Goal: Information Seeking & Learning: Learn about a topic

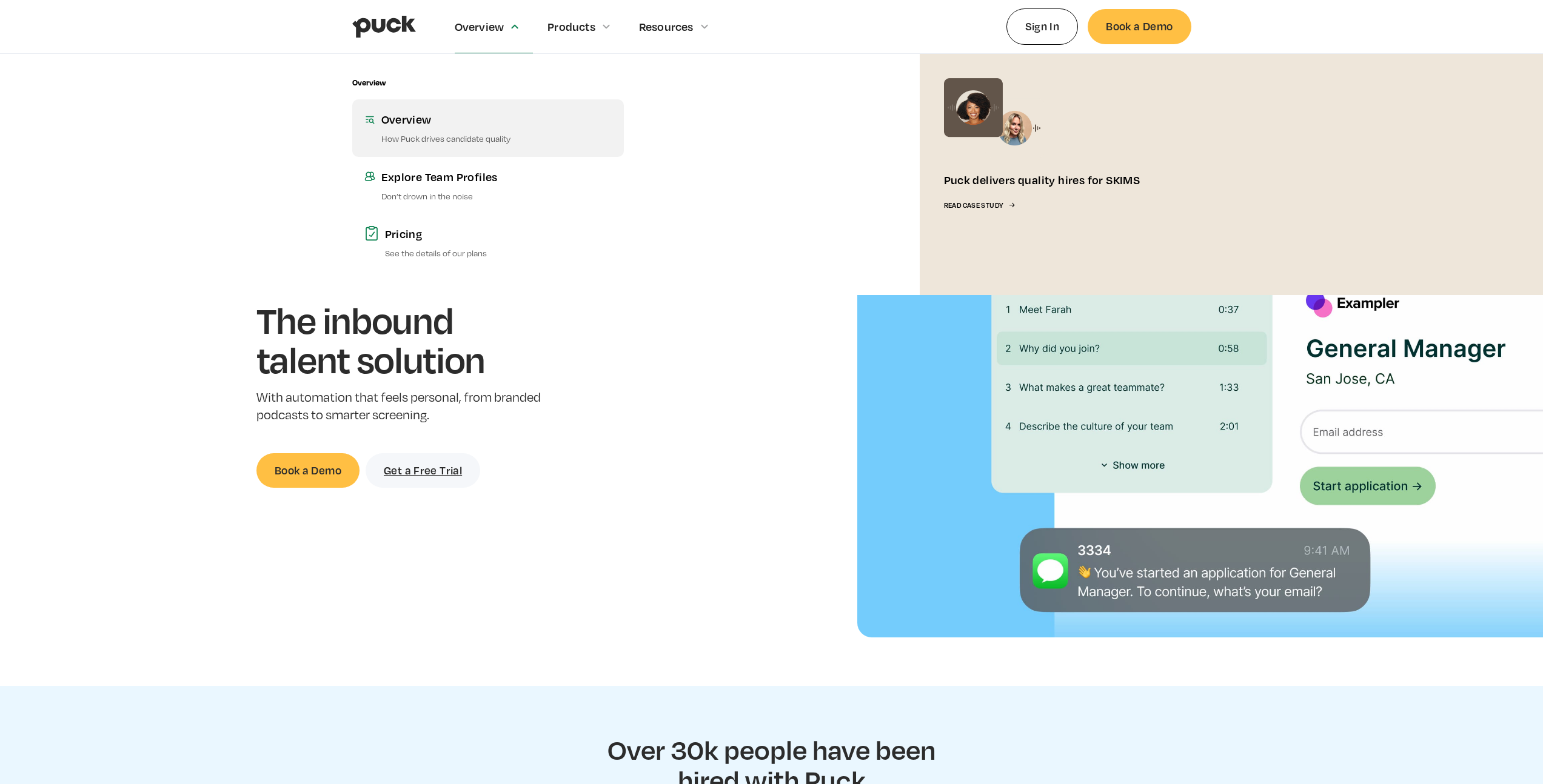
drag, startPoint x: 471, startPoint y: 24, endPoint x: 461, endPoint y: 107, distance: 83.6
click at [464, 53] on div "Overview Overview Overview How Puck drives candidate quality Explore Team Profi…" at bounding box center [494, 27] width 79 height 53
click at [422, 129] on link "Overview How Puck drives candidate quality" at bounding box center [488, 127] width 272 height 57
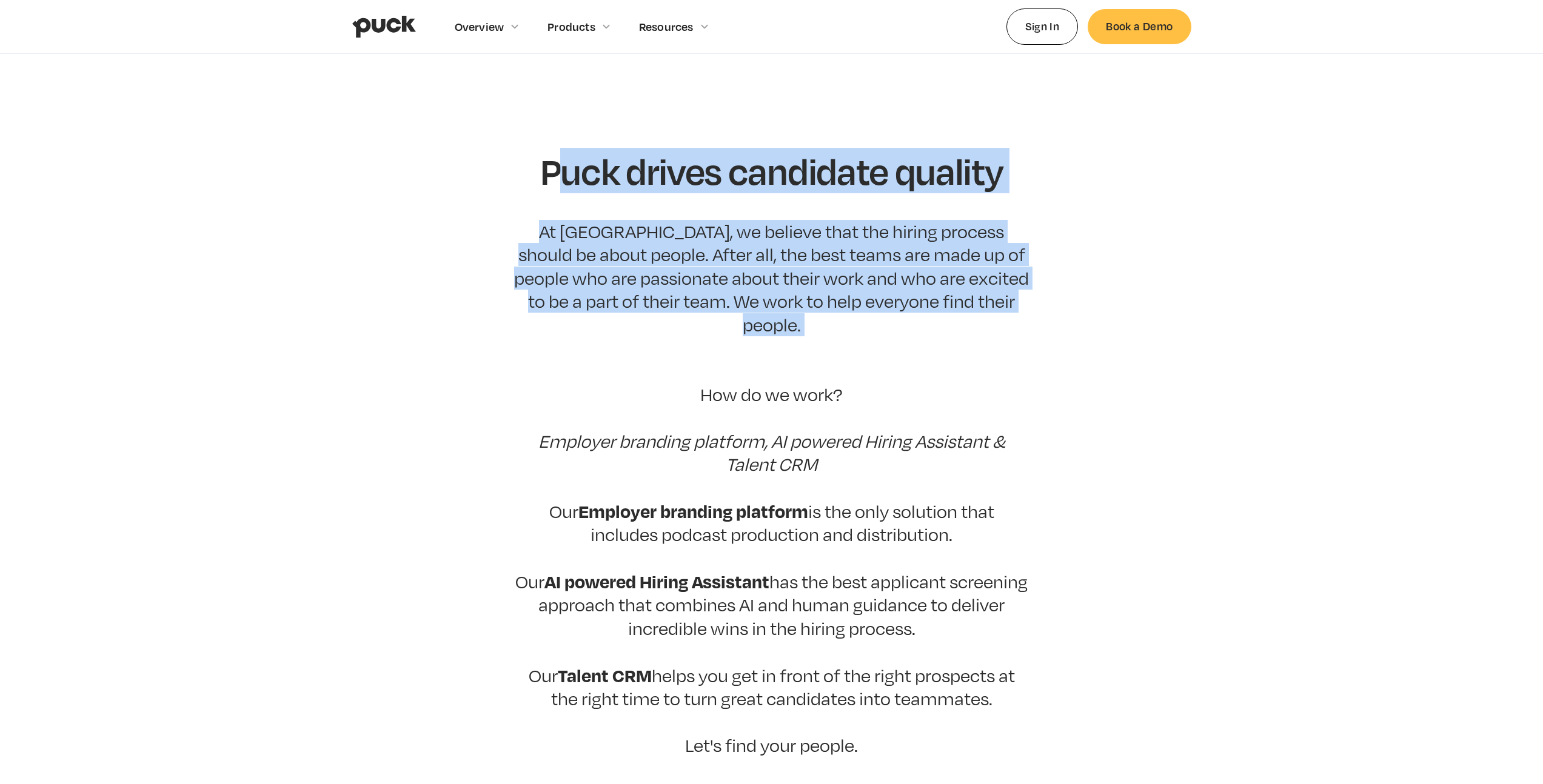
drag, startPoint x: 593, startPoint y: 166, endPoint x: 1029, endPoint y: 337, distance: 468.3
click at [1023, 337] on div "Puck drives candidate quality At Puck, we believe that the hiring process shoul…" at bounding box center [772, 485] width 516 height 669
click at [1029, 337] on p "At Puck, we believe that the hiring process should be about people. After all, …" at bounding box center [772, 489] width 516 height 537
drag, startPoint x: 1029, startPoint y: 337, endPoint x: 521, endPoint y: 166, distance: 536.0
click at [530, 170] on div "Puck drives candidate quality At Puck, we believe that the hiring process shoul…" at bounding box center [772, 485] width 516 height 669
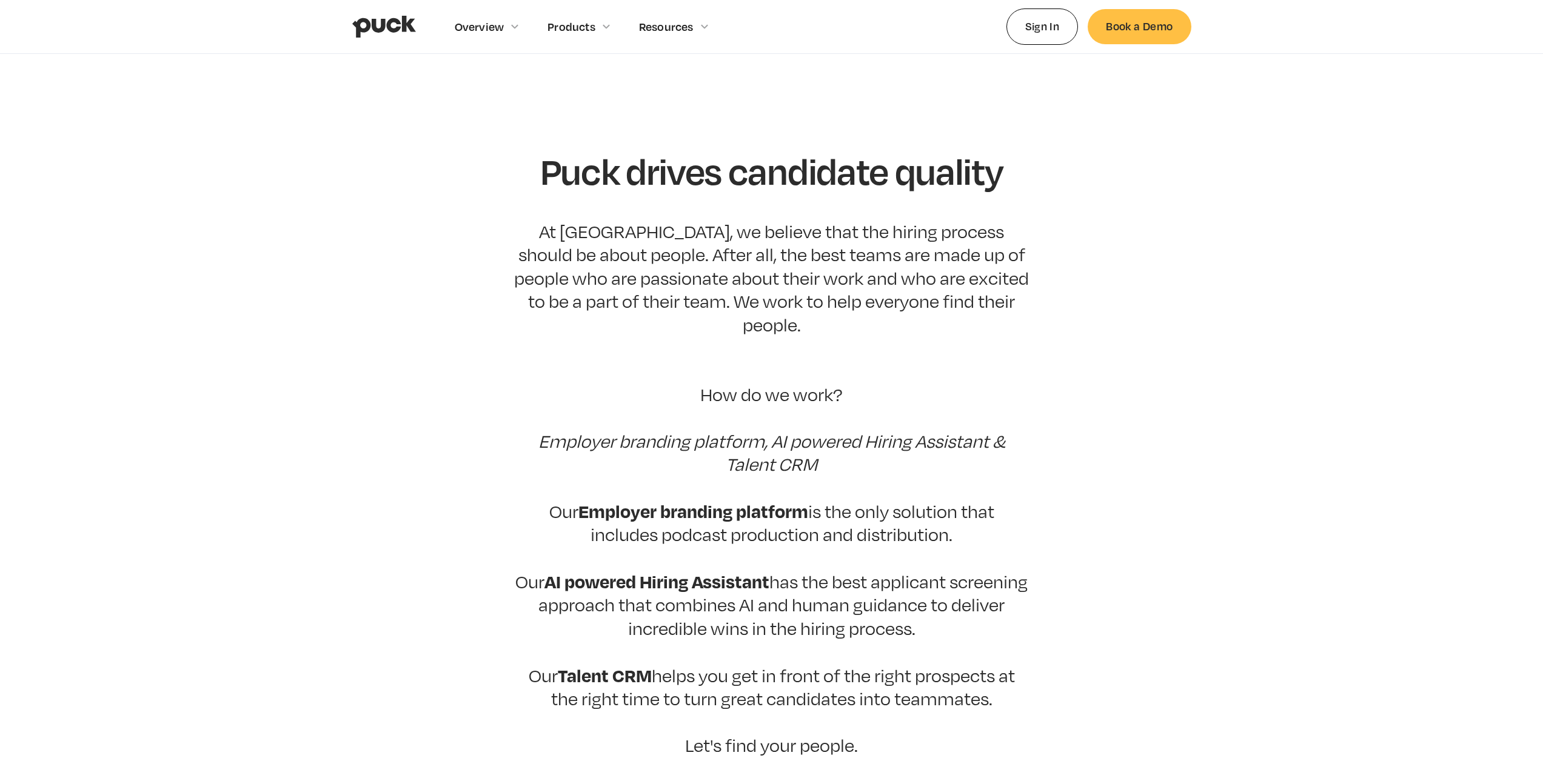
click at [521, 166] on div "Puck drives candidate quality At Puck, we believe that the hiring process shoul…" at bounding box center [772, 485] width 516 height 669
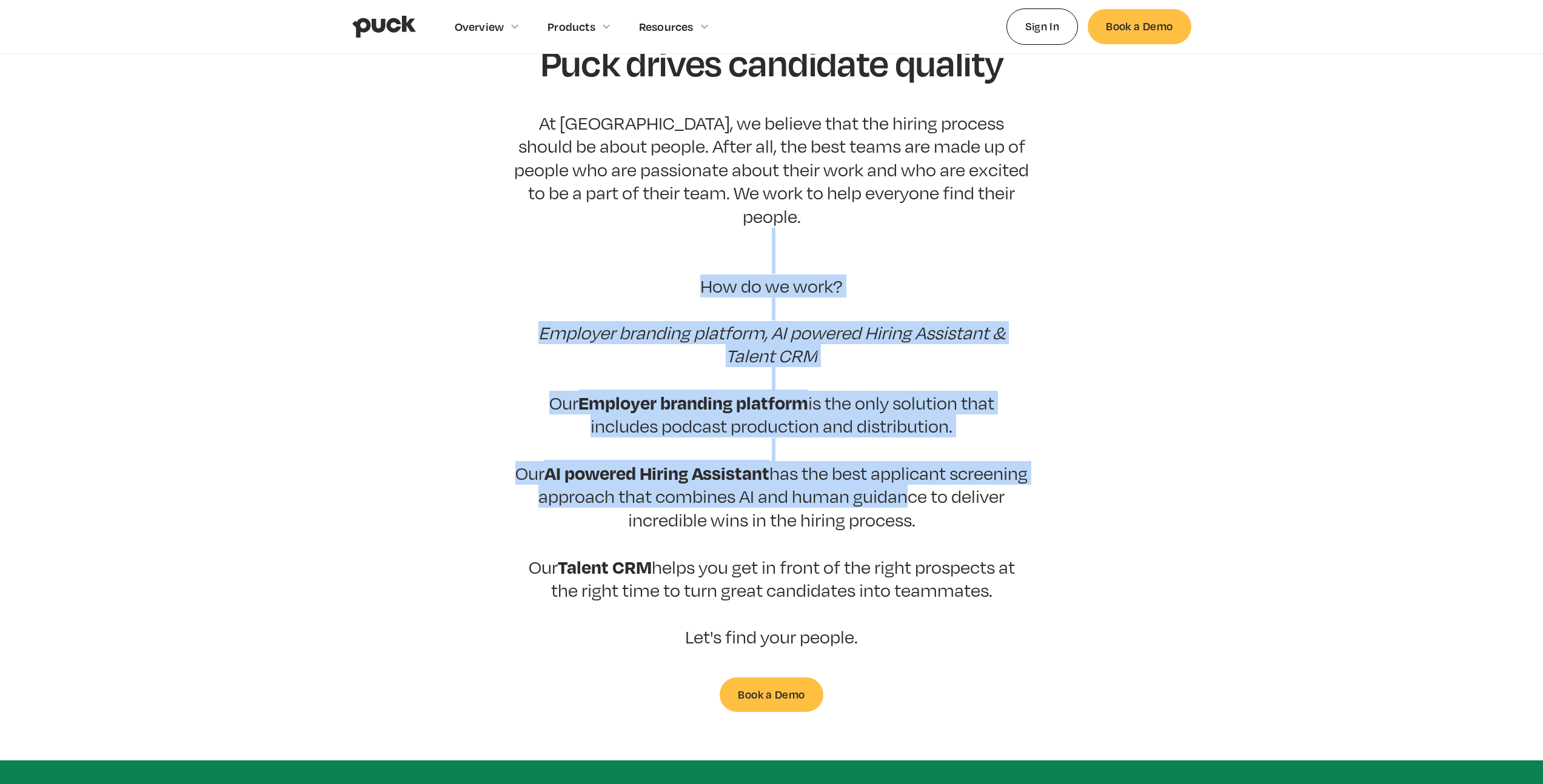
drag, startPoint x: 580, startPoint y: 245, endPoint x: 1011, endPoint y: 492, distance: 496.8
click at [1004, 487] on p "At Puck, we believe that the hiring process should be about people. After all, …" at bounding box center [772, 380] width 516 height 537
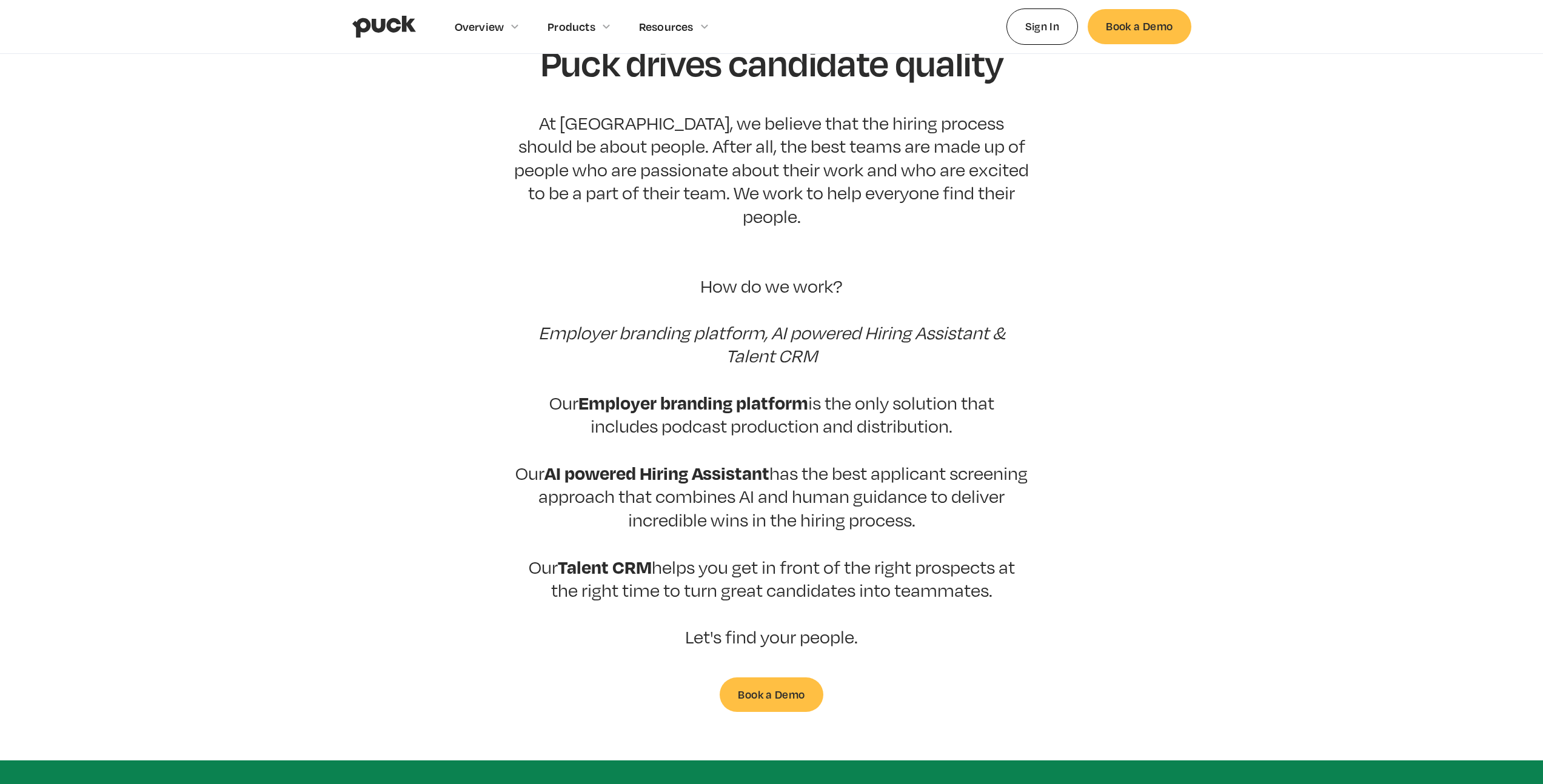
click at [1012, 492] on p "At Puck, we believe that the hiring process should be about people. After all, …" at bounding box center [772, 380] width 516 height 537
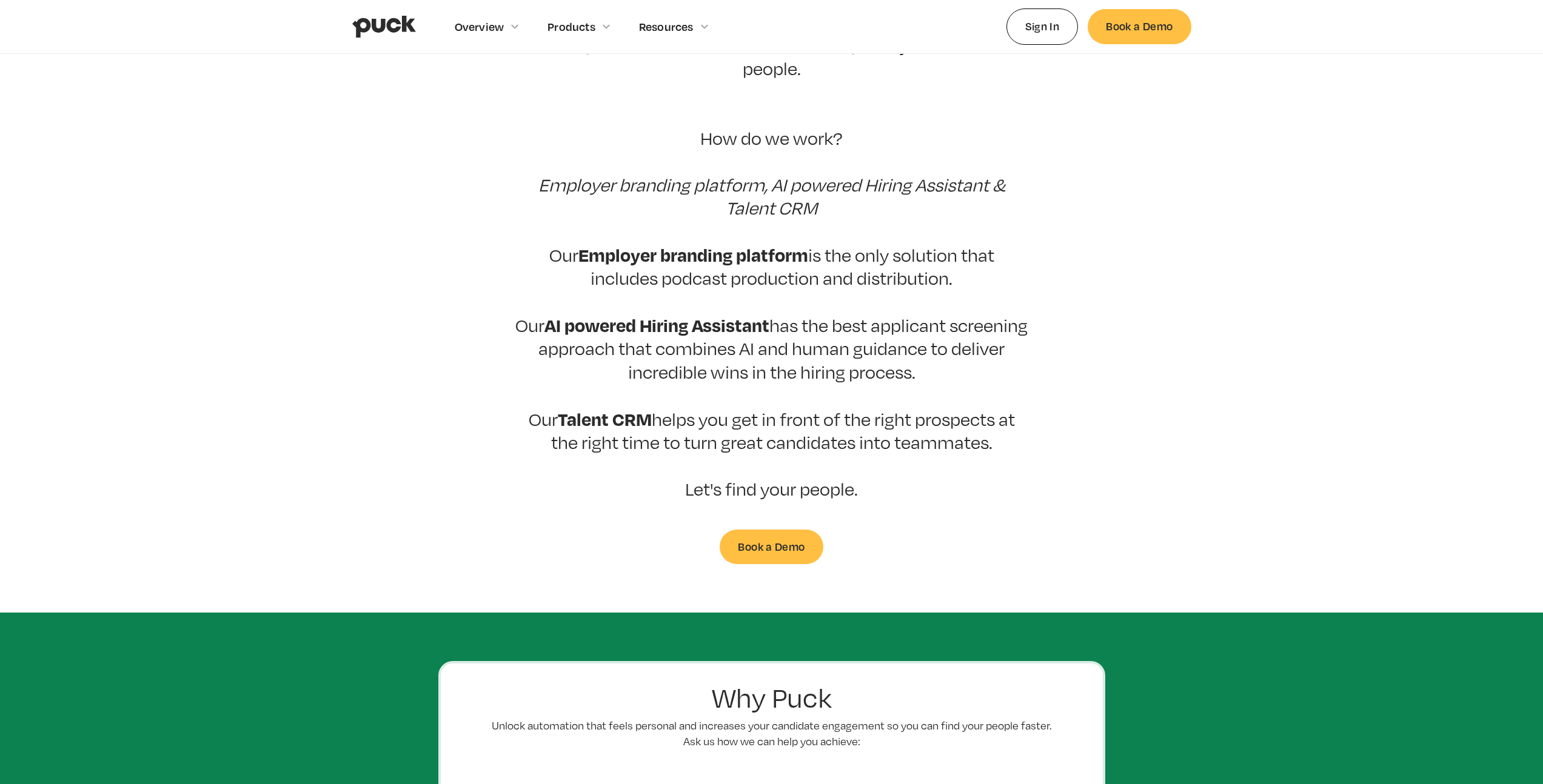
scroll to position [271, 0]
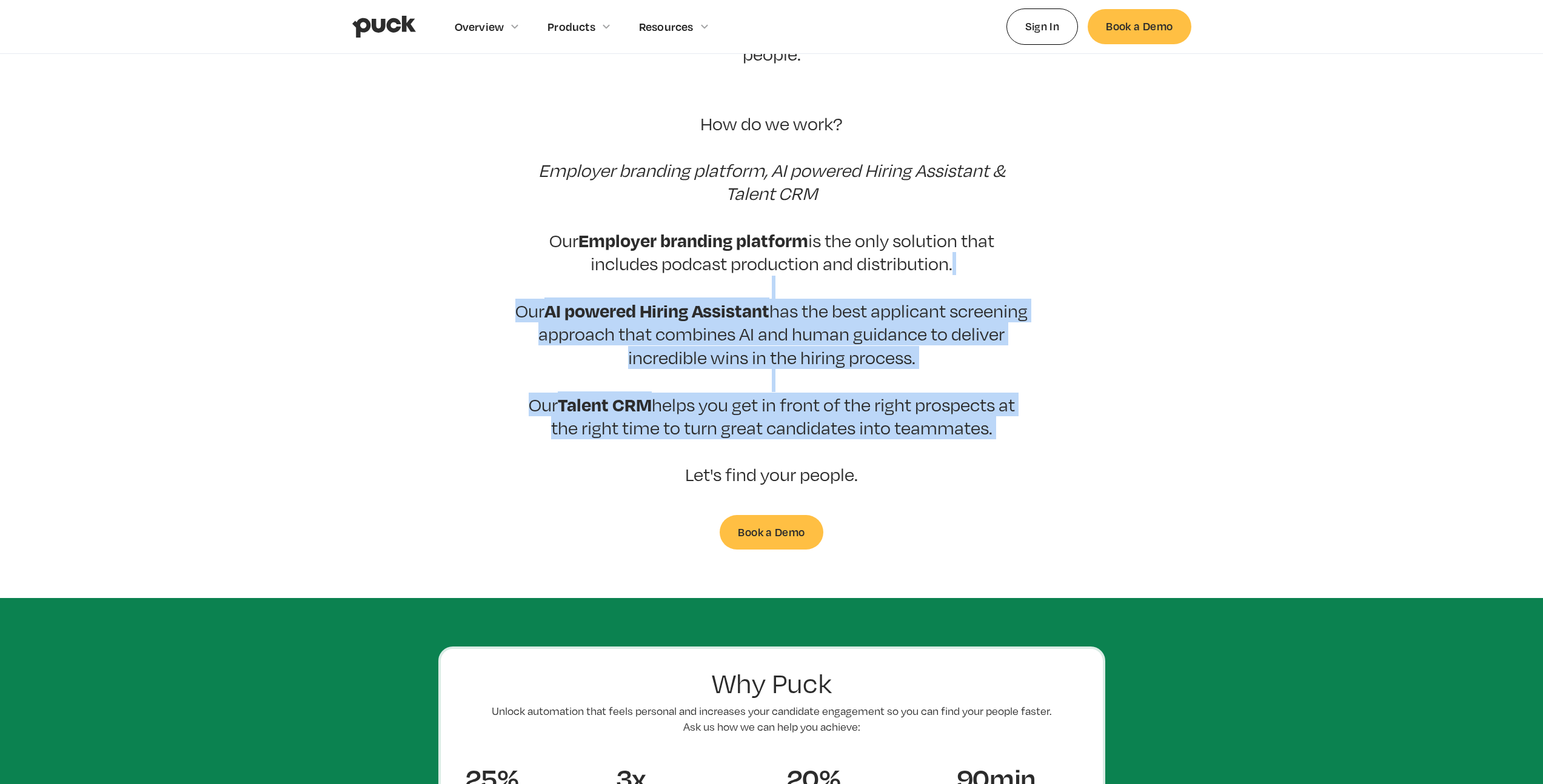
drag, startPoint x: 639, startPoint y: 257, endPoint x: 1001, endPoint y: 473, distance: 421.5
click at [984, 462] on div "Puck drives candidate quality At Puck, we believe that the hiring process shoul…" at bounding box center [772, 214] width 516 height 669
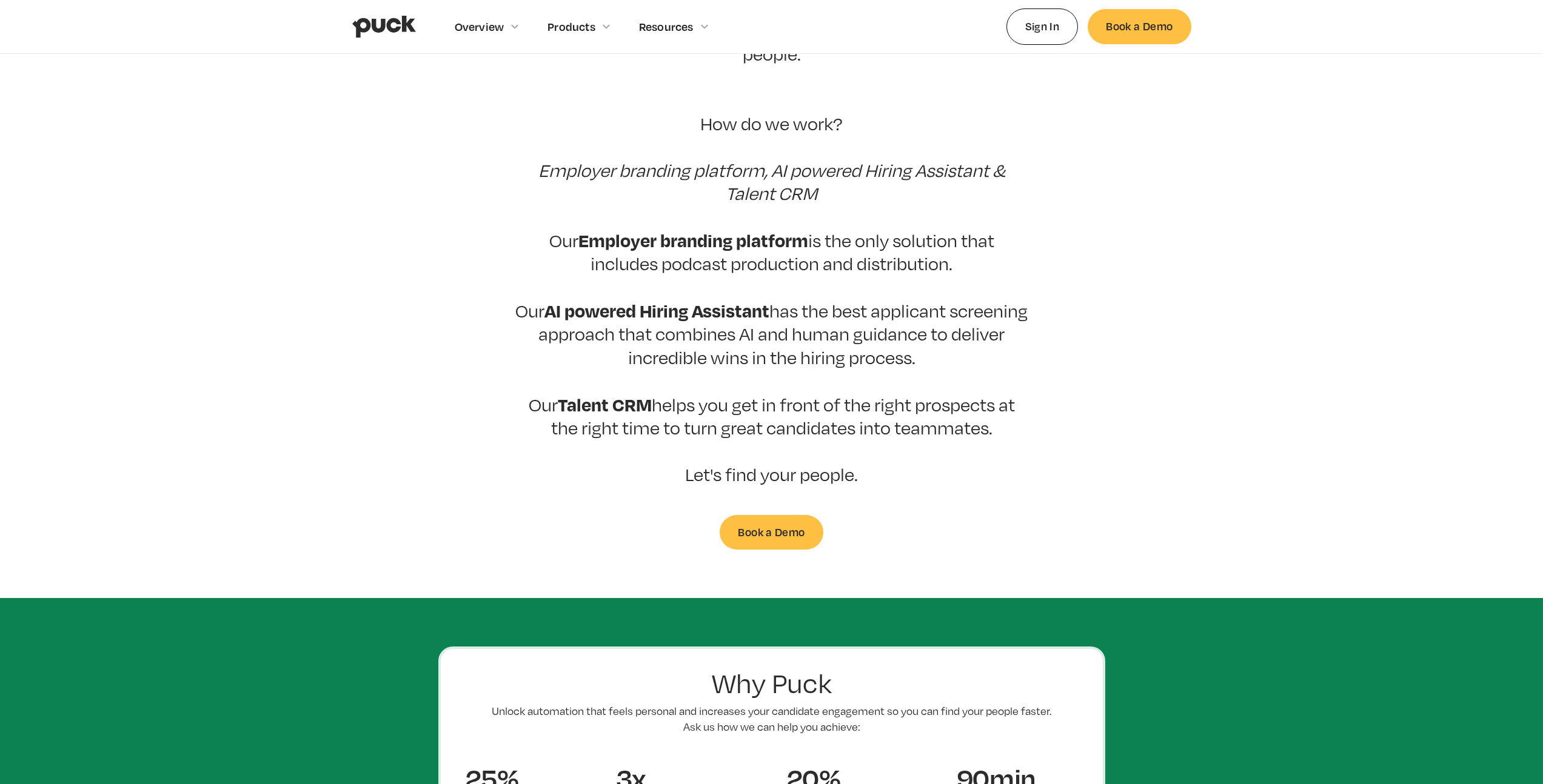
click at [1022, 487] on div "Puck drives candidate quality At Puck, we believe that the hiring process shoul…" at bounding box center [772, 214] width 516 height 669
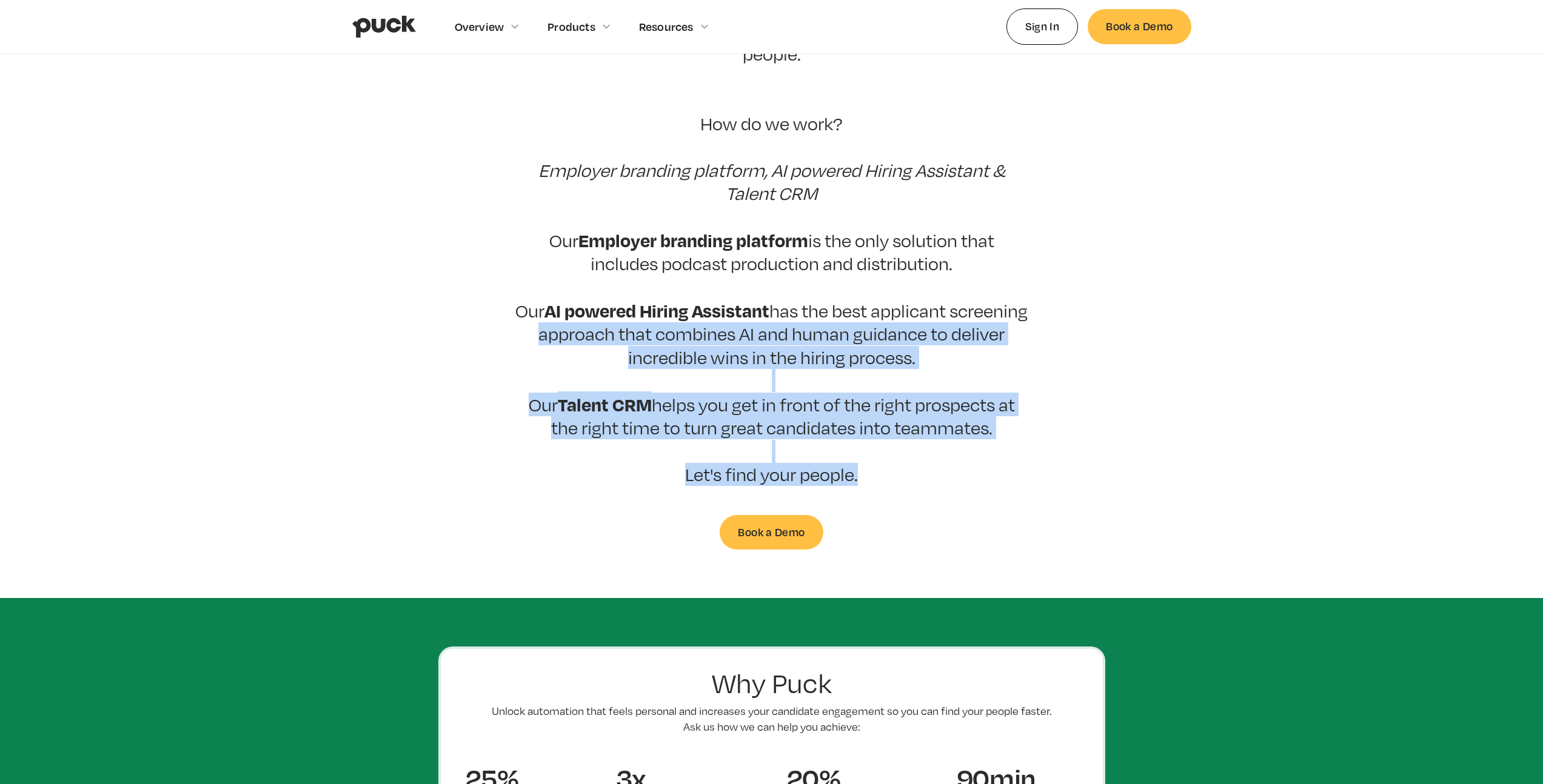
drag, startPoint x: 598, startPoint y: 321, endPoint x: 526, endPoint y: 292, distance: 77.6
click at [556, 305] on p "At Puck, we believe that the hiring process should be about people. After all, …" at bounding box center [772, 218] width 516 height 537
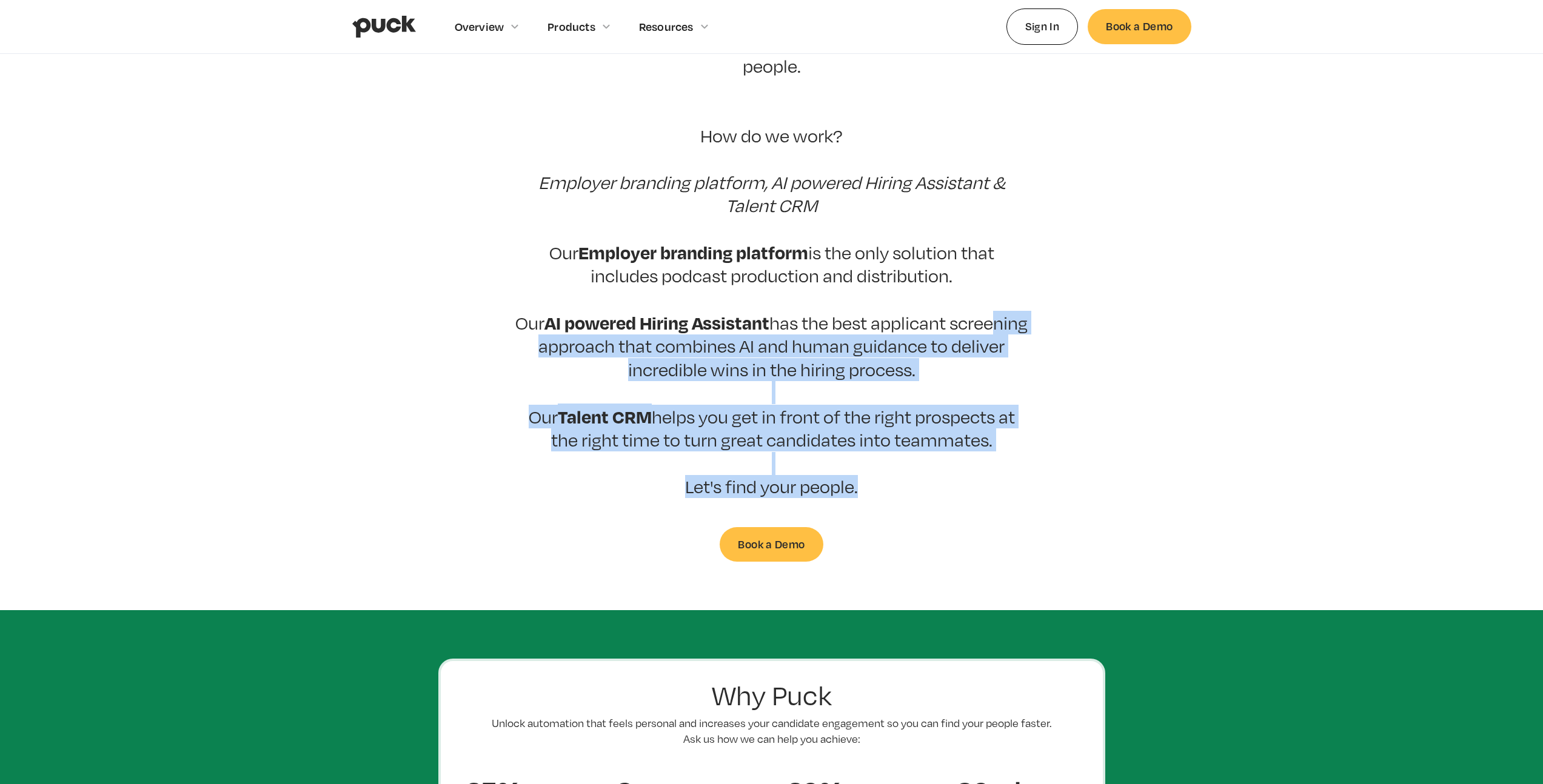
scroll to position [245, 0]
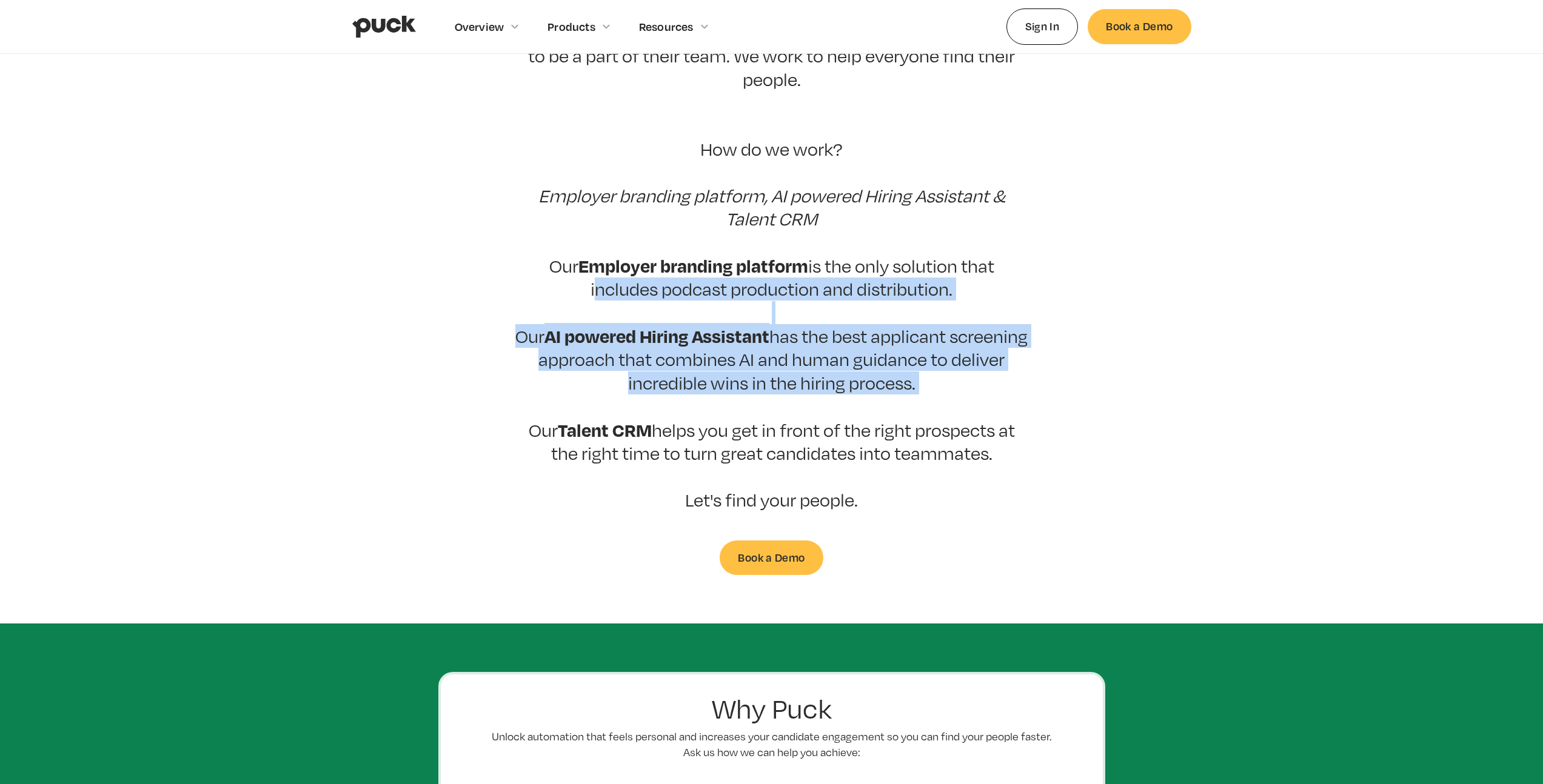
drag, startPoint x: 682, startPoint y: 340, endPoint x: 944, endPoint y: 404, distance: 269.7
click at [942, 404] on section "Puck drives candidate quality At Puck, we believe that the hiring process shoul…" at bounding box center [771, 240] width 1543 height 669
click at [945, 405] on p "At Puck, we believe that the hiring process should be about people. After all, …" at bounding box center [772, 243] width 516 height 537
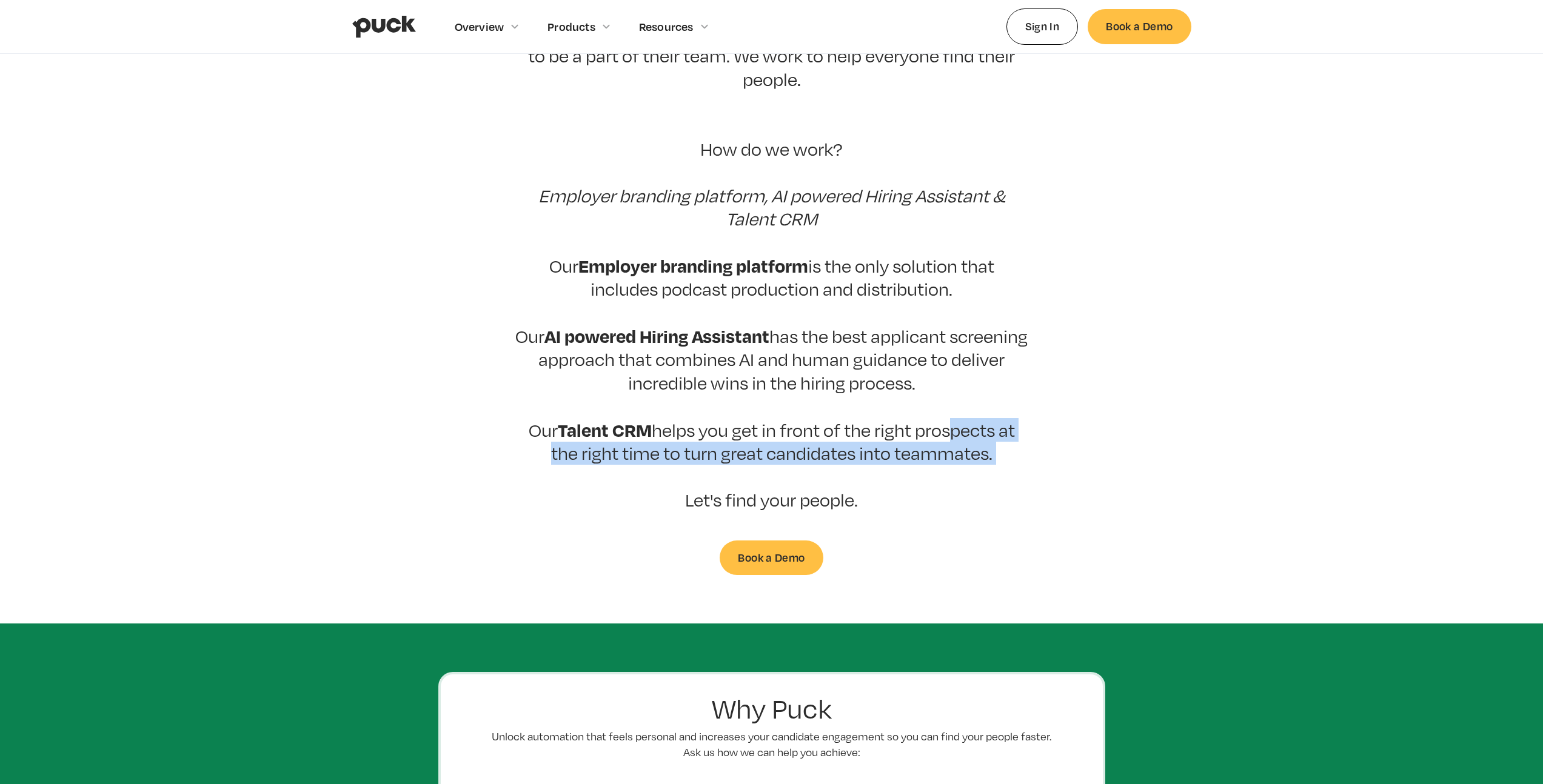
drag, startPoint x: 945, startPoint y: 406, endPoint x: 950, endPoint y: 461, distance: 55.2
click at [951, 463] on p "At Puck, we believe that the hiring process should be about people. After all, …" at bounding box center [772, 243] width 516 height 537
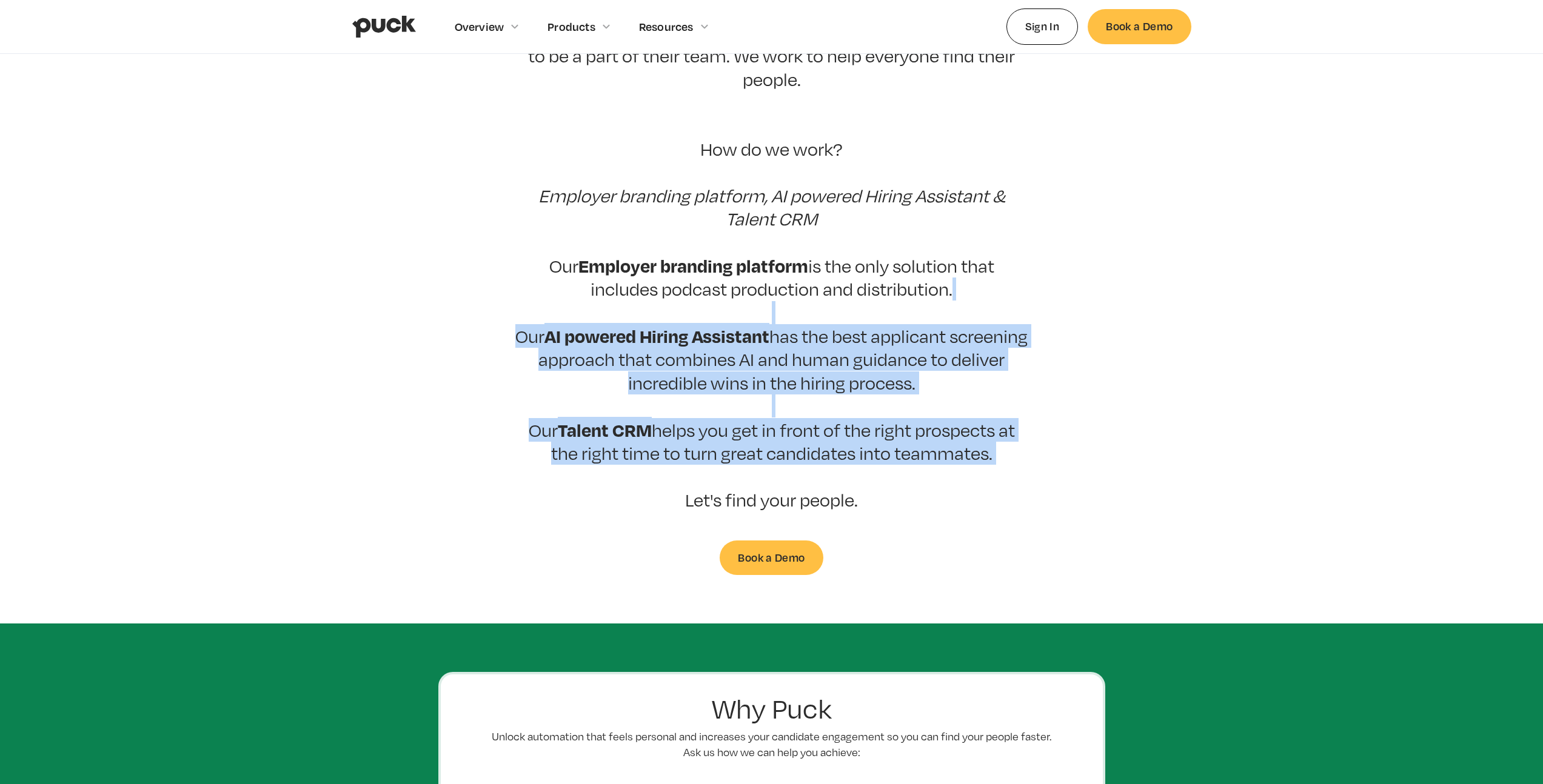
drag, startPoint x: 950, startPoint y: 461, endPoint x: 465, endPoint y: 268, distance: 522.0
click at [468, 270] on section "Puck drives candidate quality At Puck, we believe that the hiring process shoul…" at bounding box center [771, 240] width 1543 height 669
click at [452, 262] on section "Puck drives candidate quality At Puck, we believe that the hiring process shoul…" at bounding box center [771, 240] width 1543 height 669
drag, startPoint x: 452, startPoint y: 262, endPoint x: 771, endPoint y: 488, distance: 390.9
click at [721, 478] on section "Puck drives candidate quality At Puck, we believe that the hiring process shoul…" at bounding box center [771, 240] width 1543 height 669
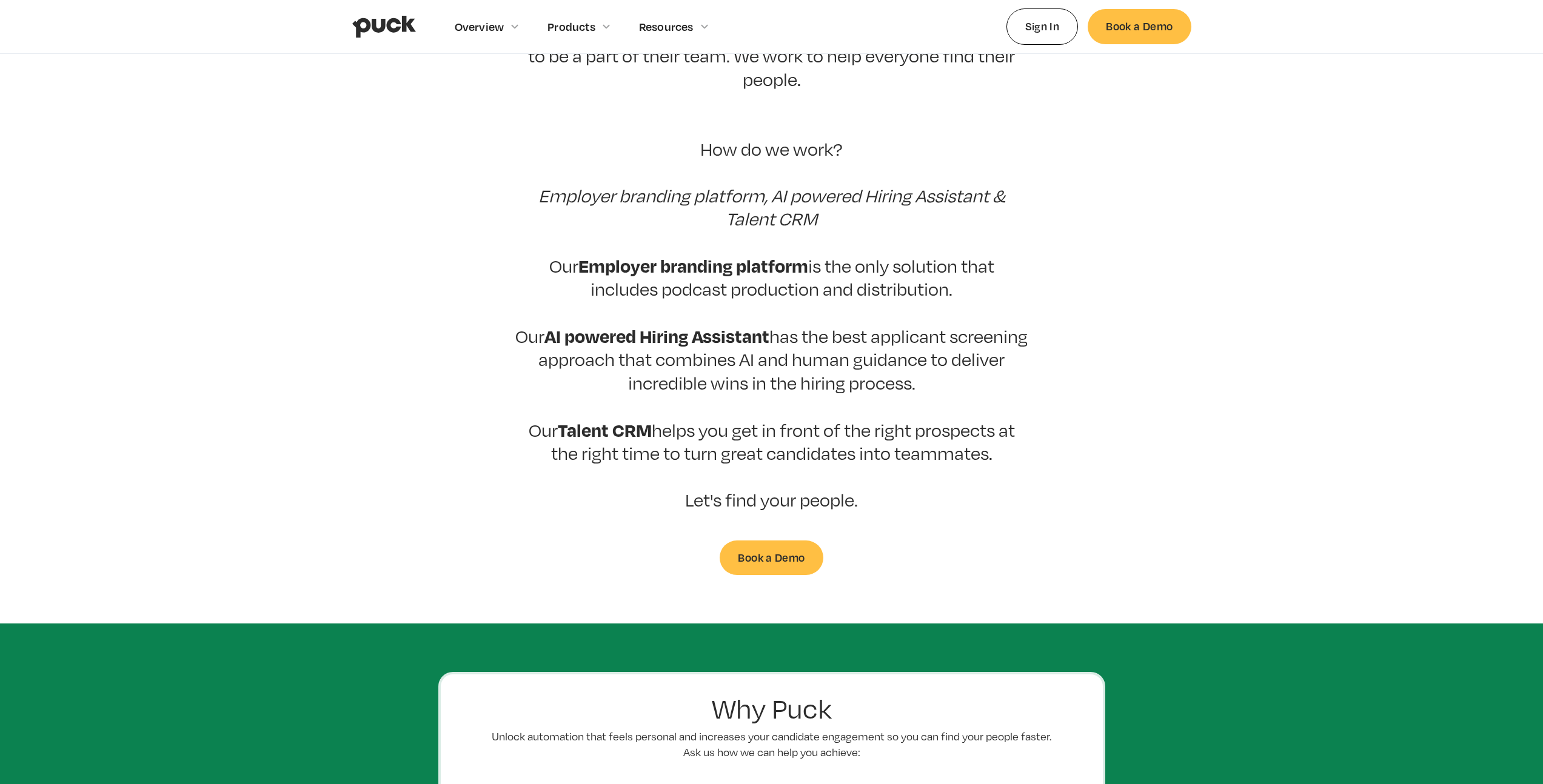
click at [829, 493] on div "Puck drives candidate quality At Puck, we believe that the hiring process shoul…" at bounding box center [772, 240] width 516 height 669
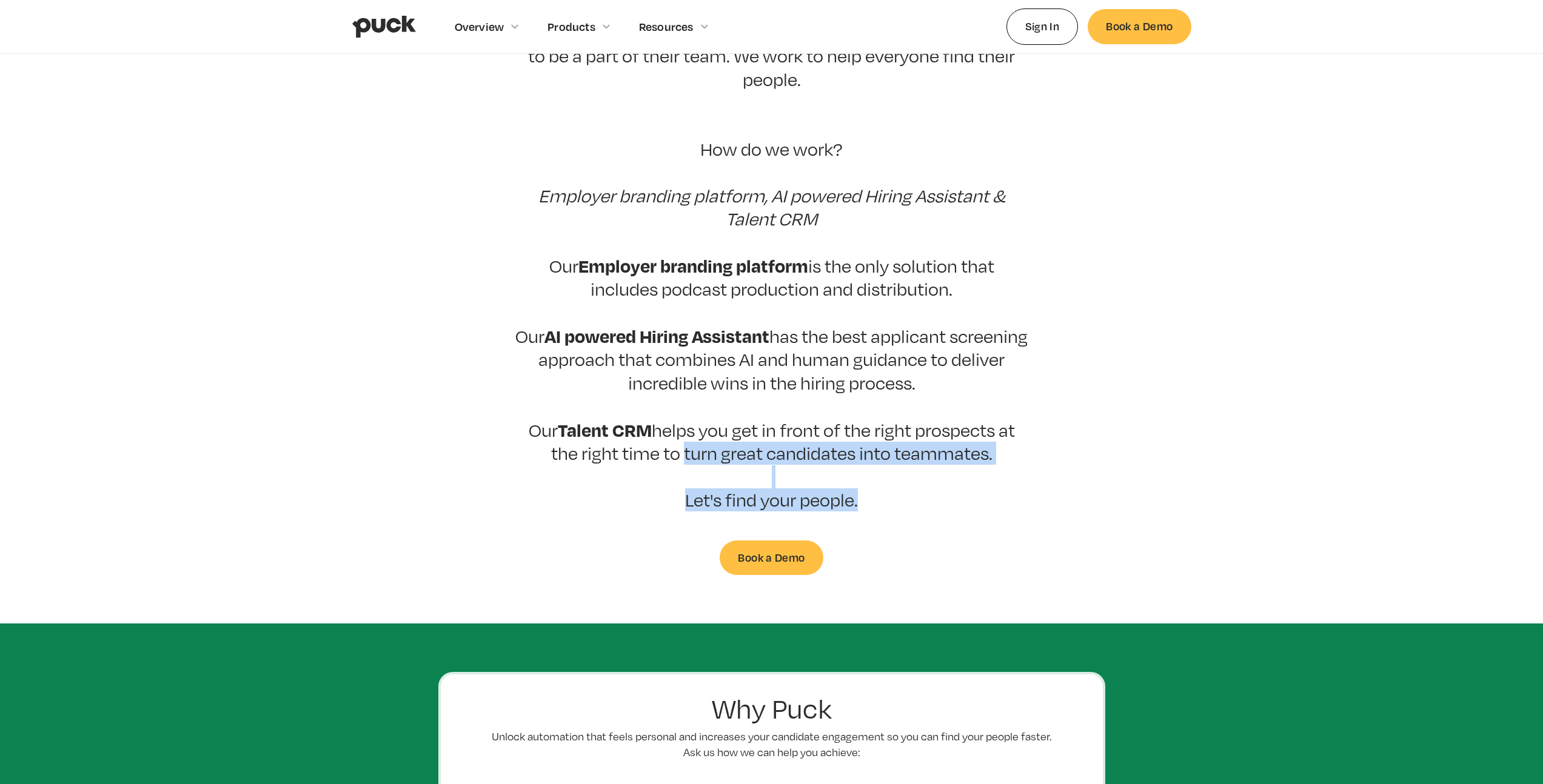
drag, startPoint x: 815, startPoint y: 480, endPoint x: 593, endPoint y: 402, distance: 235.3
click at [679, 425] on div "Puck drives candidate quality At Puck, we believe that the hiring process shoul…" at bounding box center [772, 240] width 516 height 669
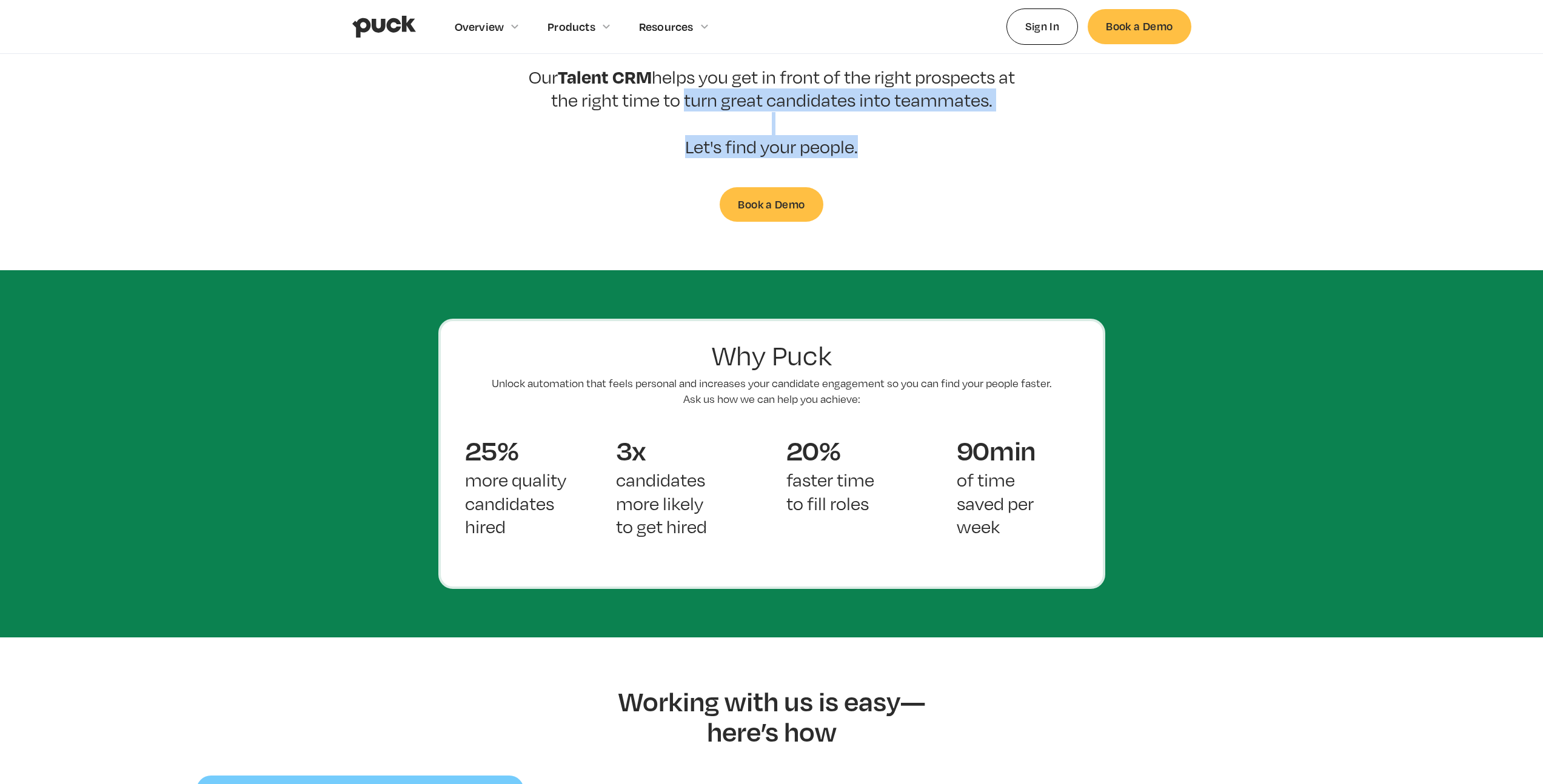
scroll to position [782, 0]
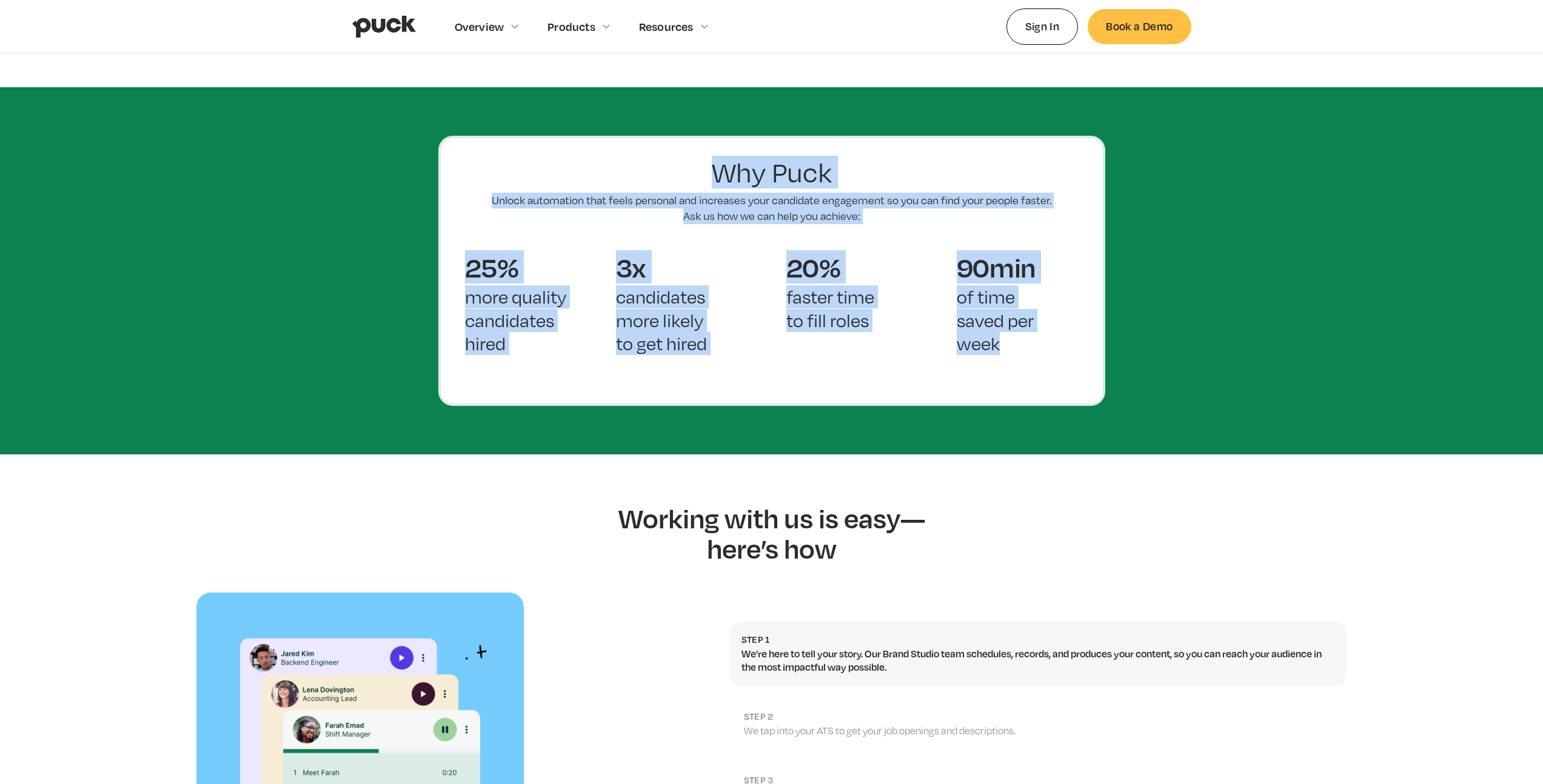
drag, startPoint x: 857, startPoint y: 308, endPoint x: 1013, endPoint y: 343, distance: 159.9
click at [1001, 339] on section "Why Puck Unlock automation that feels personal and increases your candidate eng…" at bounding box center [771, 271] width 1543 height 367
click at [1013, 343] on div "90min of time saved per week" at bounding box center [1003, 313] width 170 height 141
drag, startPoint x: 1001, startPoint y: 329, endPoint x: 443, endPoint y: 119, distance: 596.2
click at [456, 136] on div "Why Puck Unlock automation that feels personal and increases your candidate eng…" at bounding box center [771, 271] width 667 height 270
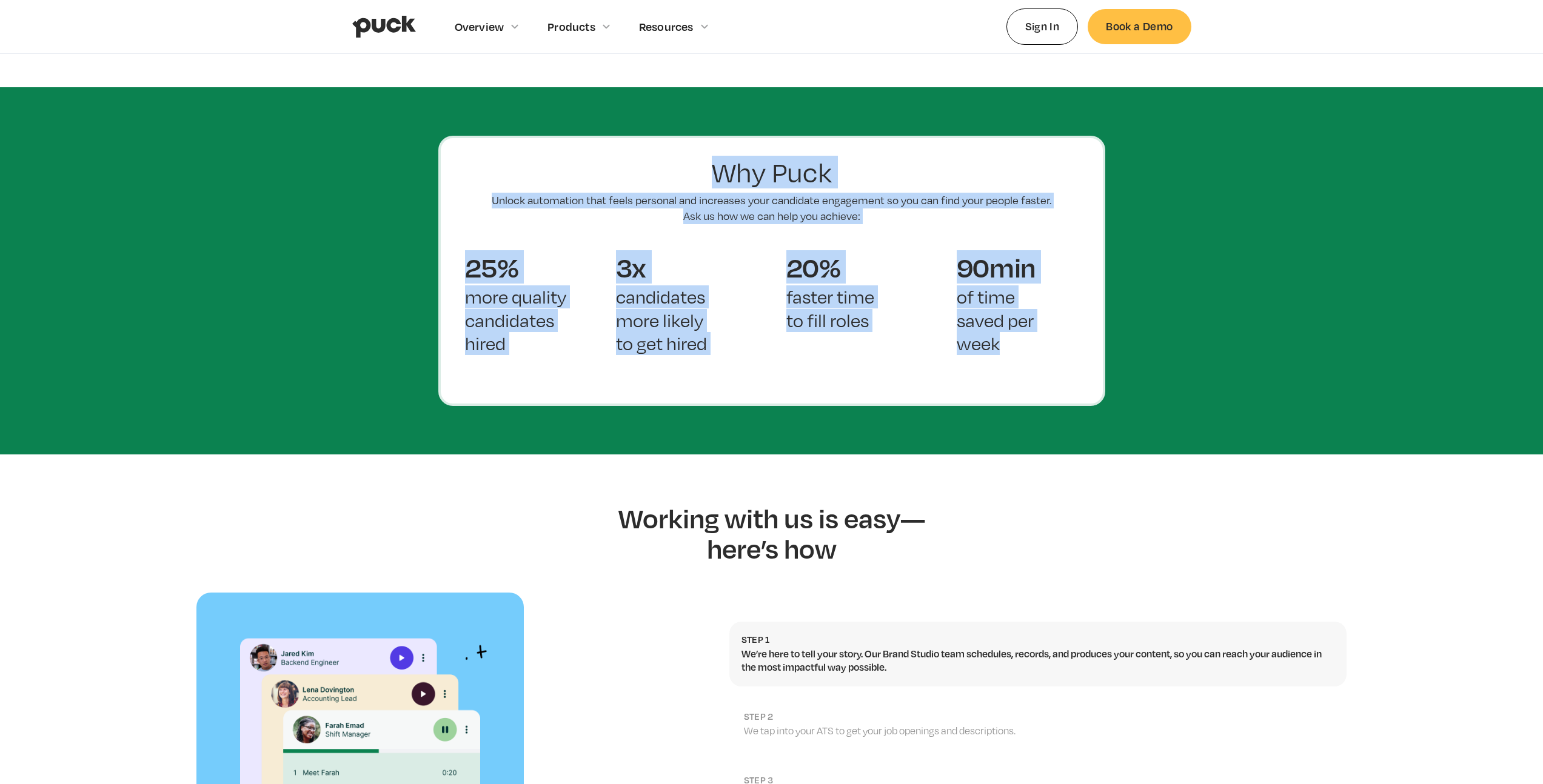
click at [1022, 378] on div "Why Puck Unlock automation that feels personal and increases your candidate eng…" at bounding box center [771, 271] width 667 height 270
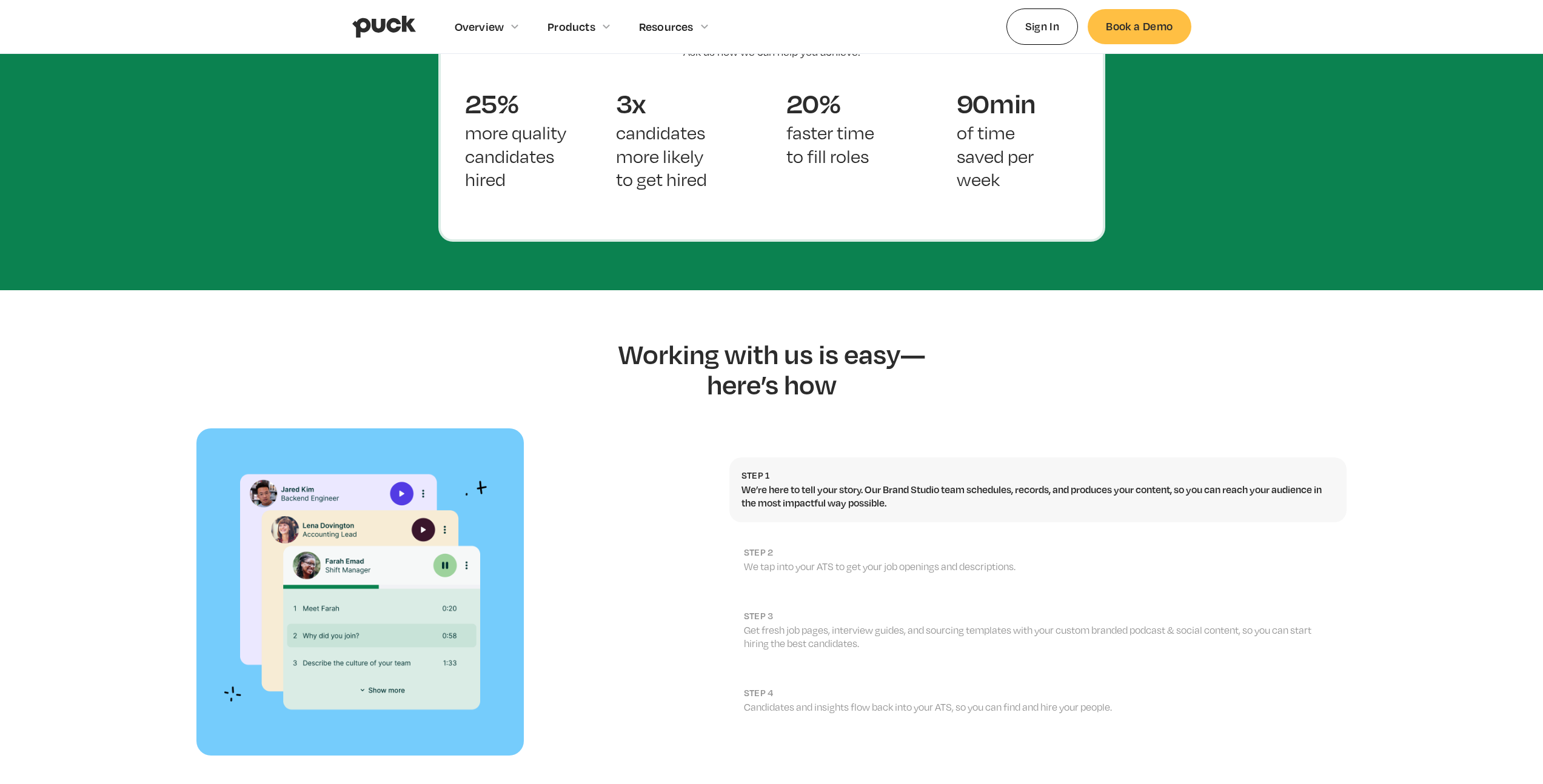
scroll to position [1213, 0]
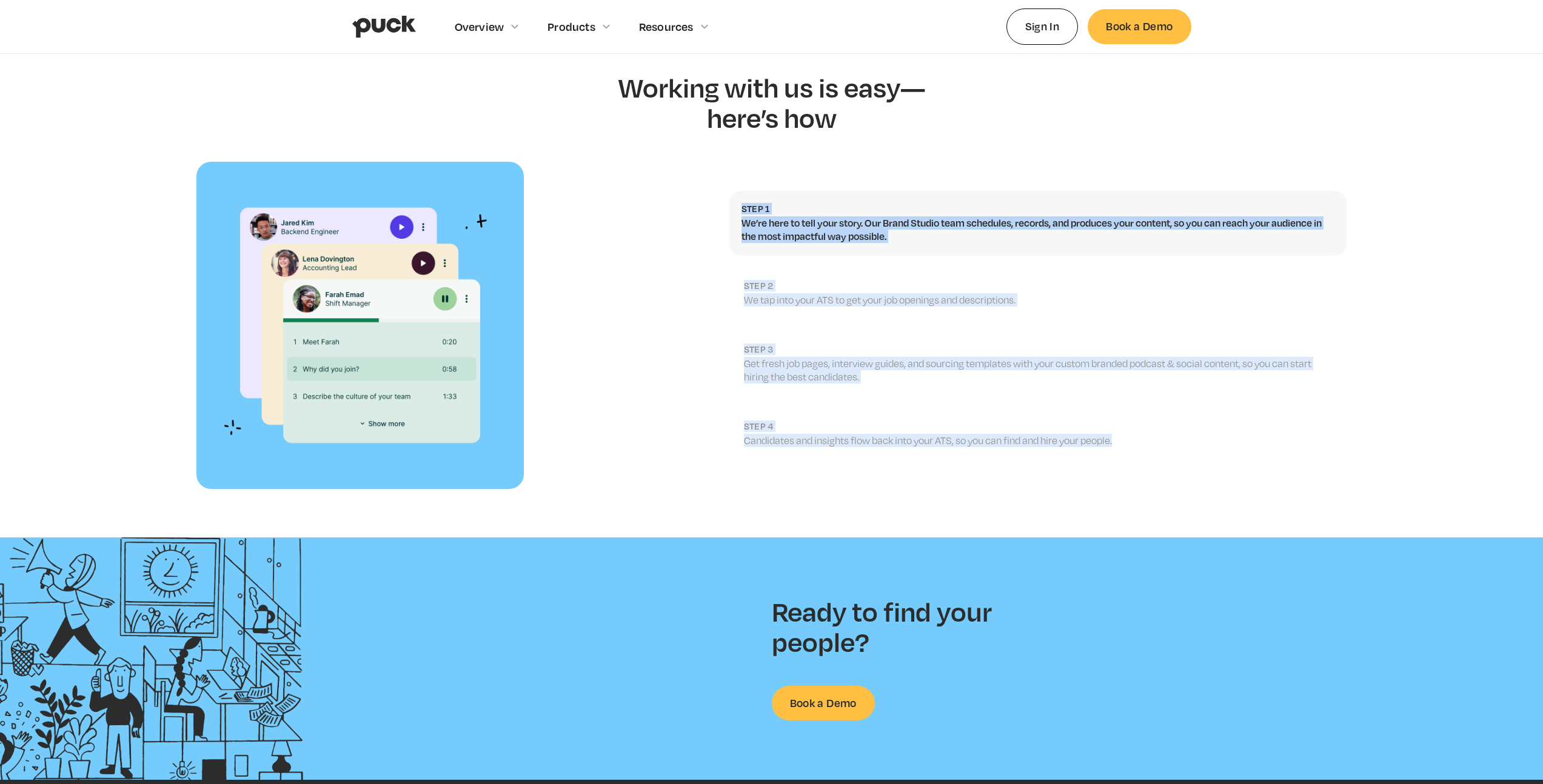
drag, startPoint x: 846, startPoint y: 443, endPoint x: 675, endPoint y: 149, distance: 340.1
click at [675, 162] on div "Step 1 We’re here to tell your story. Our Brand Studio team schedules, records,…" at bounding box center [771, 325] width 1543 height 327
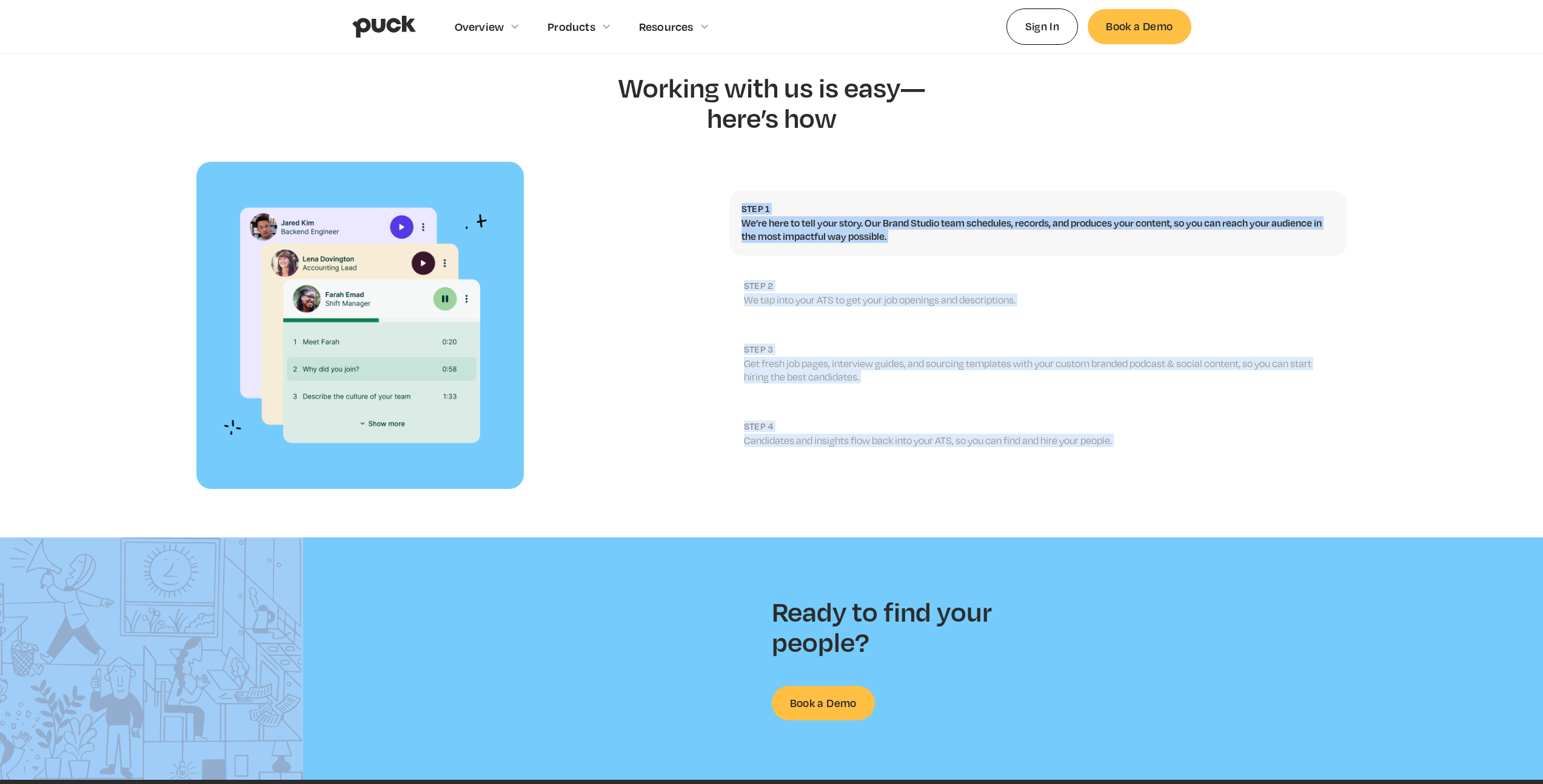
drag, startPoint x: 680, startPoint y: 148, endPoint x: 1111, endPoint y: 502, distance: 557.7
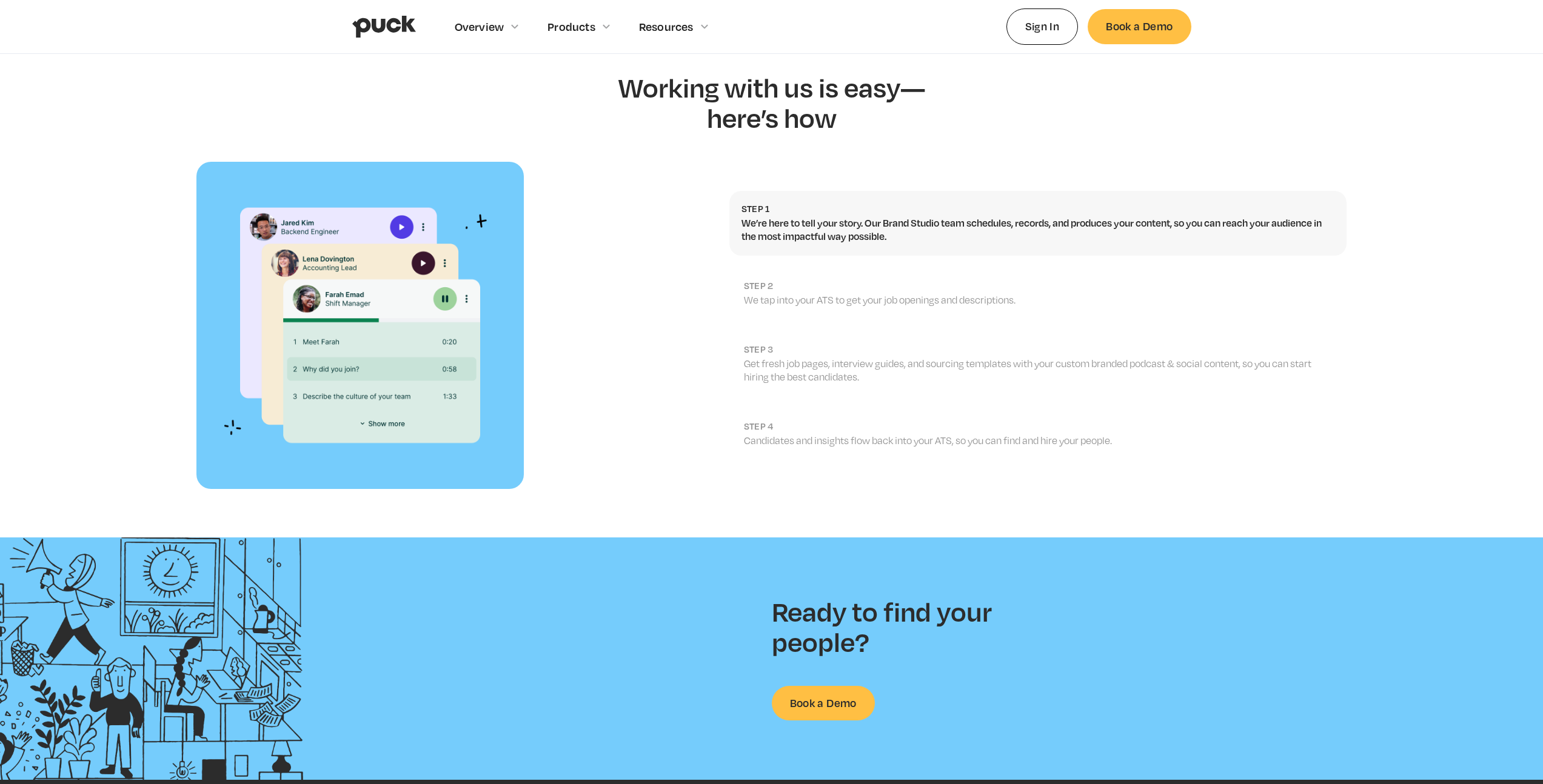
click at [876, 293] on p "We tap into your ATS to get your job openings and descriptions." at bounding box center [1039, 299] width 591 height 13
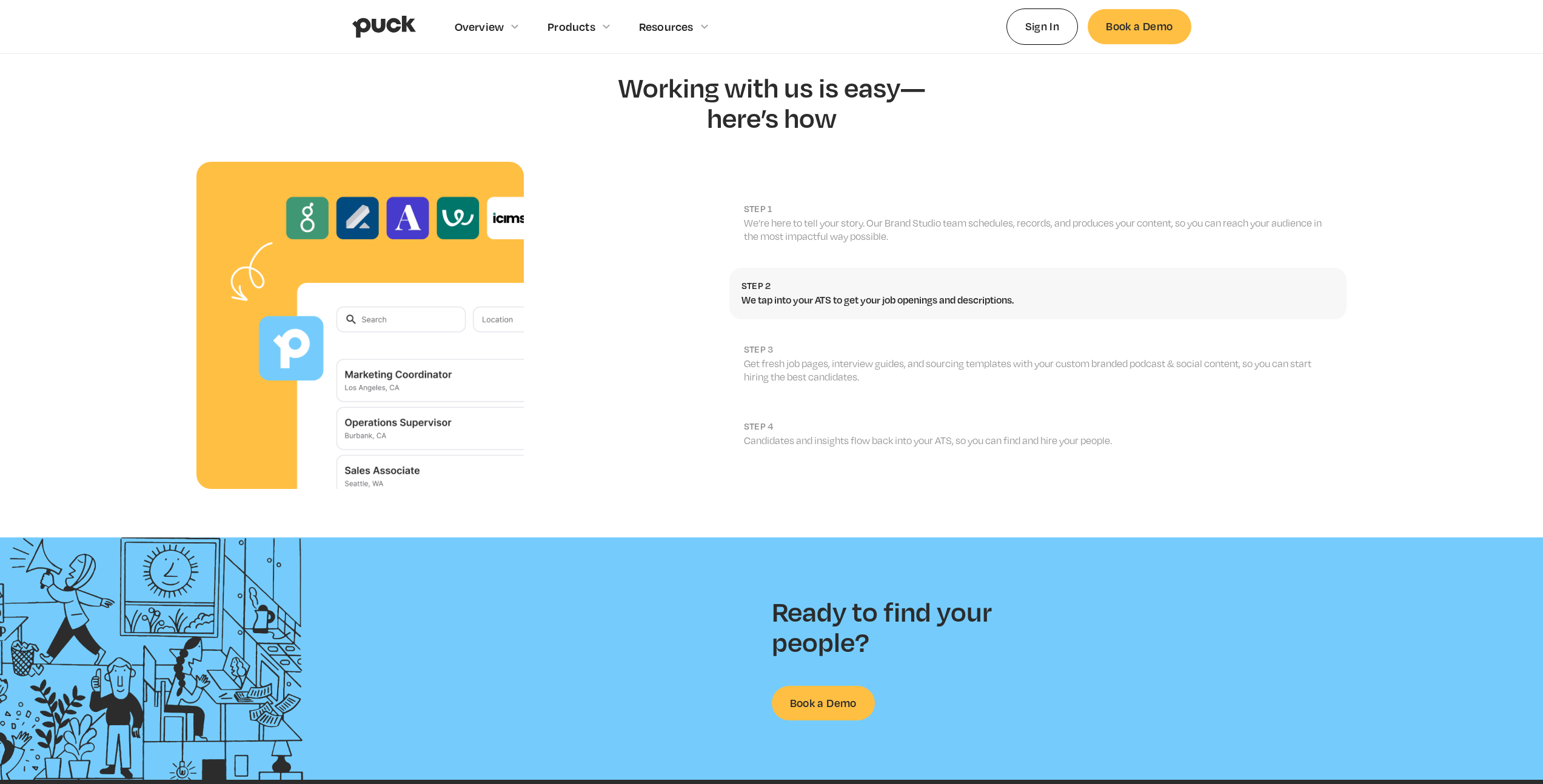
click at [859, 216] on p "We’re here to tell your story. Our Brand Studio team schedules, records, and pr…" at bounding box center [1039, 229] width 591 height 27
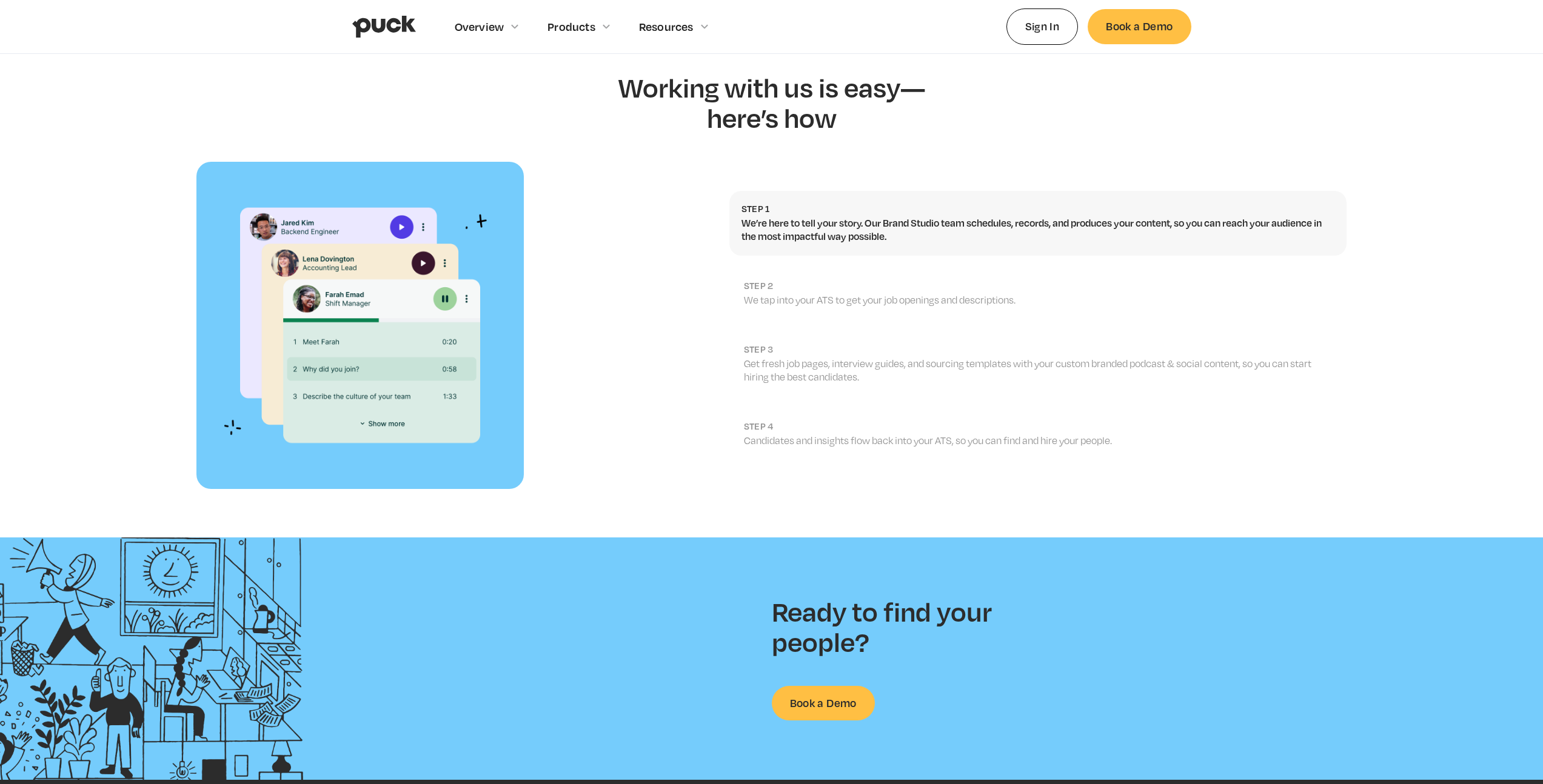
click at [879, 293] on p "We tap into your ATS to get your job openings and descriptions." at bounding box center [1039, 299] width 591 height 13
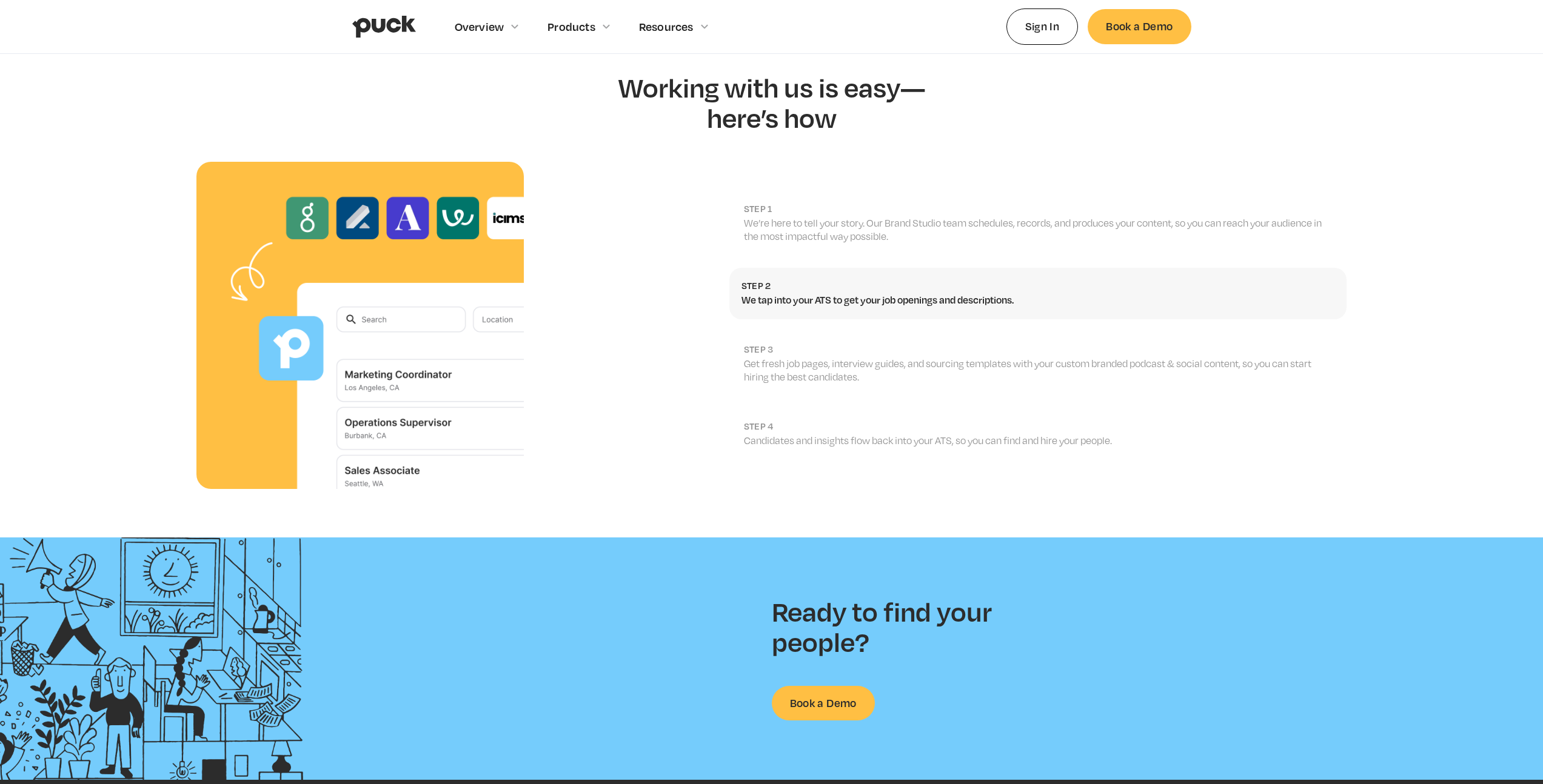
click at [931, 357] on p "Get fresh job pages, interview guides, and sourcing templates with your custom …" at bounding box center [1039, 370] width 591 height 27
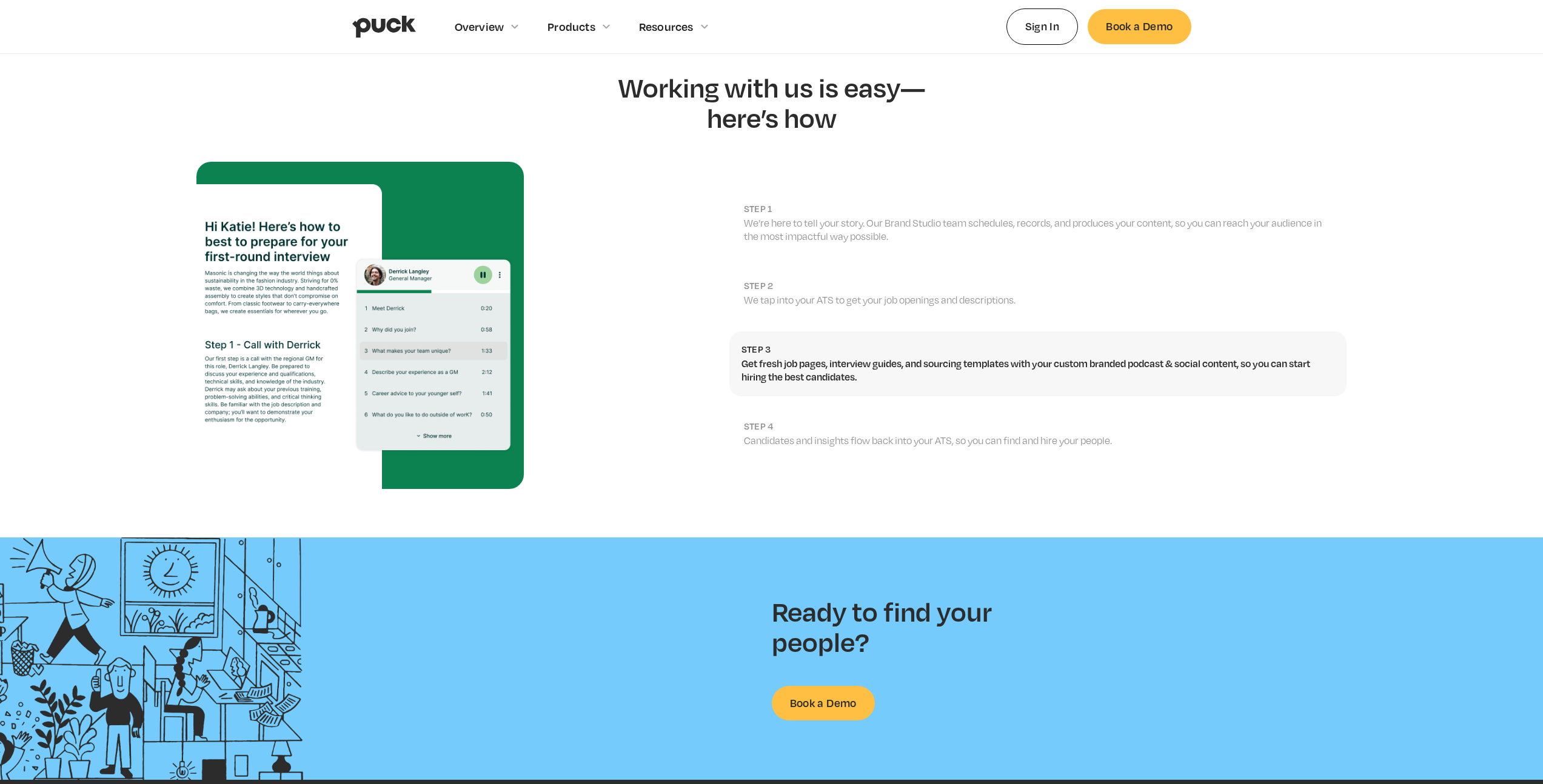
click at [910, 420] on h2 "step 4" at bounding box center [1039, 426] width 591 height 11
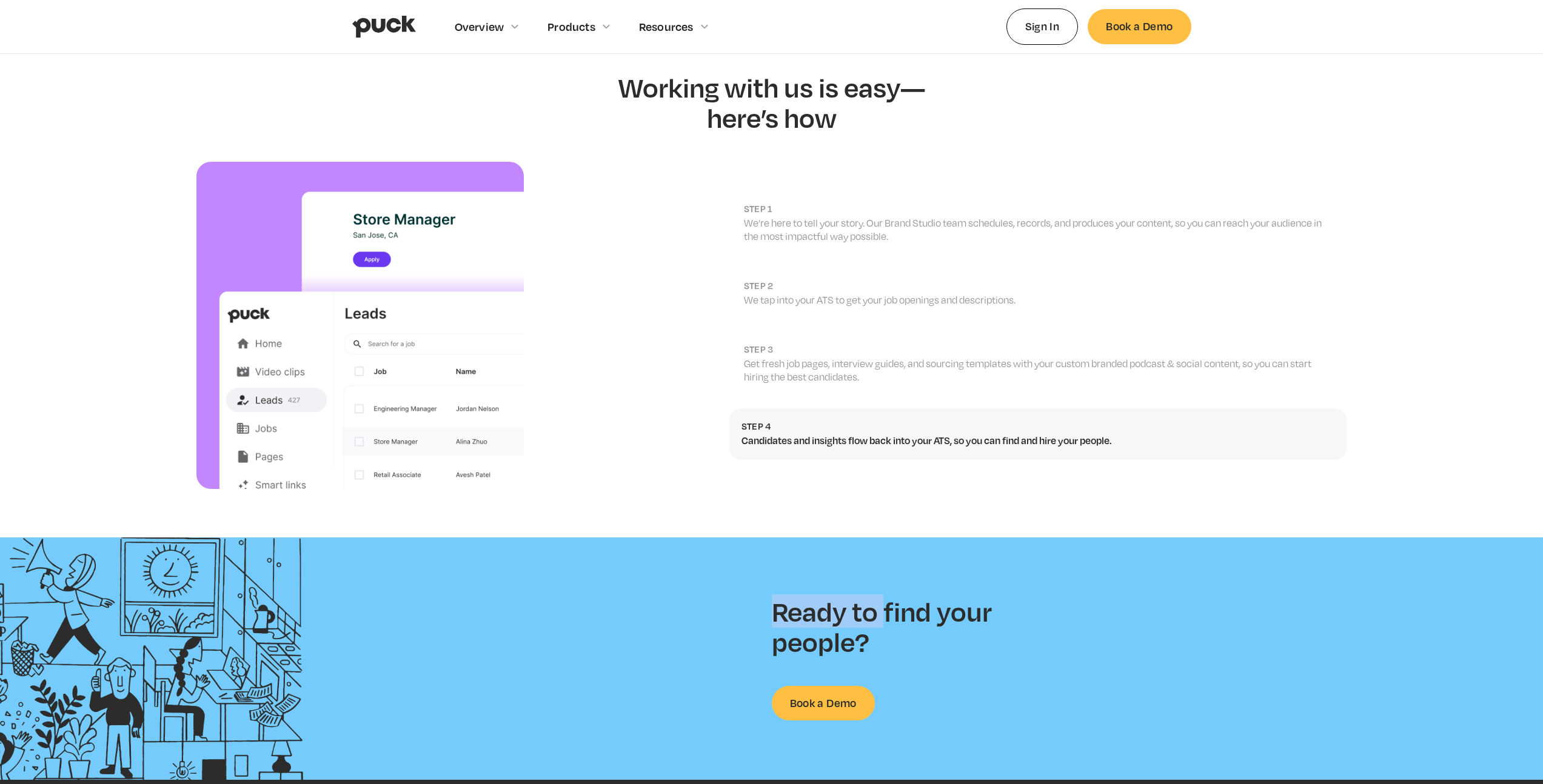
drag, startPoint x: 668, startPoint y: 472, endPoint x: 907, endPoint y: 602, distance: 272.1
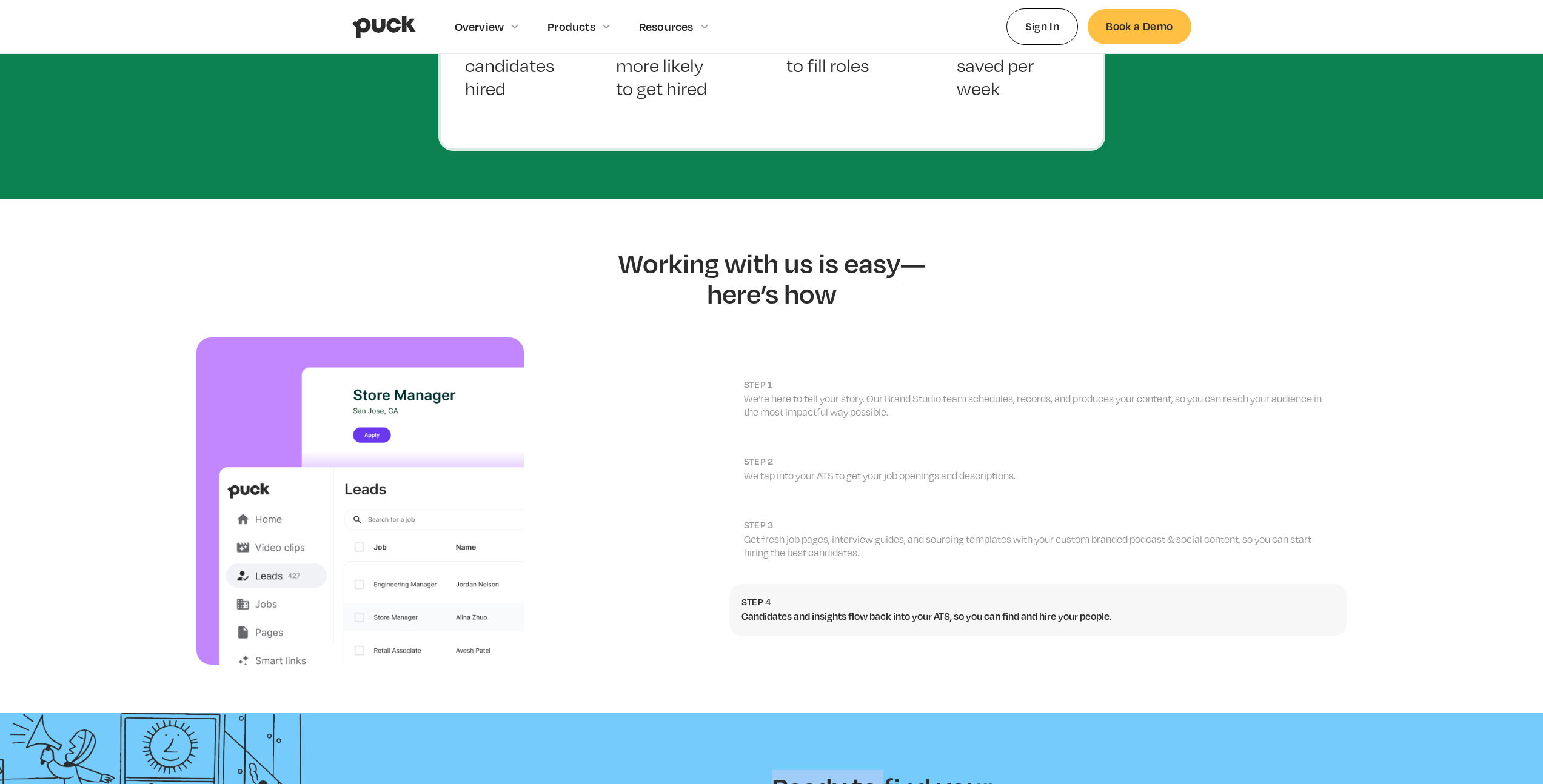
scroll to position [810, 0]
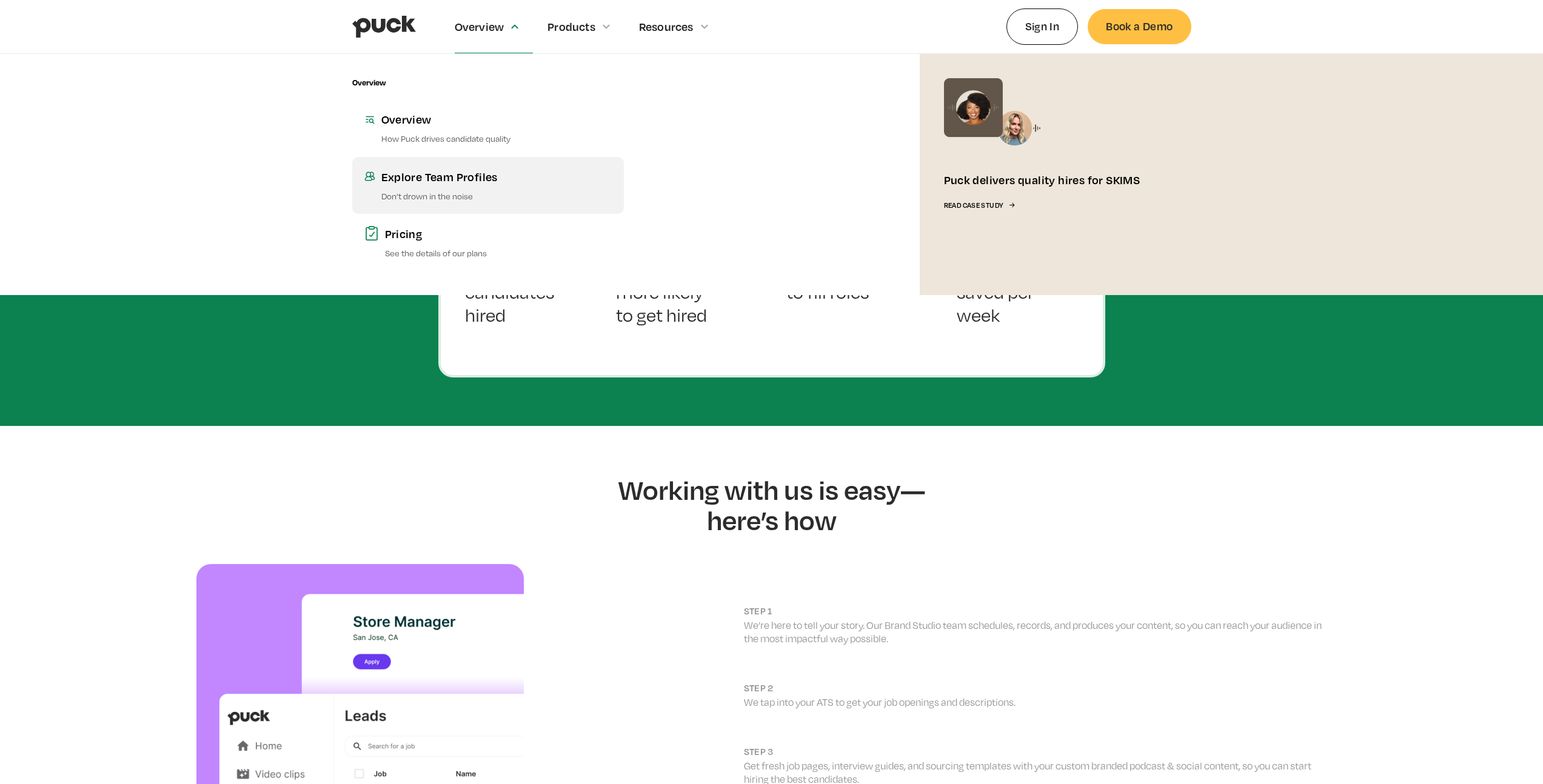
click at [456, 190] on p "Don’t drown in the noise" at bounding box center [496, 196] width 230 height 11
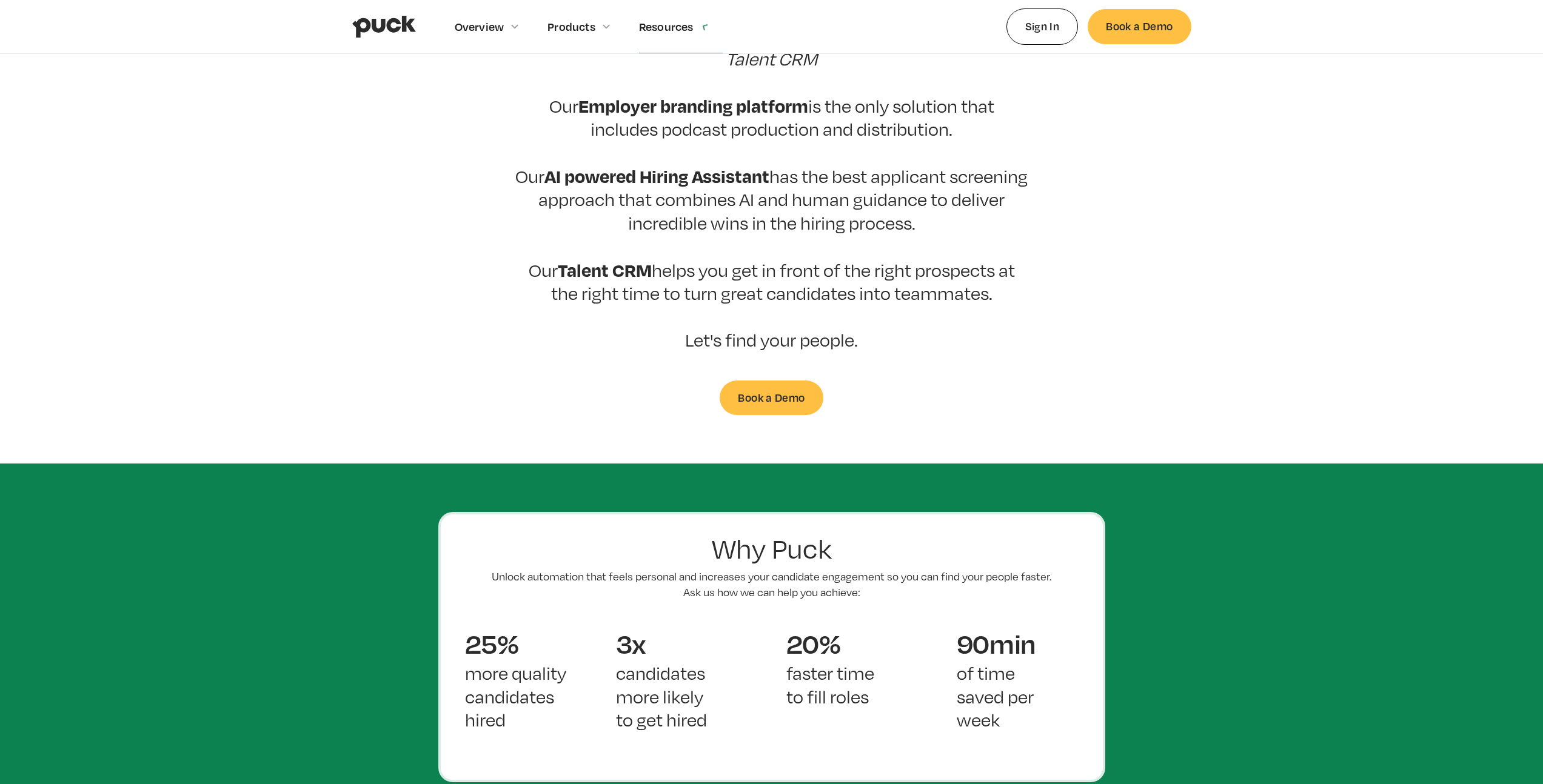
scroll to position [179, 0]
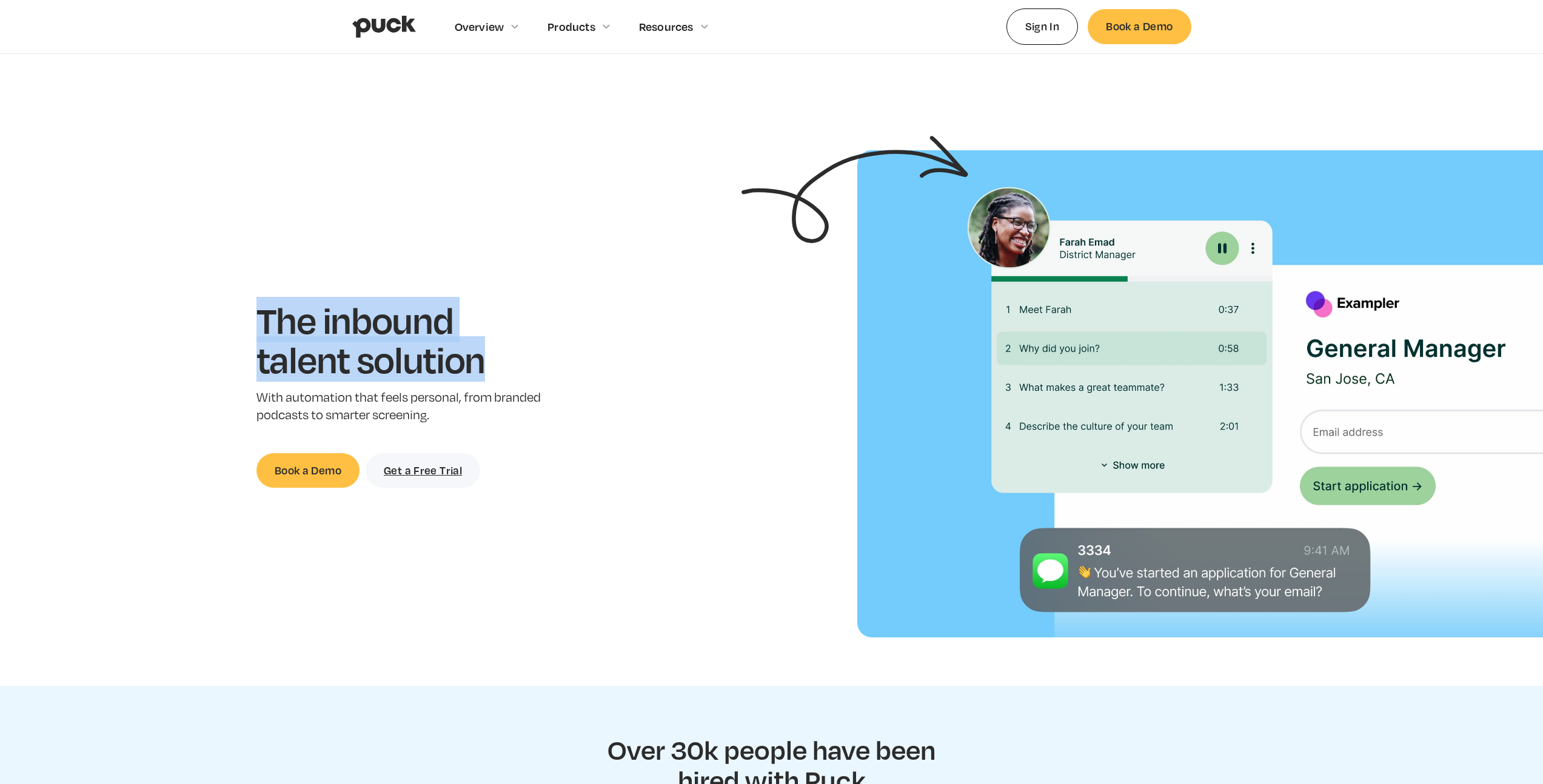
drag, startPoint x: 526, startPoint y: 293, endPoint x: 603, endPoint y: 404, distance: 135.1
click at [594, 399] on section "The inbound talent solution With automation that feels personal, from branded p…" at bounding box center [771, 394] width 1543 height 487
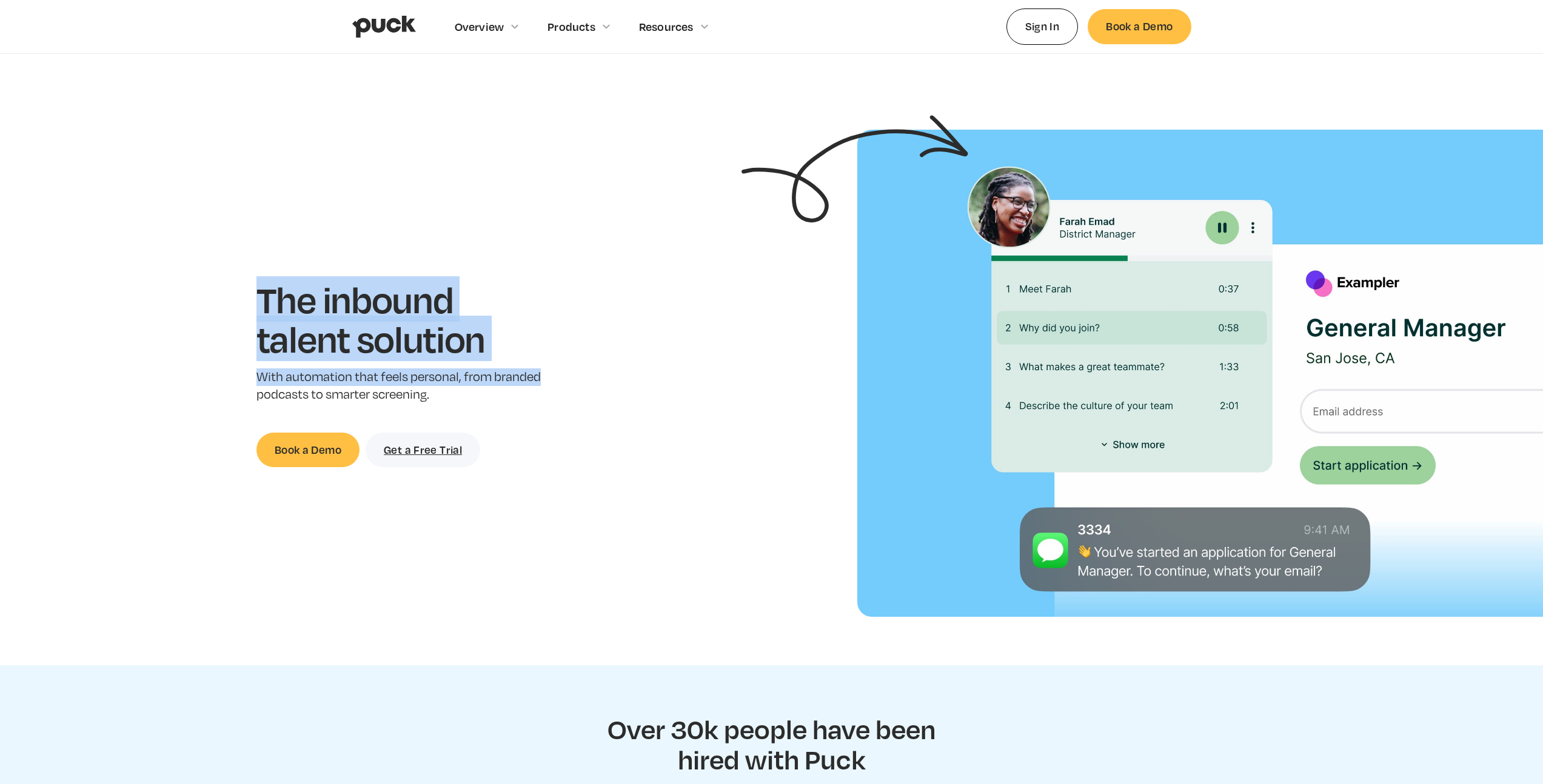
click at [857, 415] on img at bounding box center [1200, 373] width 686 height 487
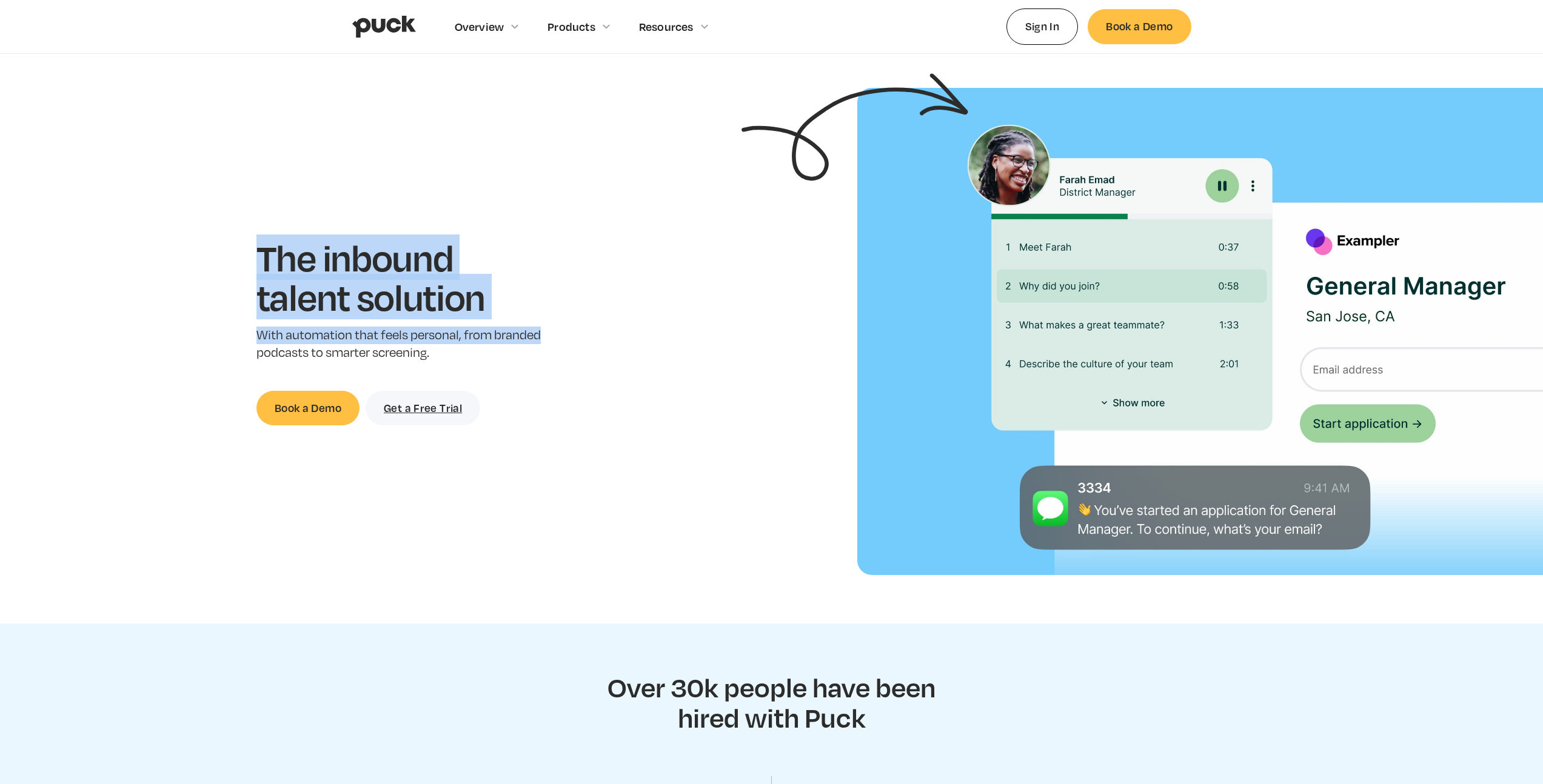
scroll to position [64, 0]
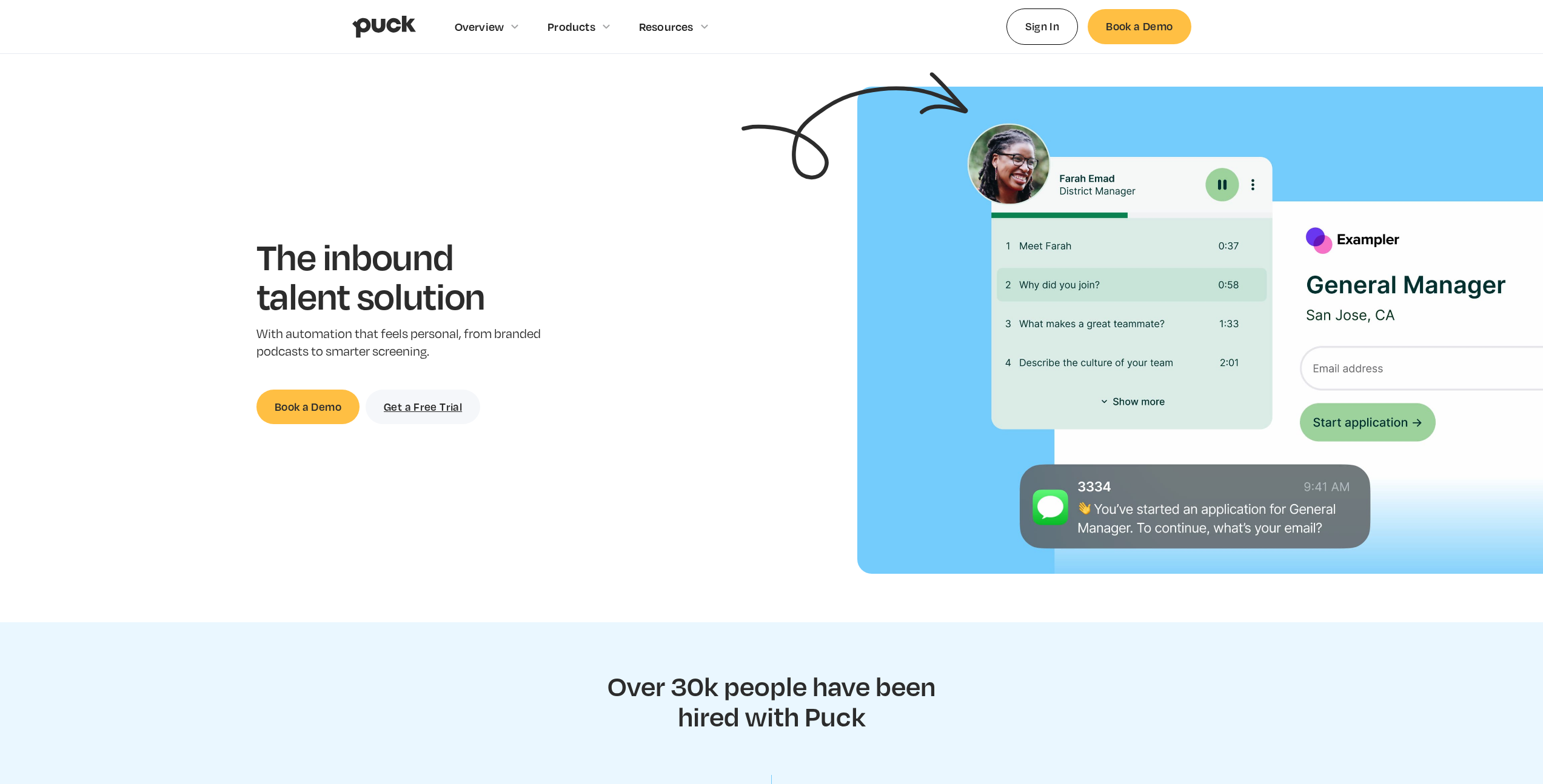
click at [789, 406] on section "The inbound talent solution With automation that feels personal, from branded p…" at bounding box center [771, 330] width 1543 height 487
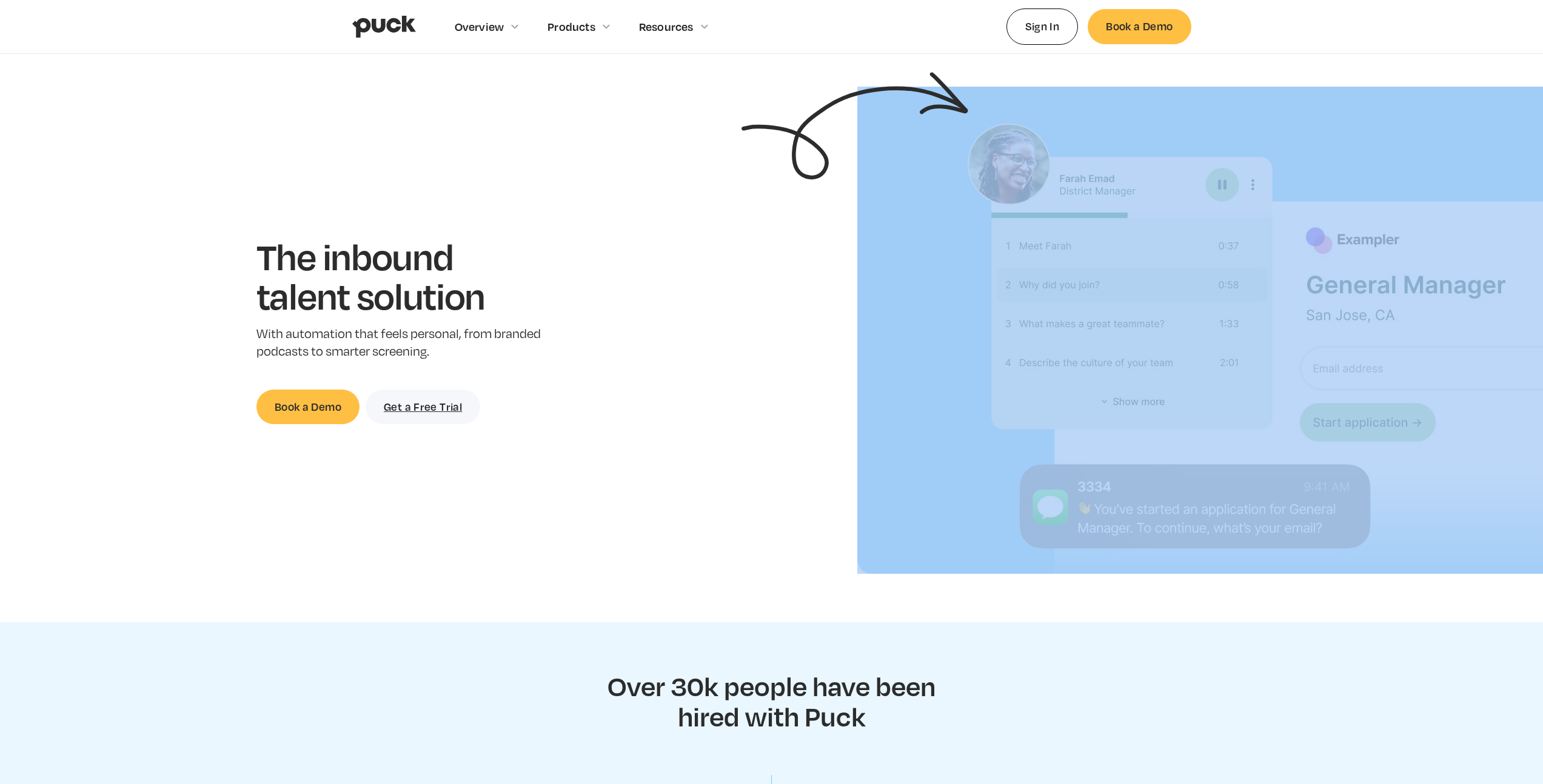
drag, startPoint x: 789, startPoint y: 406, endPoint x: 769, endPoint y: 376, distance: 36.1
click at [788, 404] on section "The inbound talent solution With automation that feels personal, from branded p…" at bounding box center [771, 330] width 1543 height 487
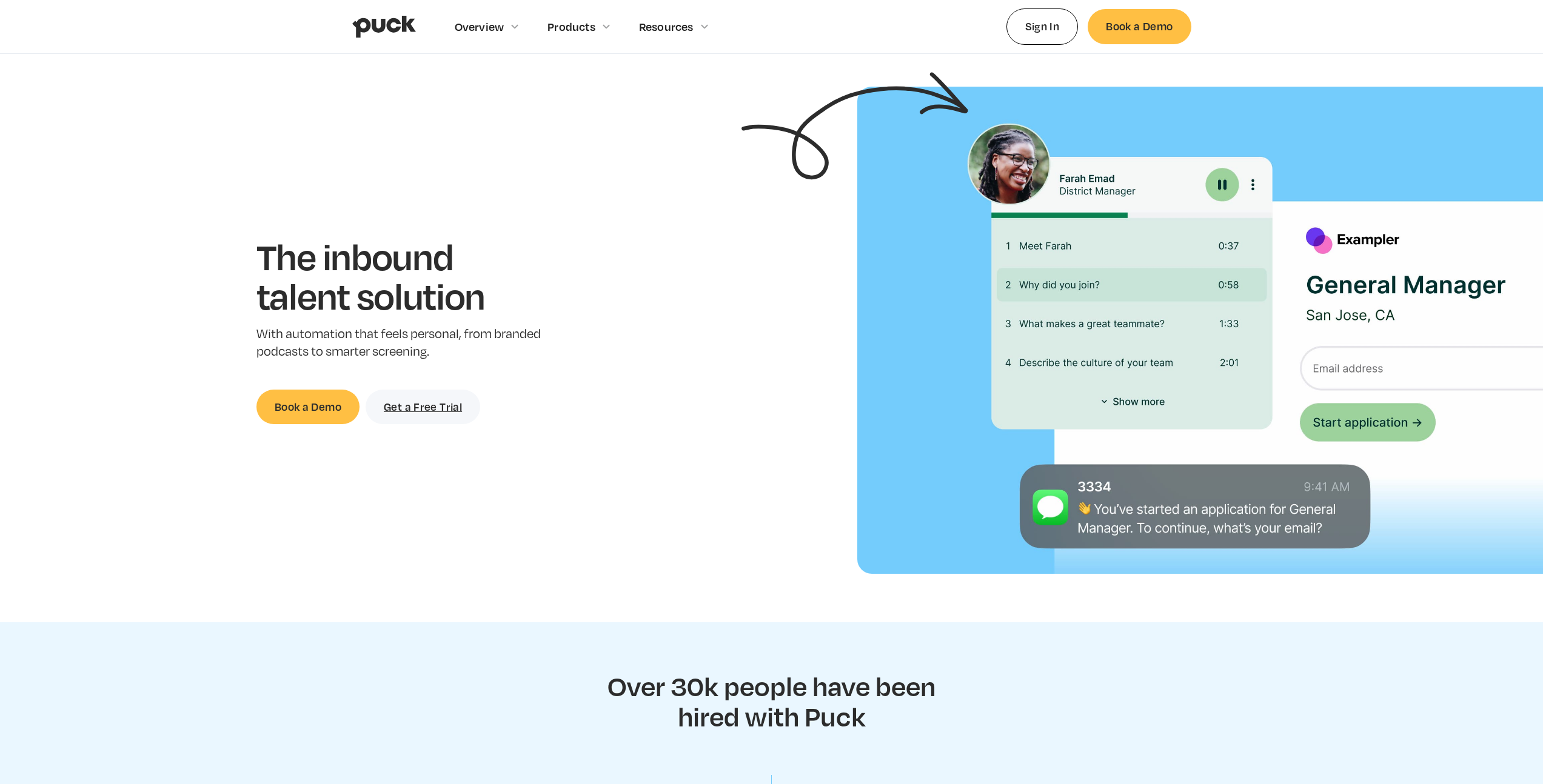
click at [752, 347] on div "The inbound talent solution With automation that feels personal, from branded p…" at bounding box center [400, 330] width 762 height 188
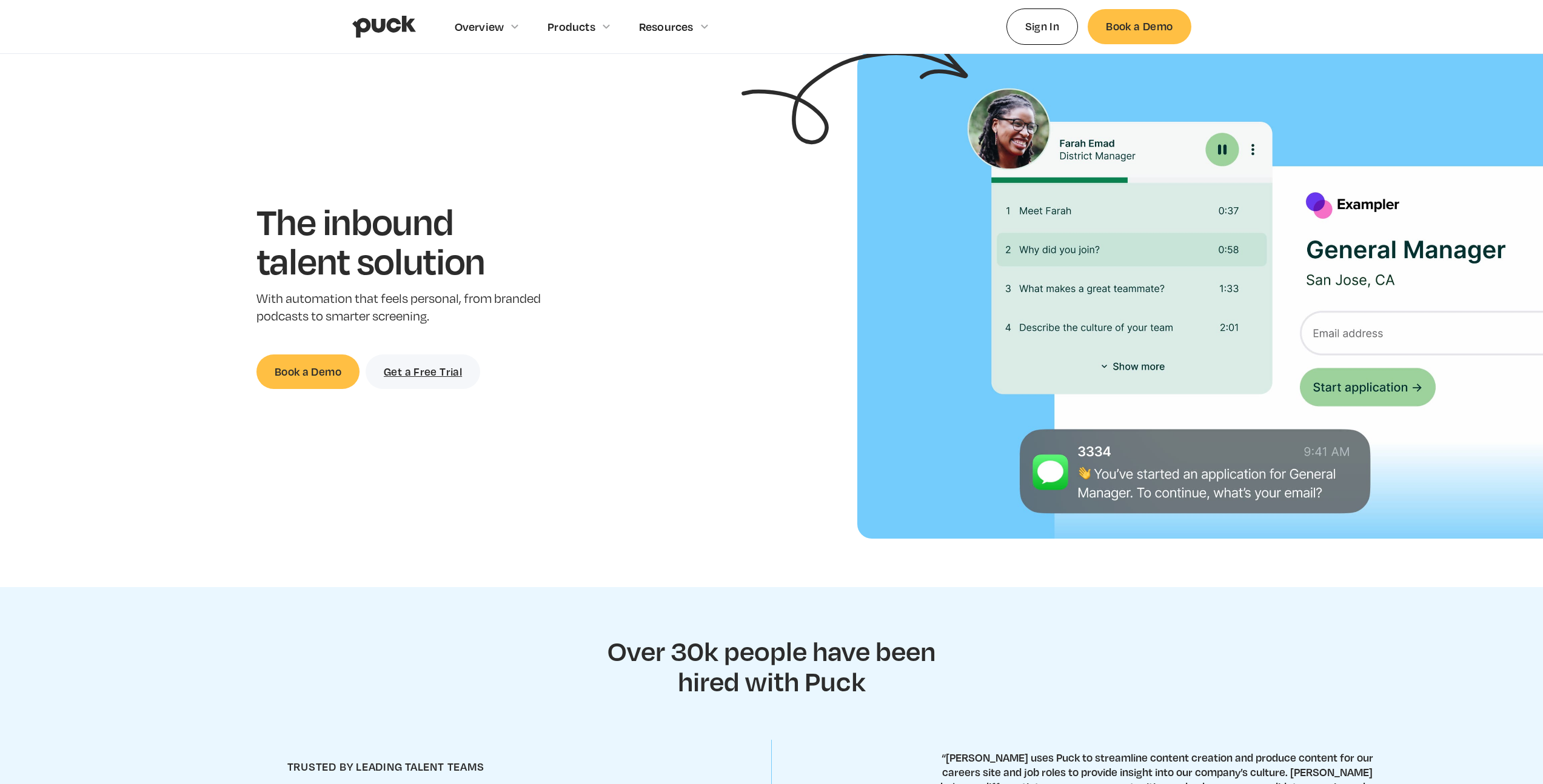
scroll to position [411, 0]
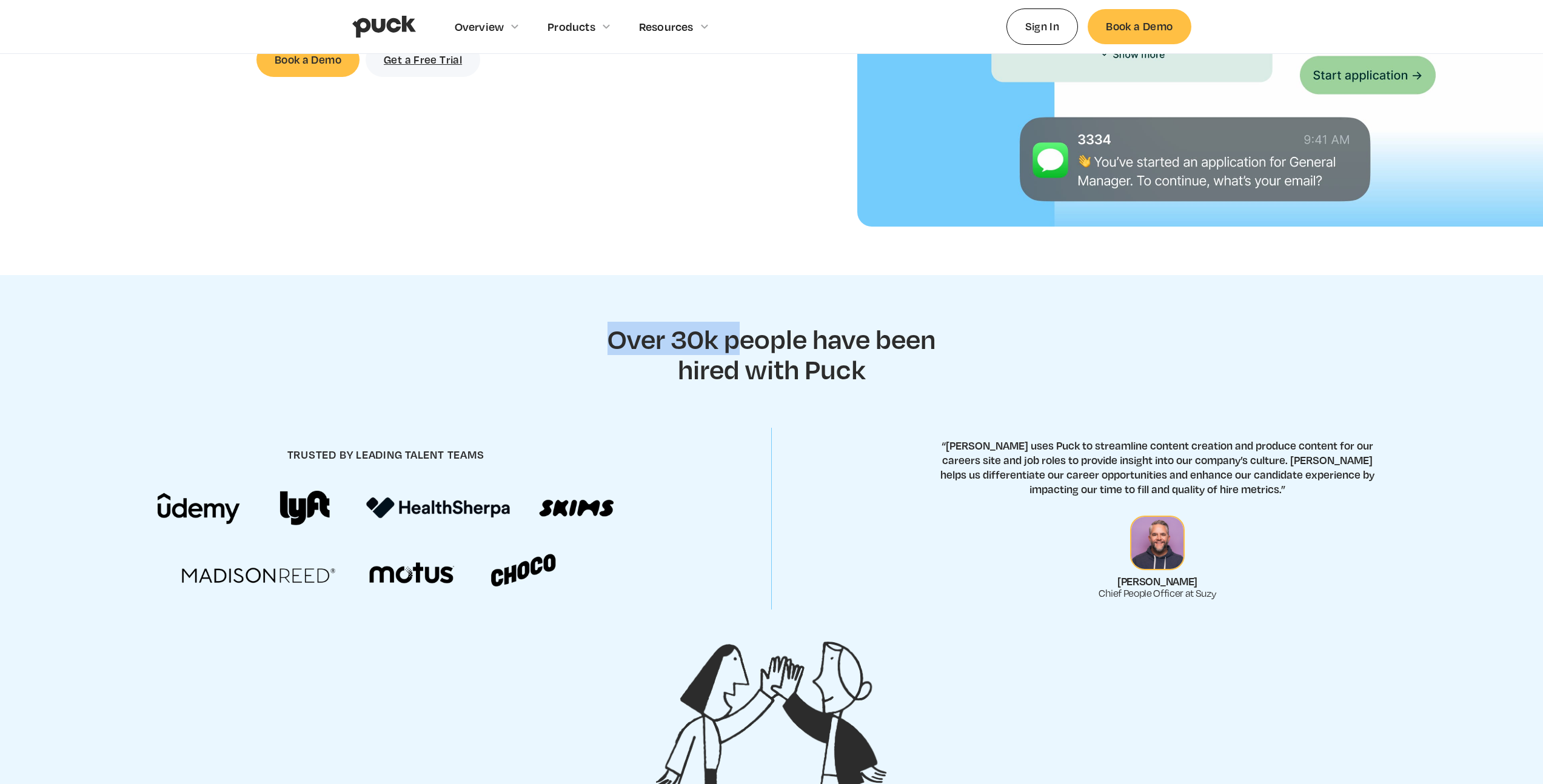
drag, startPoint x: 670, startPoint y: 343, endPoint x: 874, endPoint y: 378, distance: 207.0
click at [834, 370] on section "Over 30k people have been hired with Puck trusted by leading talent teams “Suzy…" at bounding box center [771, 541] width 1543 height 532
click at [874, 378] on h2 "Over 30k people have been hired with Puck" at bounding box center [771, 354] width 358 height 60
drag, startPoint x: 721, startPoint y: 337, endPoint x: 534, endPoint y: 306, distance: 189.6
click at [547, 308] on section "Over 30k people have been hired with Puck trusted by leading talent teams “Suzy…" at bounding box center [771, 541] width 1543 height 532
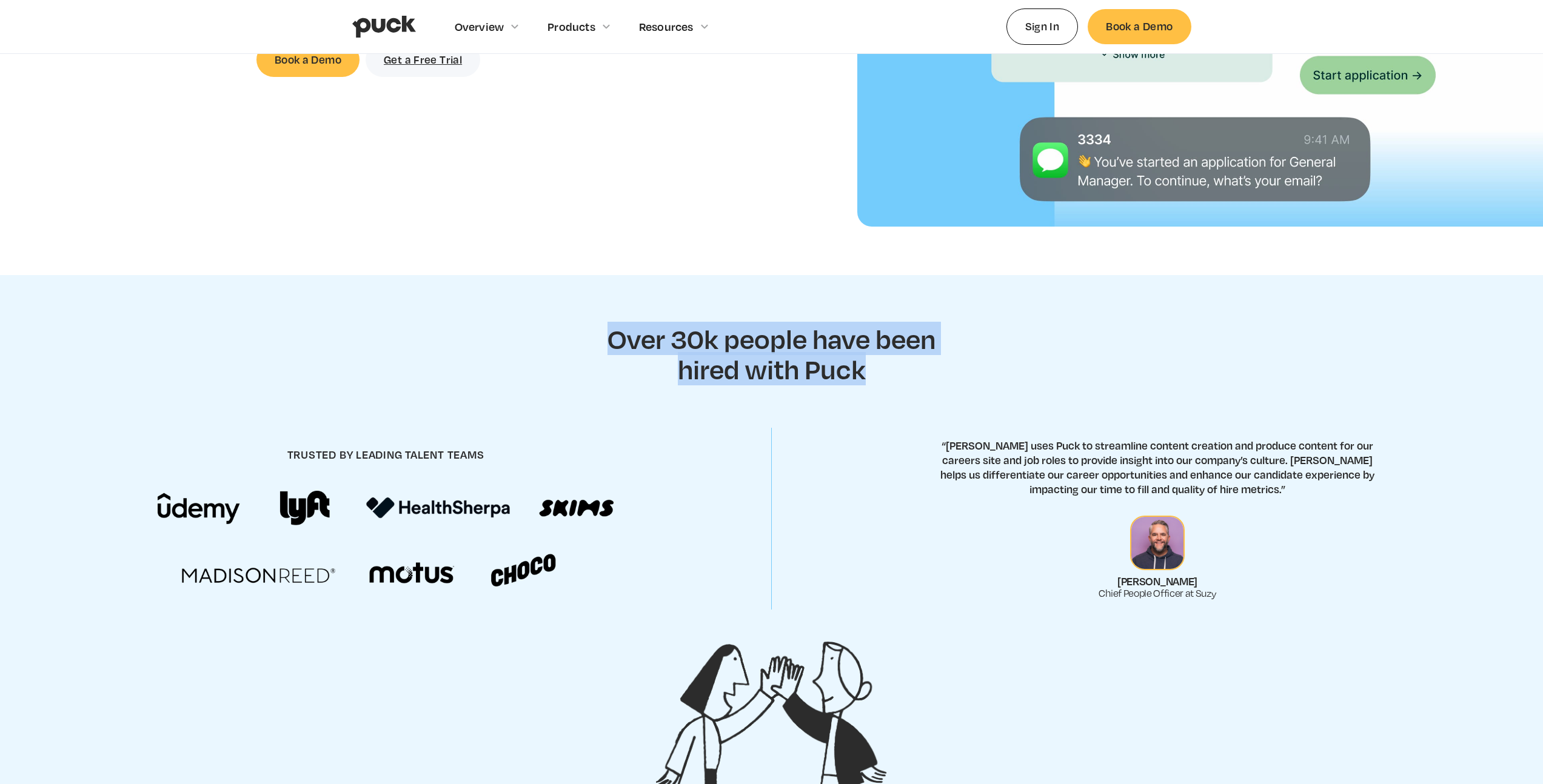
click at [534, 306] on section "Over 30k people have been hired with Puck trusted by leading talent teams “Suzy…" at bounding box center [771, 541] width 1543 height 532
drag, startPoint x: 617, startPoint y: 329, endPoint x: 960, endPoint y: 373, distance: 345.8
click at [952, 374] on section "Over 30k people have been hired with Puck trusted by leading talent teams “Suzy…" at bounding box center [771, 541] width 1543 height 532
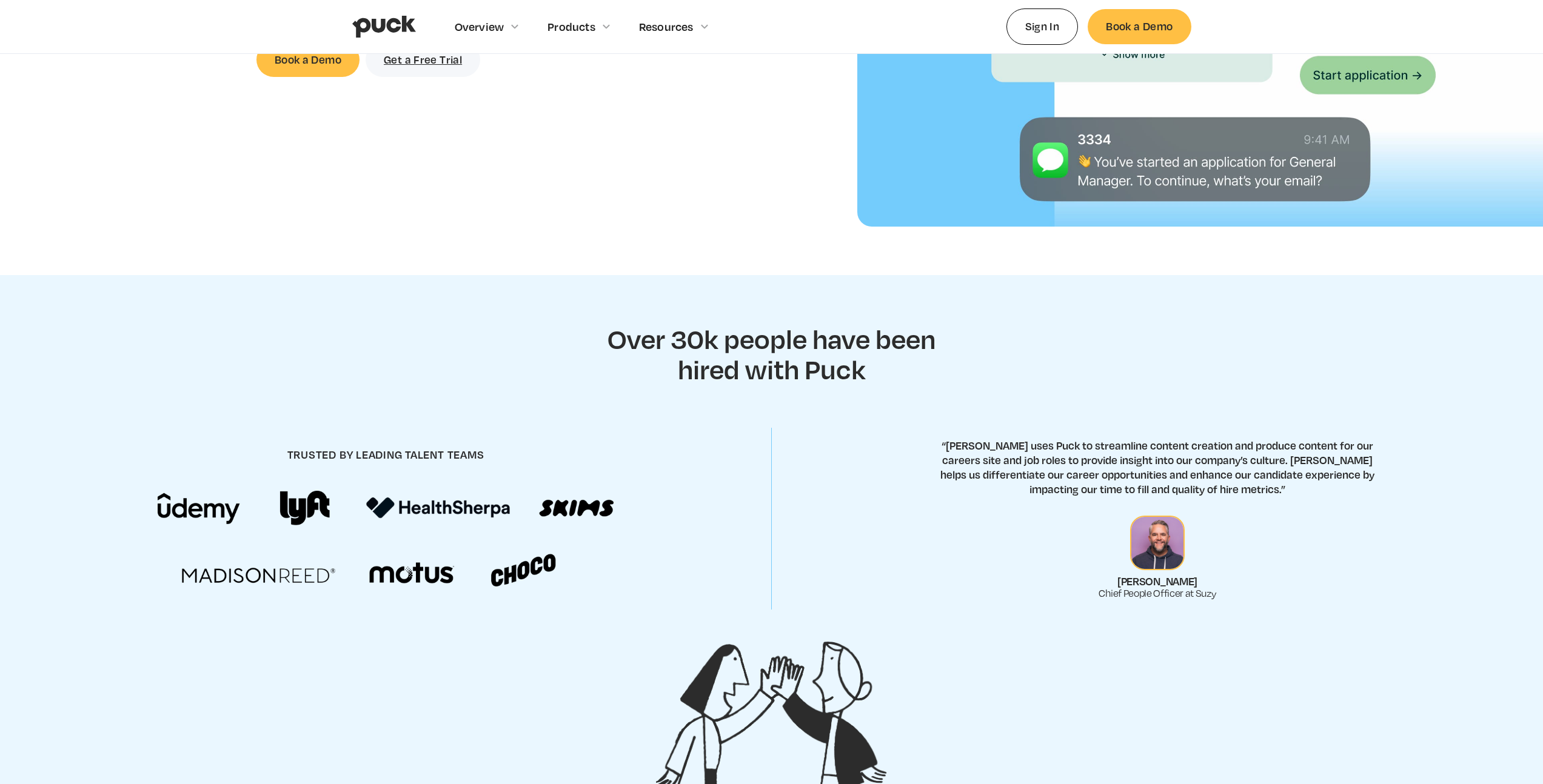
click at [958, 371] on section "Over 30k people have been hired with Puck trusted by leading talent teams “Suzy…" at bounding box center [771, 541] width 1543 height 532
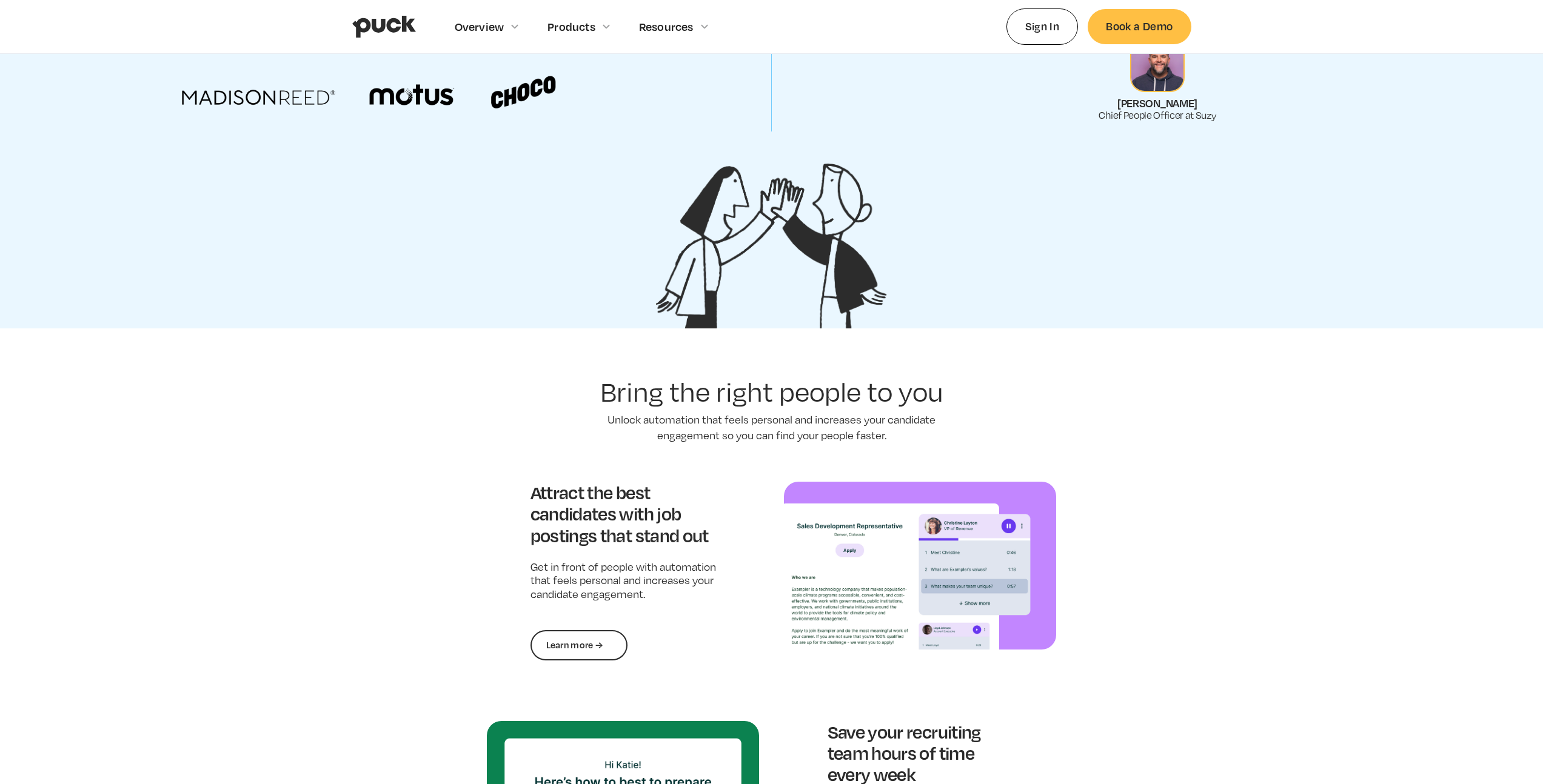
scroll to position [1378, 0]
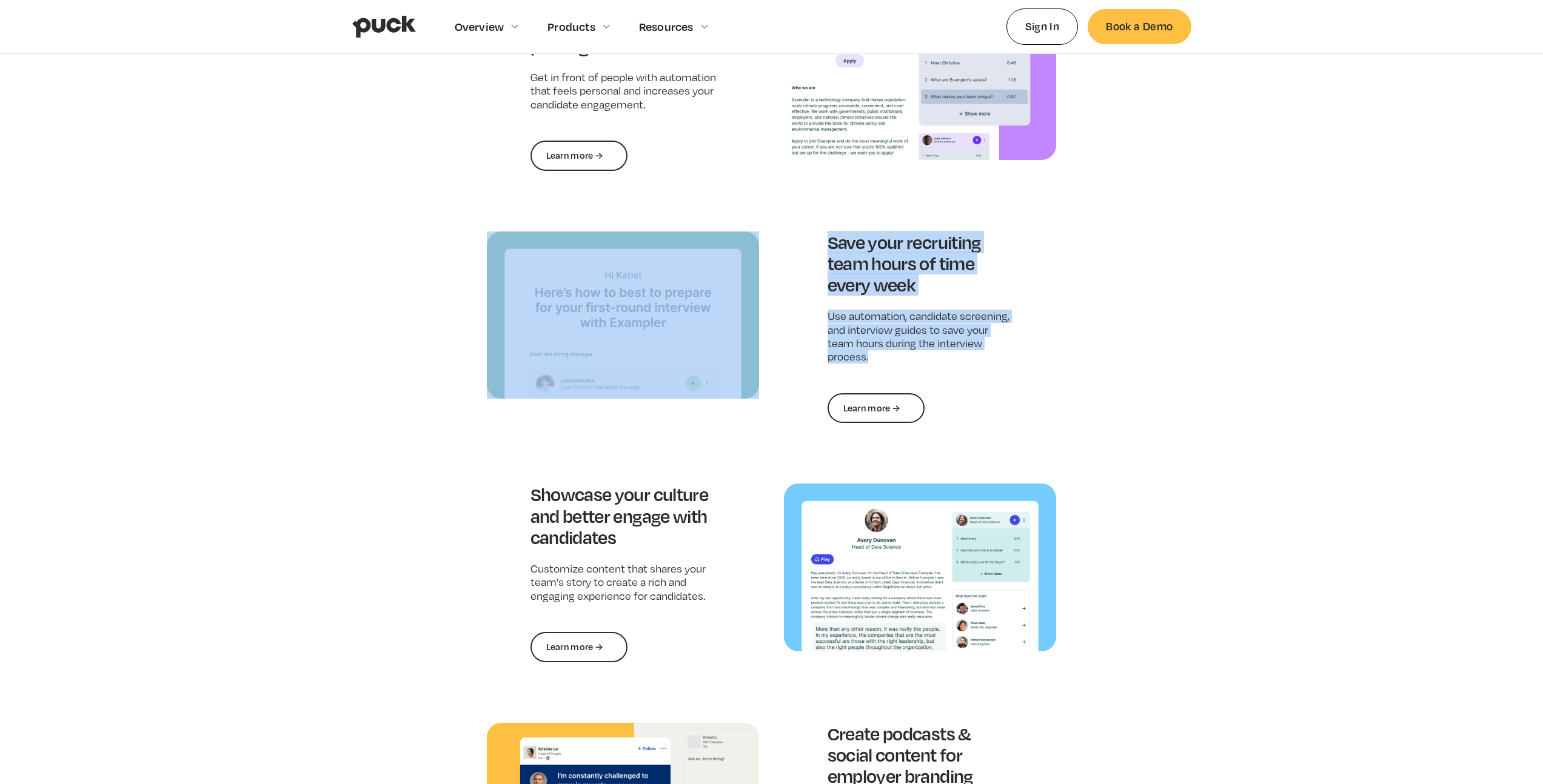
drag, startPoint x: 458, startPoint y: 232, endPoint x: 1261, endPoint y: 373, distance: 815.3
click at [1261, 373] on section "Bring the right people to you Unlock automation that feels personal and increas…" at bounding box center [771, 425] width 1543 height 1076
drag, startPoint x: 1059, startPoint y: 396, endPoint x: 989, endPoint y: 413, distance: 72.0
click at [1059, 397] on section "Bring the right people to you Unlock automation that feels personal and increas…" at bounding box center [771, 425] width 1543 height 1076
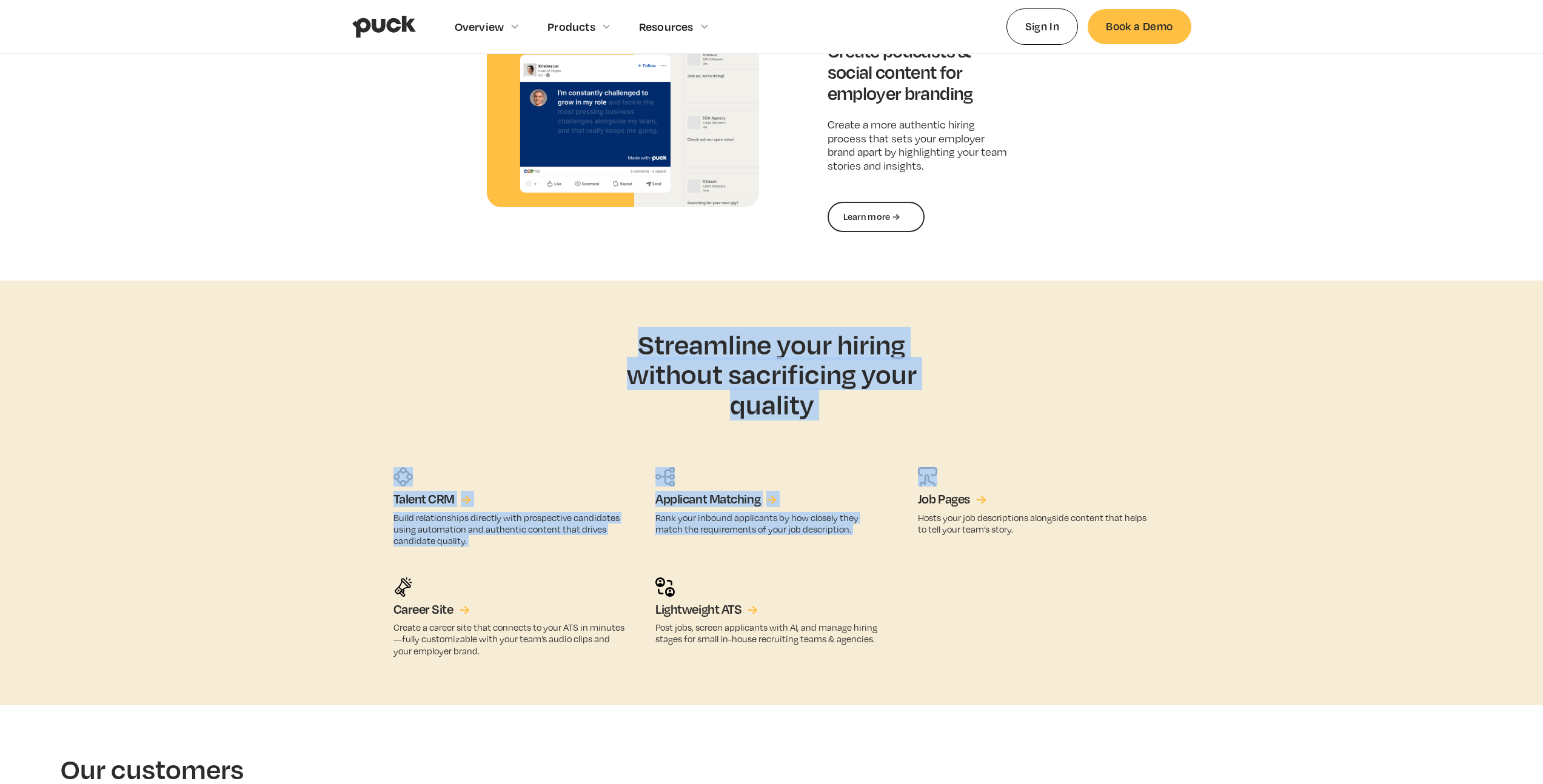
drag, startPoint x: 512, startPoint y: 301, endPoint x: 974, endPoint y: 425, distance: 478.4
click at [973, 425] on aside "Streamline your hiring without sacrificing your quality Talent CRM → Build rela…" at bounding box center [771, 492] width 1543 height 425
click at [974, 425] on aside "Streamline your hiring without sacrificing your quality Talent CRM → Build rela…" at bounding box center [771, 492] width 1543 height 425
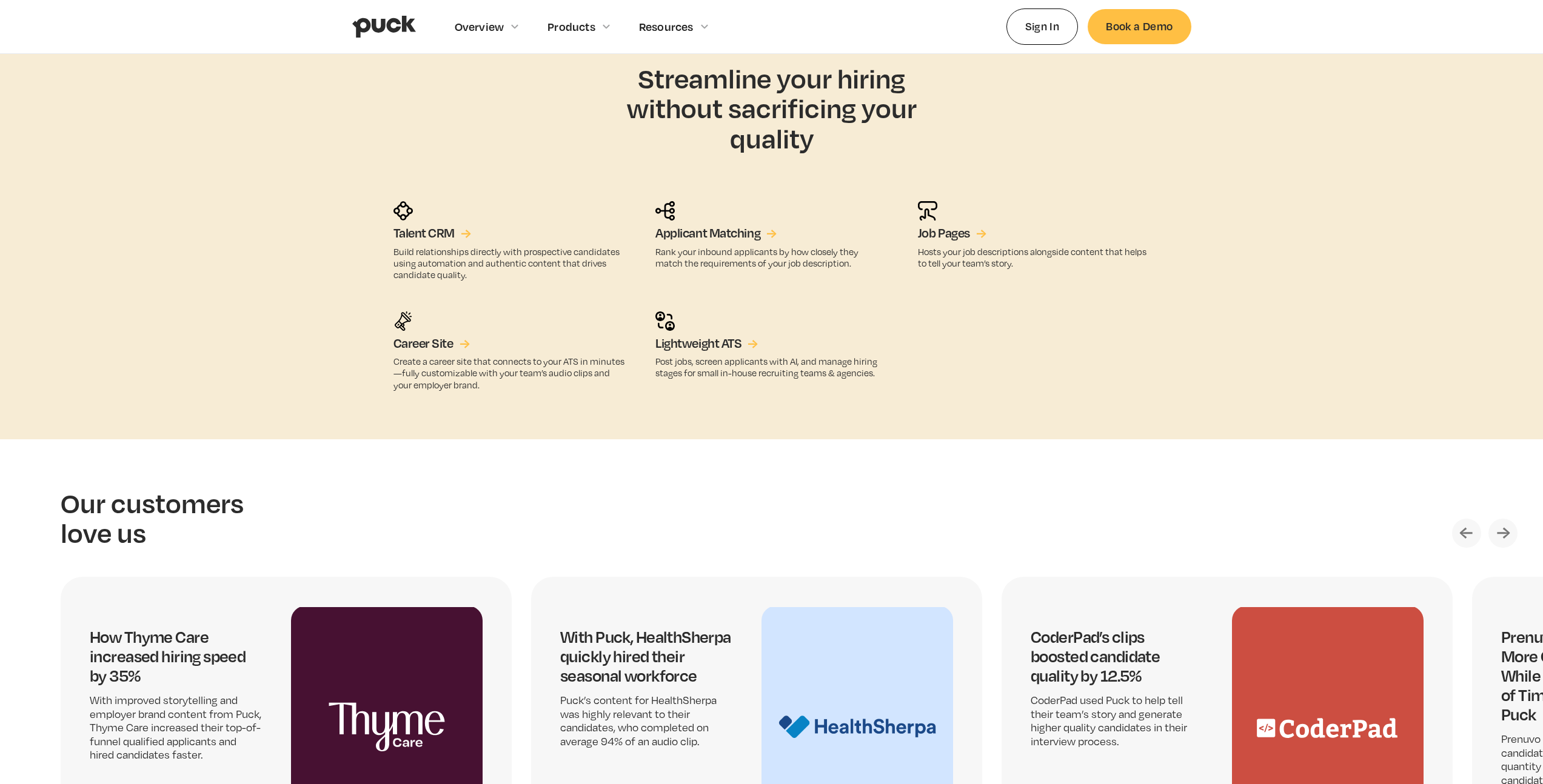
scroll to position [2551, 0]
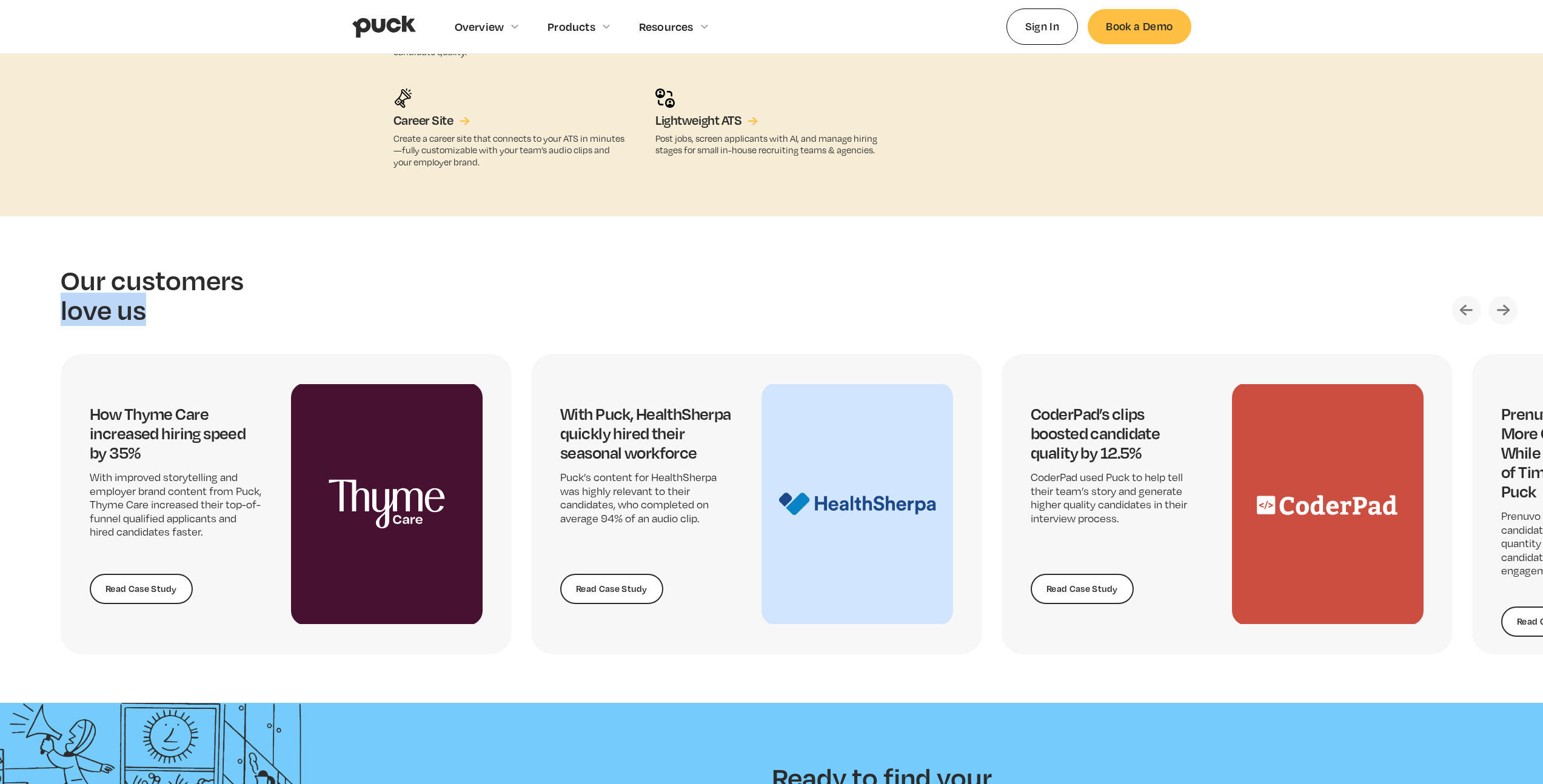
drag, startPoint x: 838, startPoint y: 304, endPoint x: 597, endPoint y: 286, distance: 241.7
click at [663, 306] on div "Our customers love us" at bounding box center [793, 295] width 1465 height 60
drag, startPoint x: 560, startPoint y: 272, endPoint x: 355, endPoint y: 249, distance: 206.3
click at [534, 269] on div "Our customers love us" at bounding box center [793, 295] width 1465 height 60
drag, startPoint x: 316, startPoint y: 264, endPoint x: 456, endPoint y: 345, distance: 161.7
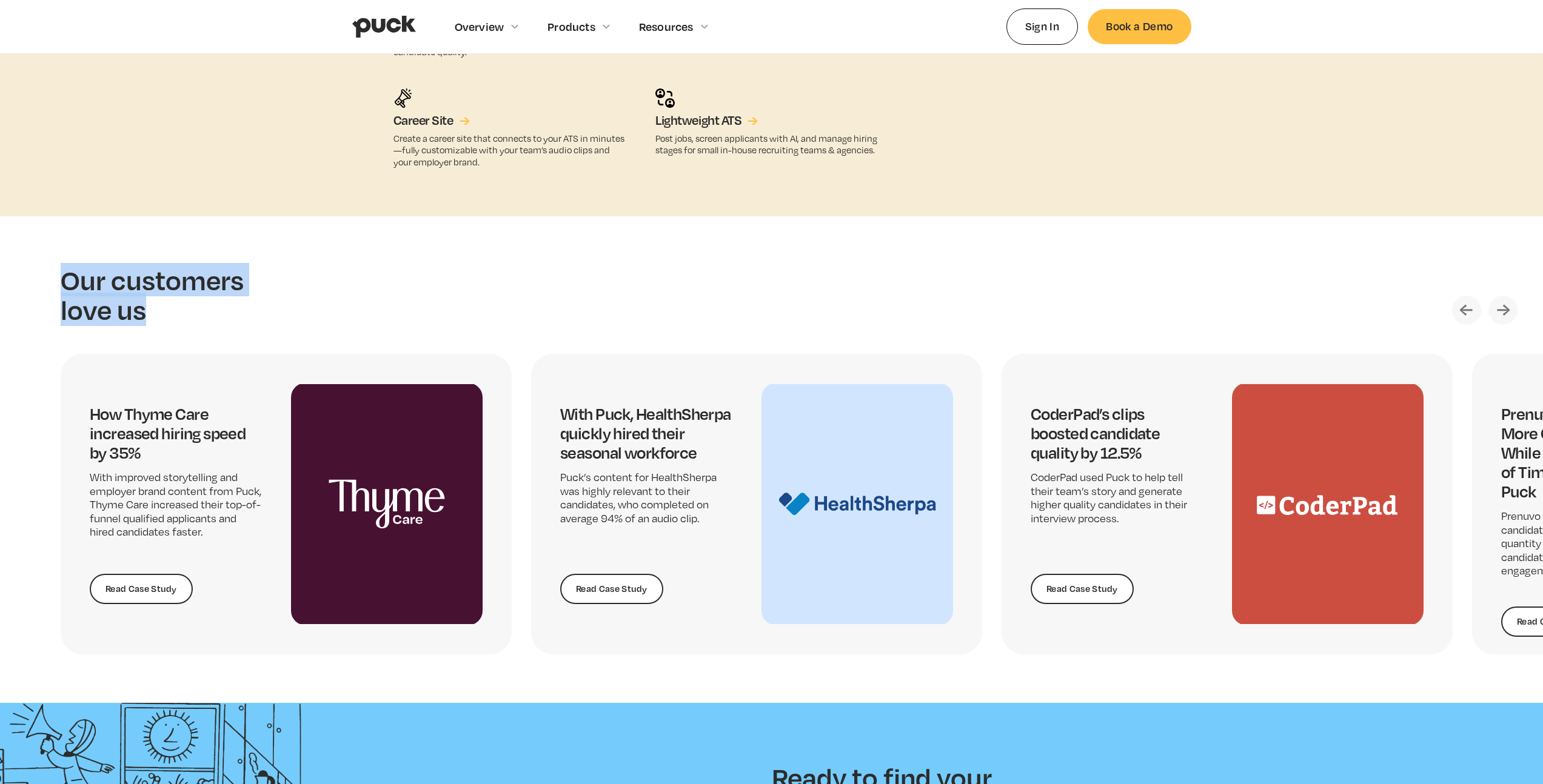
click at [395, 308] on section "Our customers love us How Thyme Care increased hiring speed by 35% With improve…" at bounding box center [771, 459] width 1543 height 487
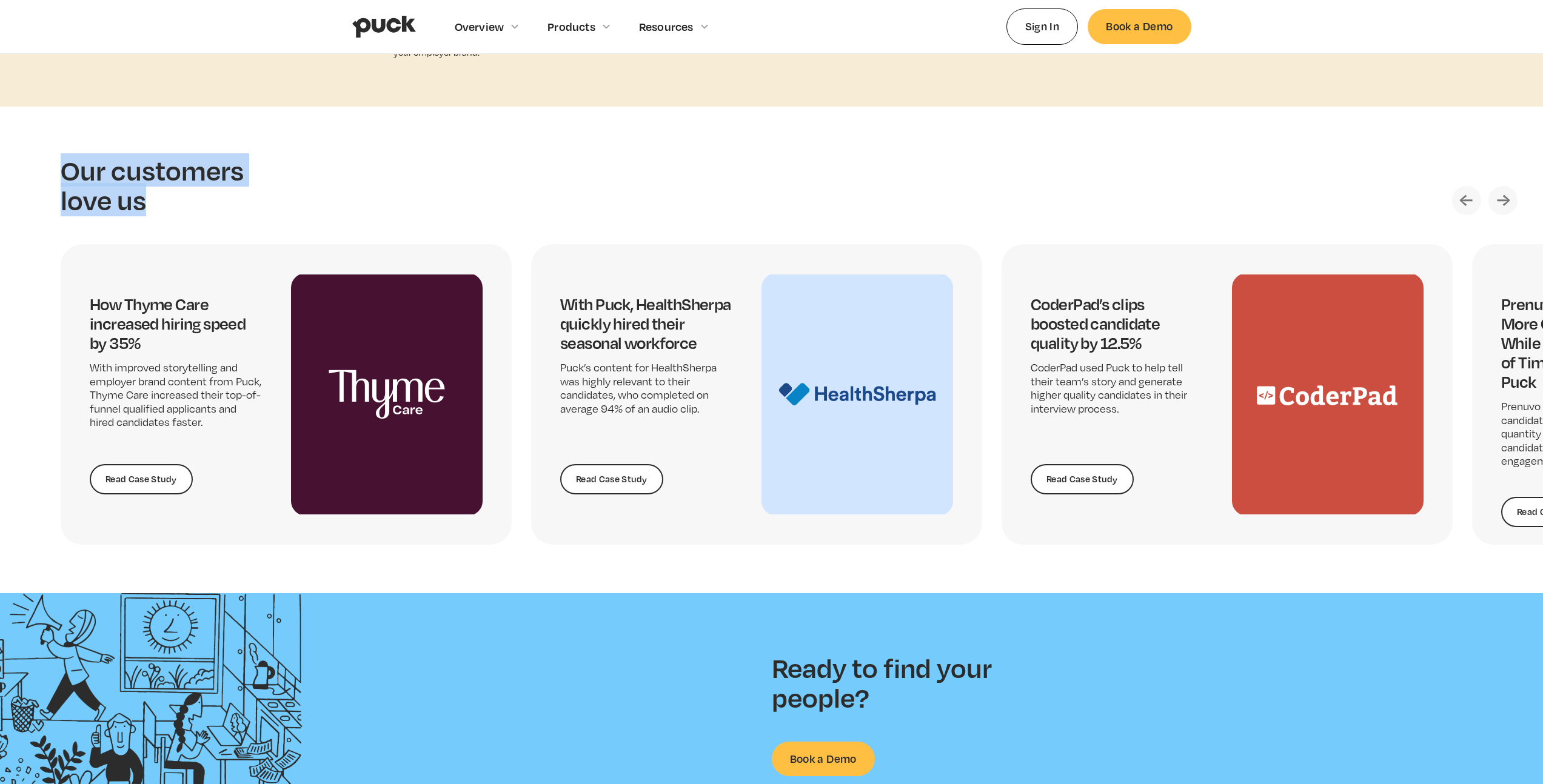
scroll to position [3142, 0]
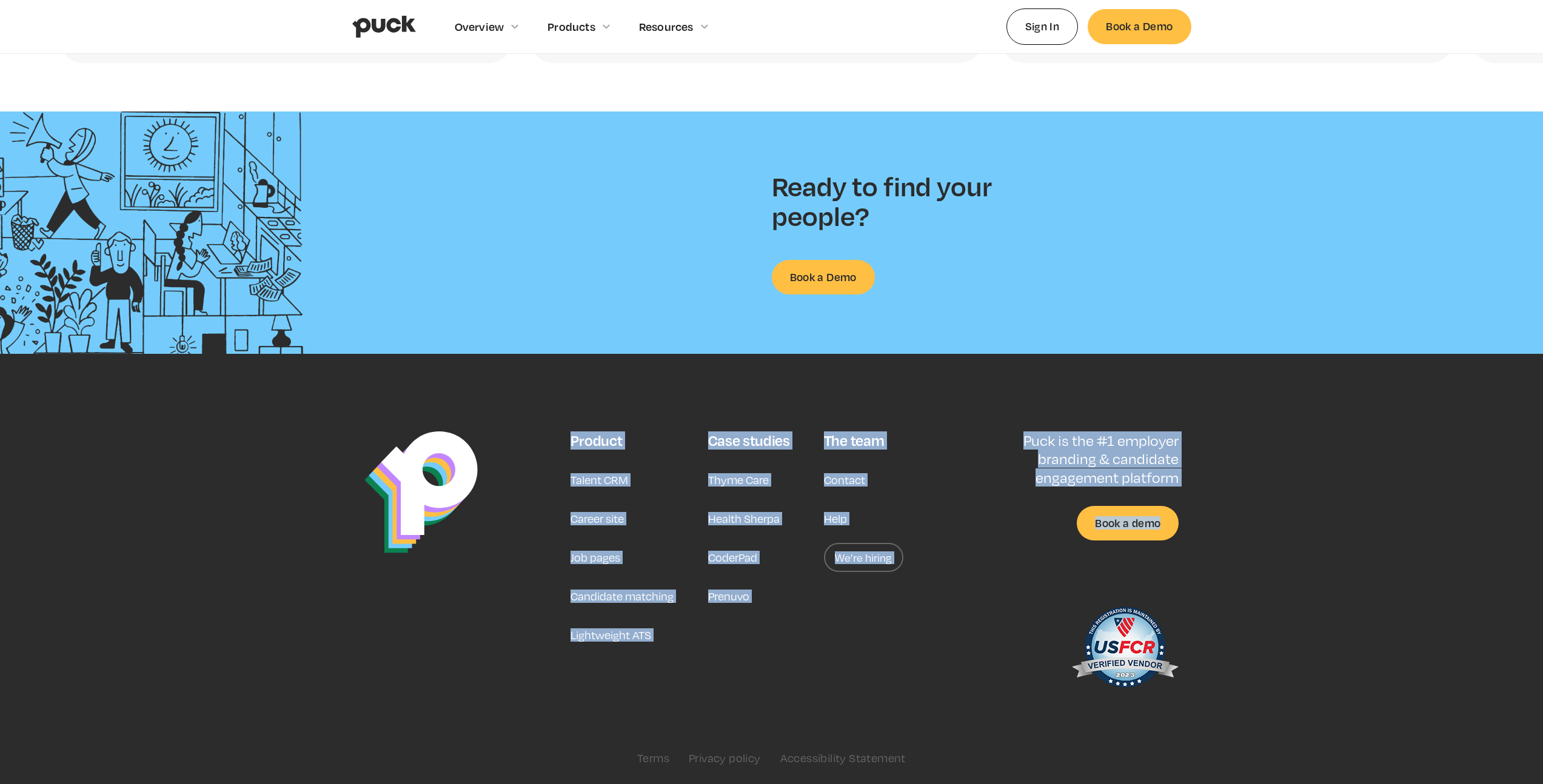
drag, startPoint x: 582, startPoint y: 388, endPoint x: 958, endPoint y: 647, distance: 456.6
click at [959, 646] on footer "Product Talent CRM Career site Job pages Candidate matching Lightweight ATS Cas…" at bounding box center [771, 569] width 1543 height 430
click at [958, 647] on div "Product Talent CRM Career site Job pages Candidate matching Lightweight ATS Cas…" at bounding box center [771, 598] width 839 height 334
drag, startPoint x: 865, startPoint y: 527, endPoint x: 684, endPoint y: 353, distance: 251.1
click at [684, 354] on footer "Product Talent CRM Career site Job pages Candidate matching Lightweight ATS Cas…" at bounding box center [771, 569] width 1543 height 430
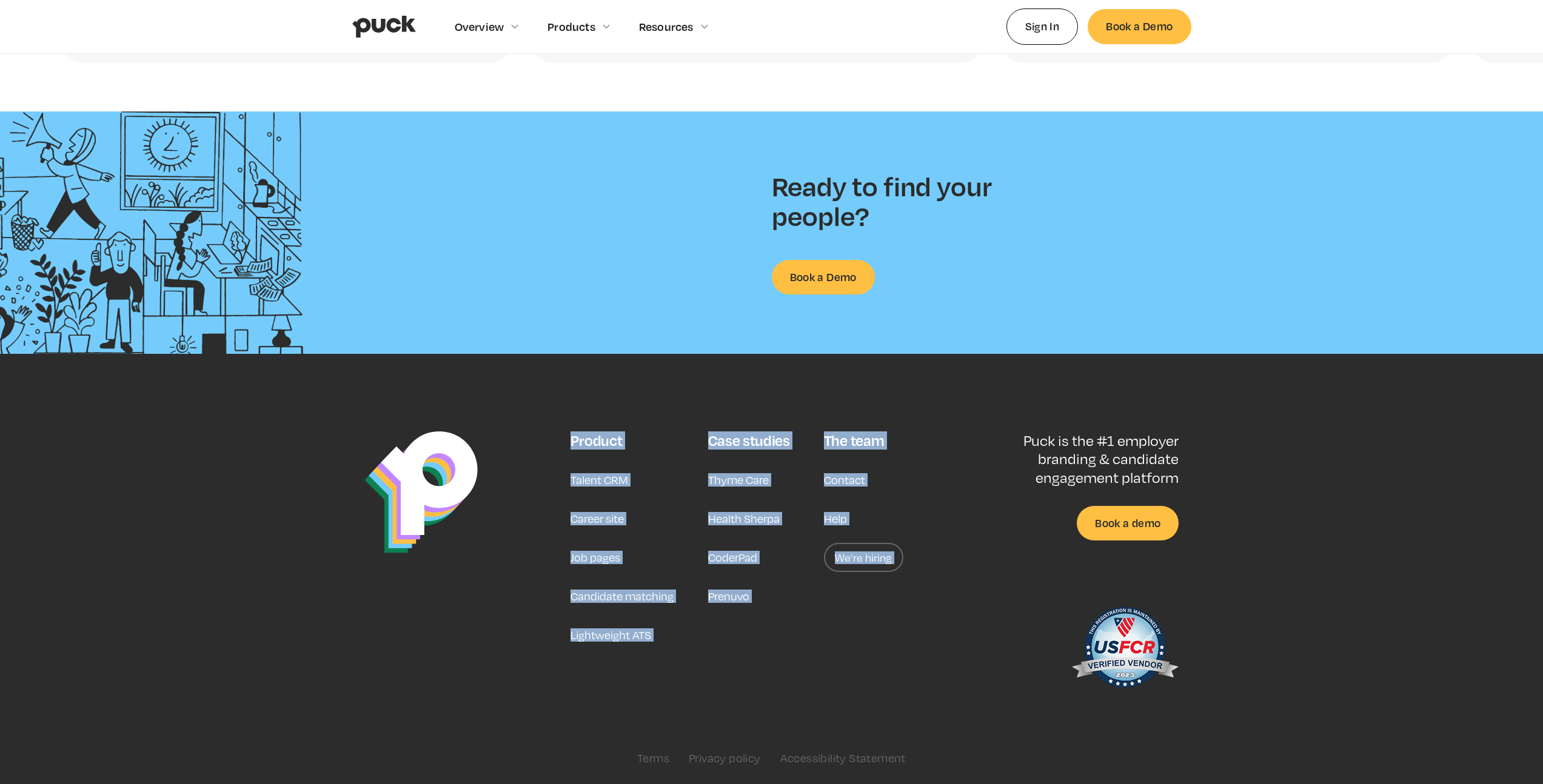
drag, startPoint x: 684, startPoint y: 353, endPoint x: 856, endPoint y: 678, distance: 367.7
click at [854, 676] on footer "Product Talent CRM Career site Job pages Candidate matching Lightweight ATS Cas…" at bounding box center [771, 569] width 1543 height 430
click at [863, 681] on div "The team Contact Help We’re hiring" at bounding box center [864, 564] width 80 height 266
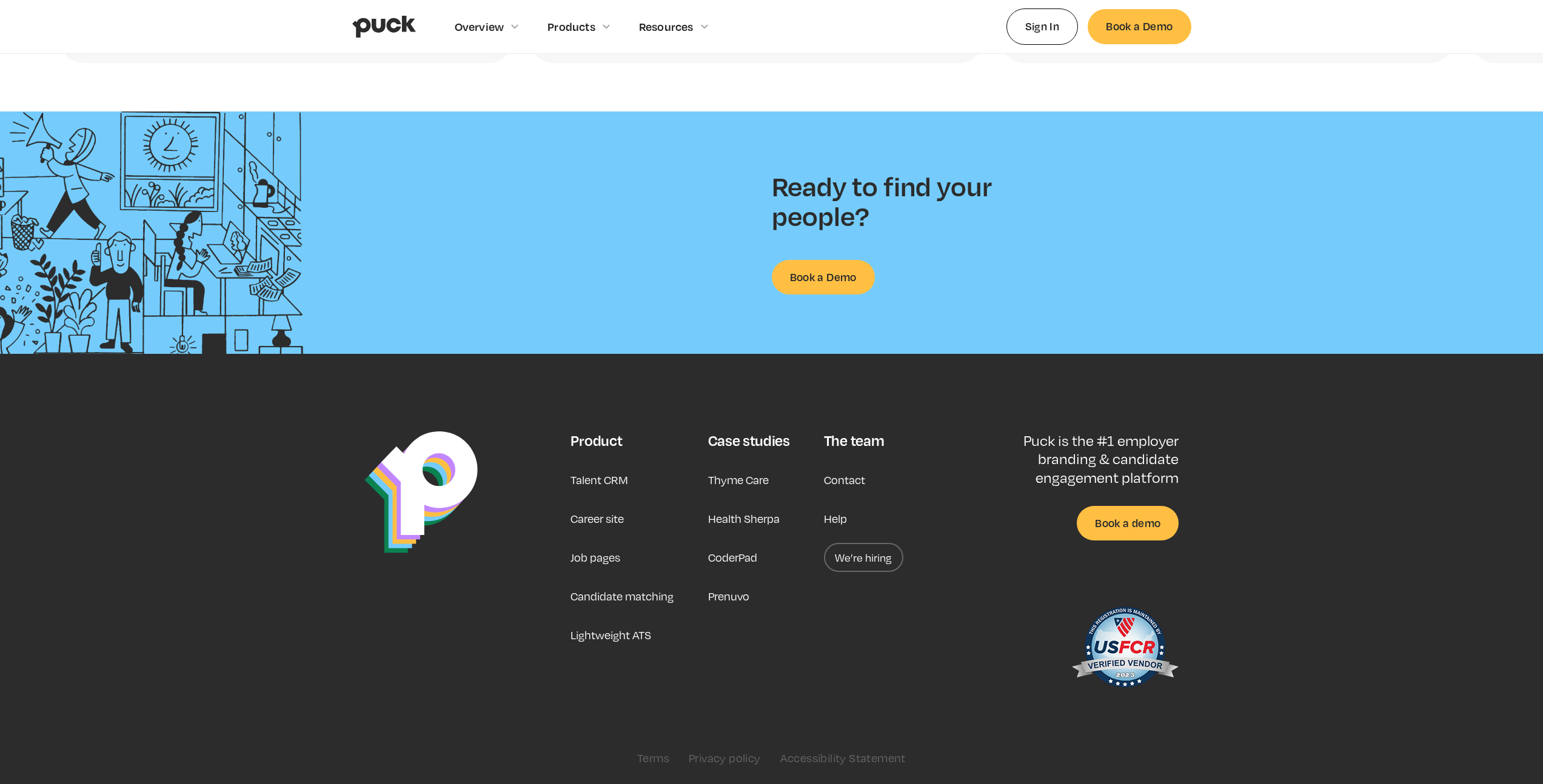
drag, startPoint x: 863, startPoint y: 681, endPoint x: 838, endPoint y: 643, distance: 45.5
click at [857, 667] on div "The team Contact Help We’re hiring" at bounding box center [864, 564] width 80 height 266
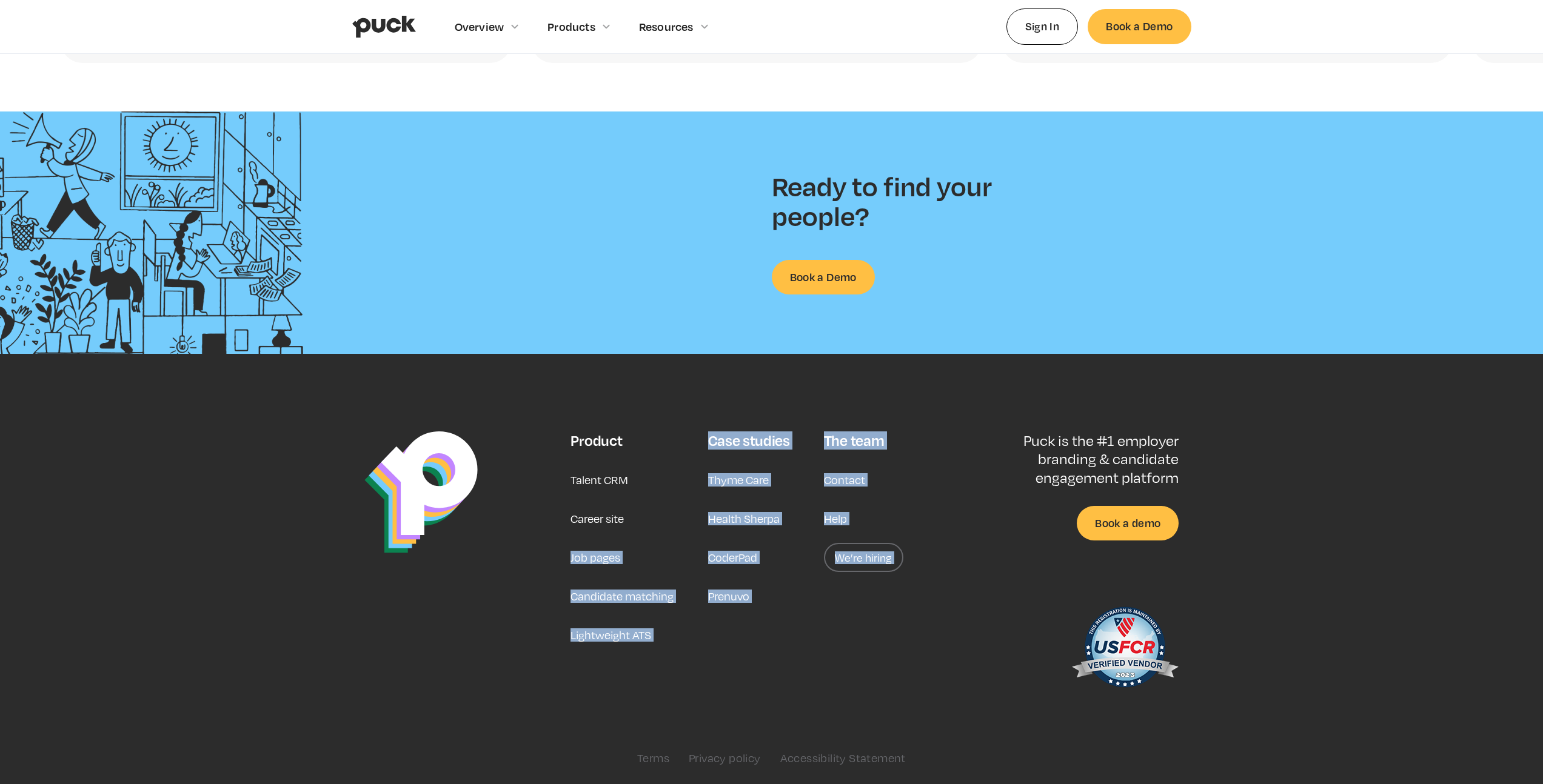
drag, startPoint x: 805, startPoint y: 620, endPoint x: 604, endPoint y: 383, distance: 310.8
click at [642, 451] on div "Product Talent CRM Career site Job pages Candidate matching Lightweight ATS Cas…" at bounding box center [736, 564] width 332 height 266
drag, startPoint x: 604, startPoint y: 383, endPoint x: 914, endPoint y: 638, distance: 401.4
click at [889, 627] on footer "Product Talent CRM Career site Job pages Candidate matching Lightweight ATS Cas…" at bounding box center [771, 569] width 1543 height 430
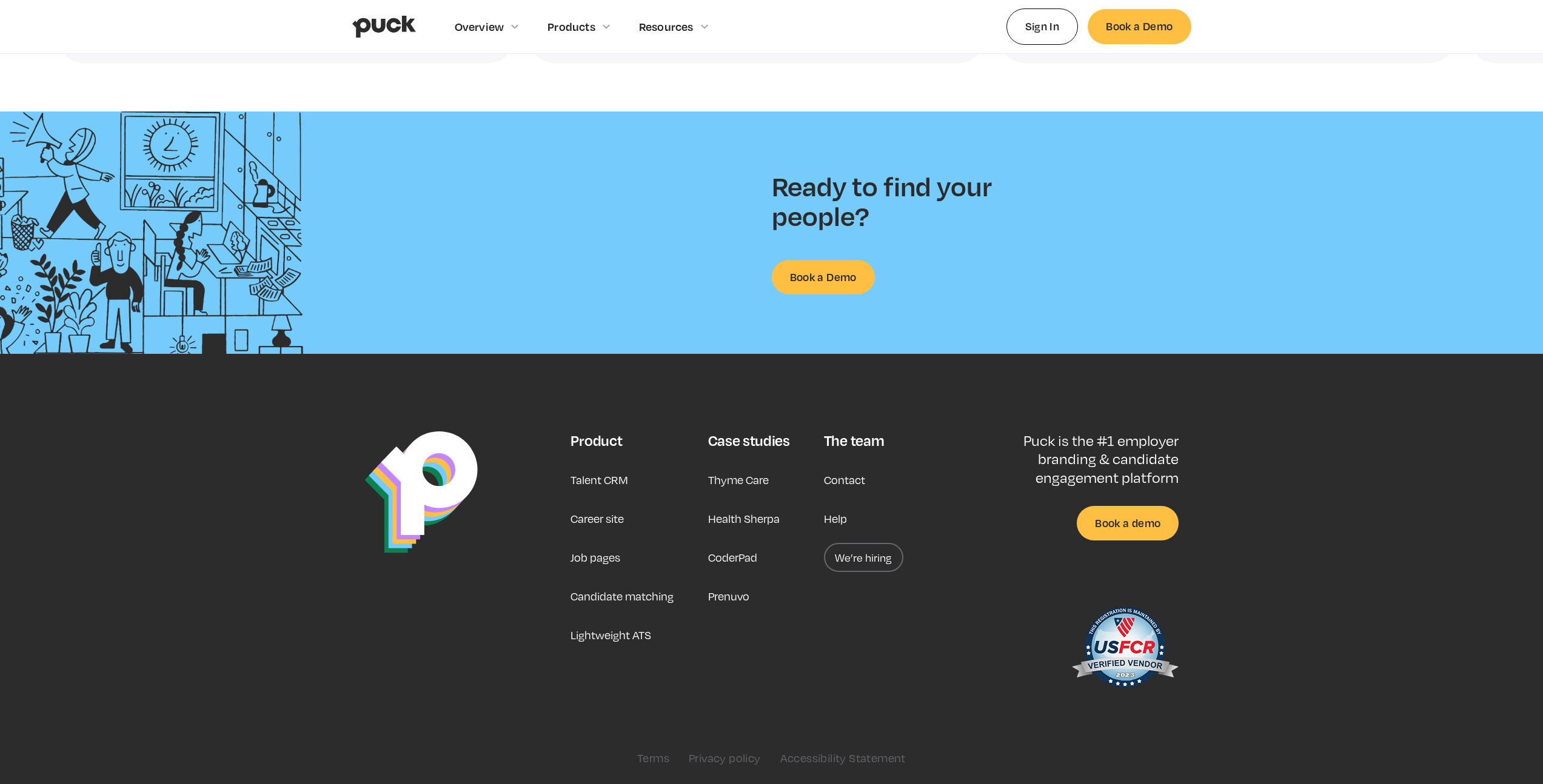
click at [918, 639] on div "Product Talent CRM Career site Job pages Candidate matching Lightweight ATS Cas…" at bounding box center [771, 598] width 839 height 334
drag, startPoint x: 742, startPoint y: 690, endPoint x: 478, endPoint y: 619, distance: 273.4
click at [514, 626] on div "Product Talent CRM Career site Job pages Candidate matching Lightweight ATS Cas…" at bounding box center [771, 598] width 839 height 334
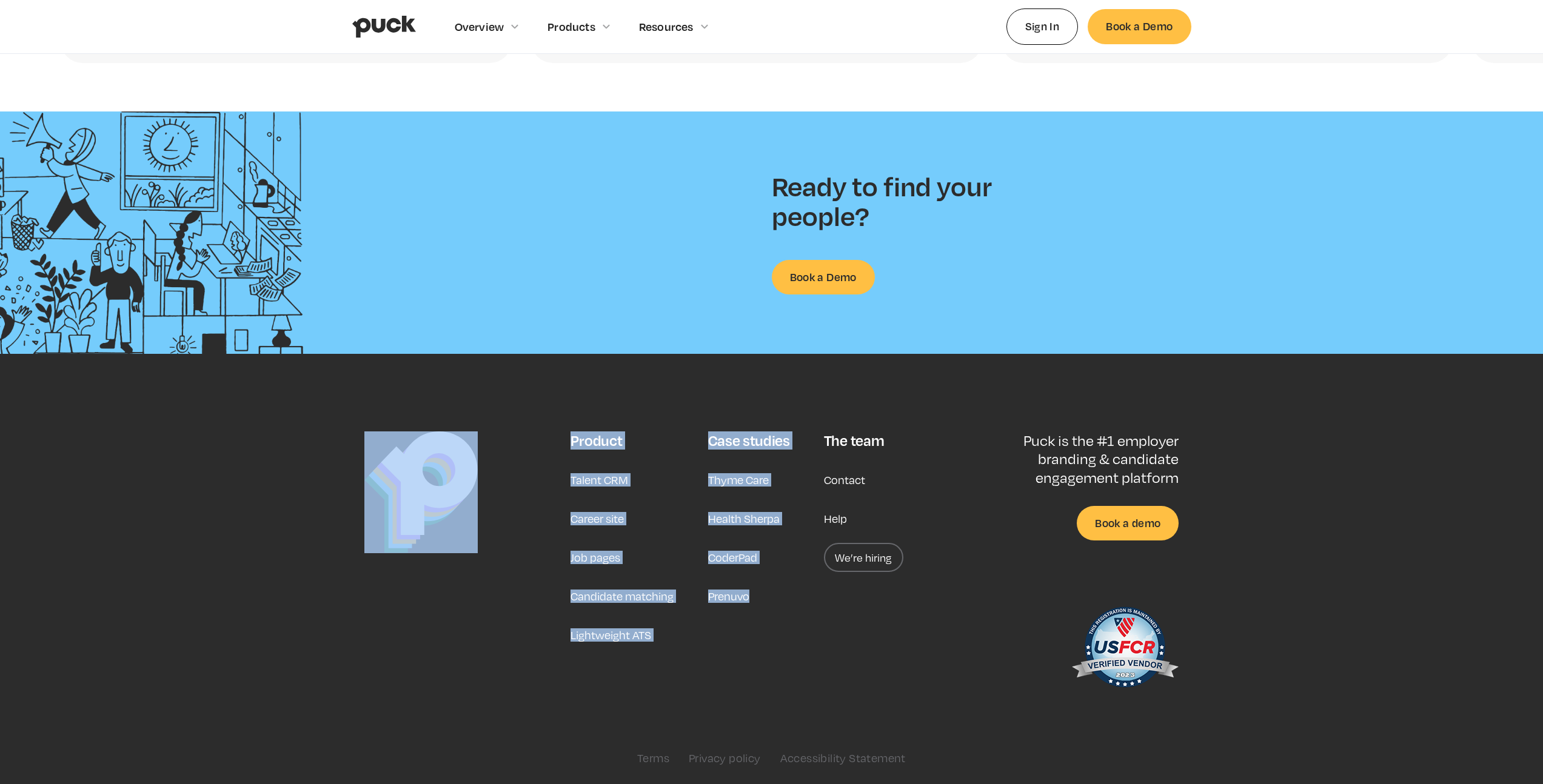
click at [478, 619] on link at bounding box center [462, 564] width 195 height 266
click at [474, 594] on link at bounding box center [462, 564] width 195 height 266
click at [640, 376] on footer "Product Talent CRM Career site Job pages Candidate matching Lightweight ATS Cas…" at bounding box center [771, 569] width 1543 height 430
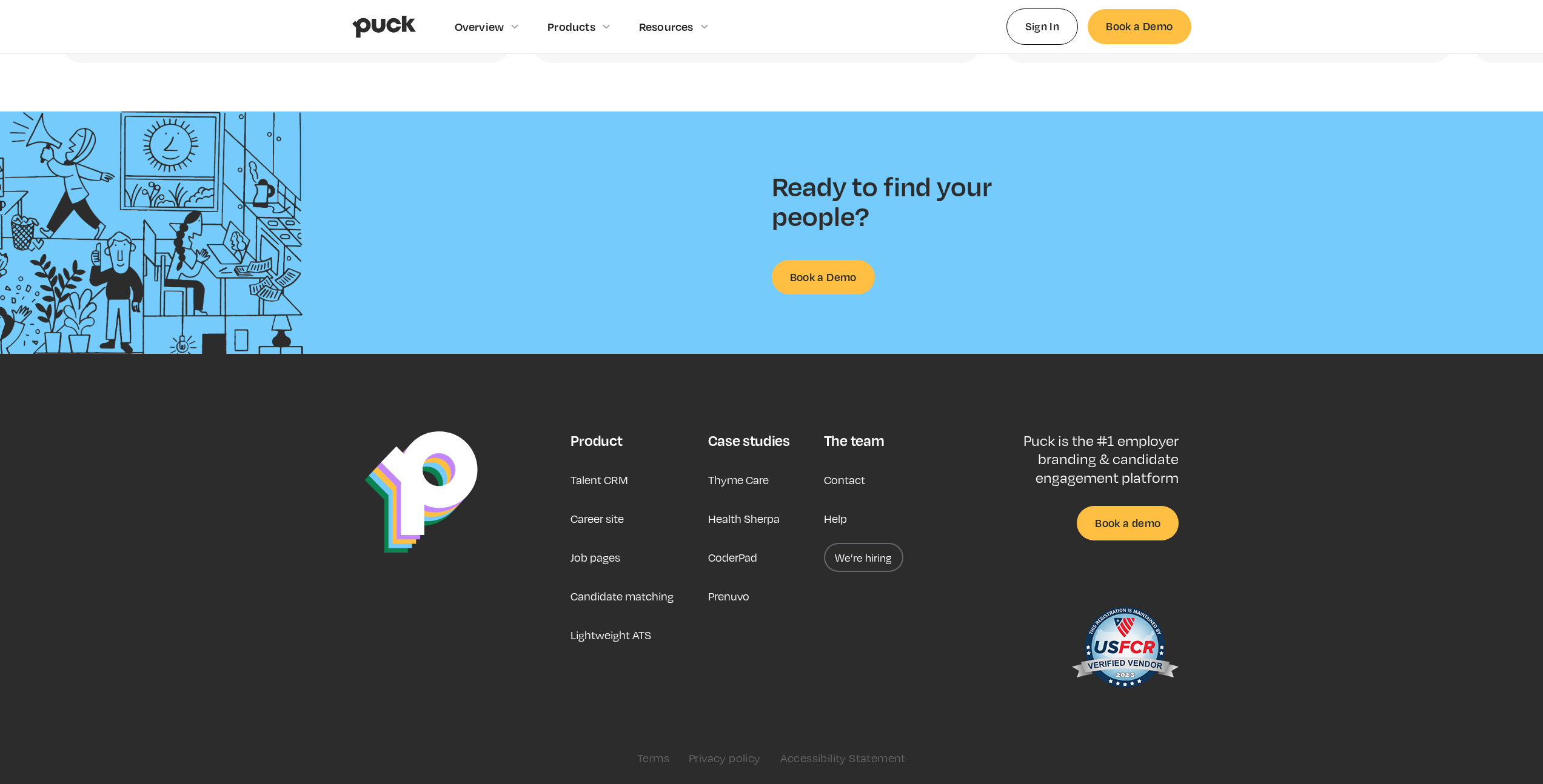
click at [610, 486] on link "Talent CRM" at bounding box center [599, 480] width 57 height 29
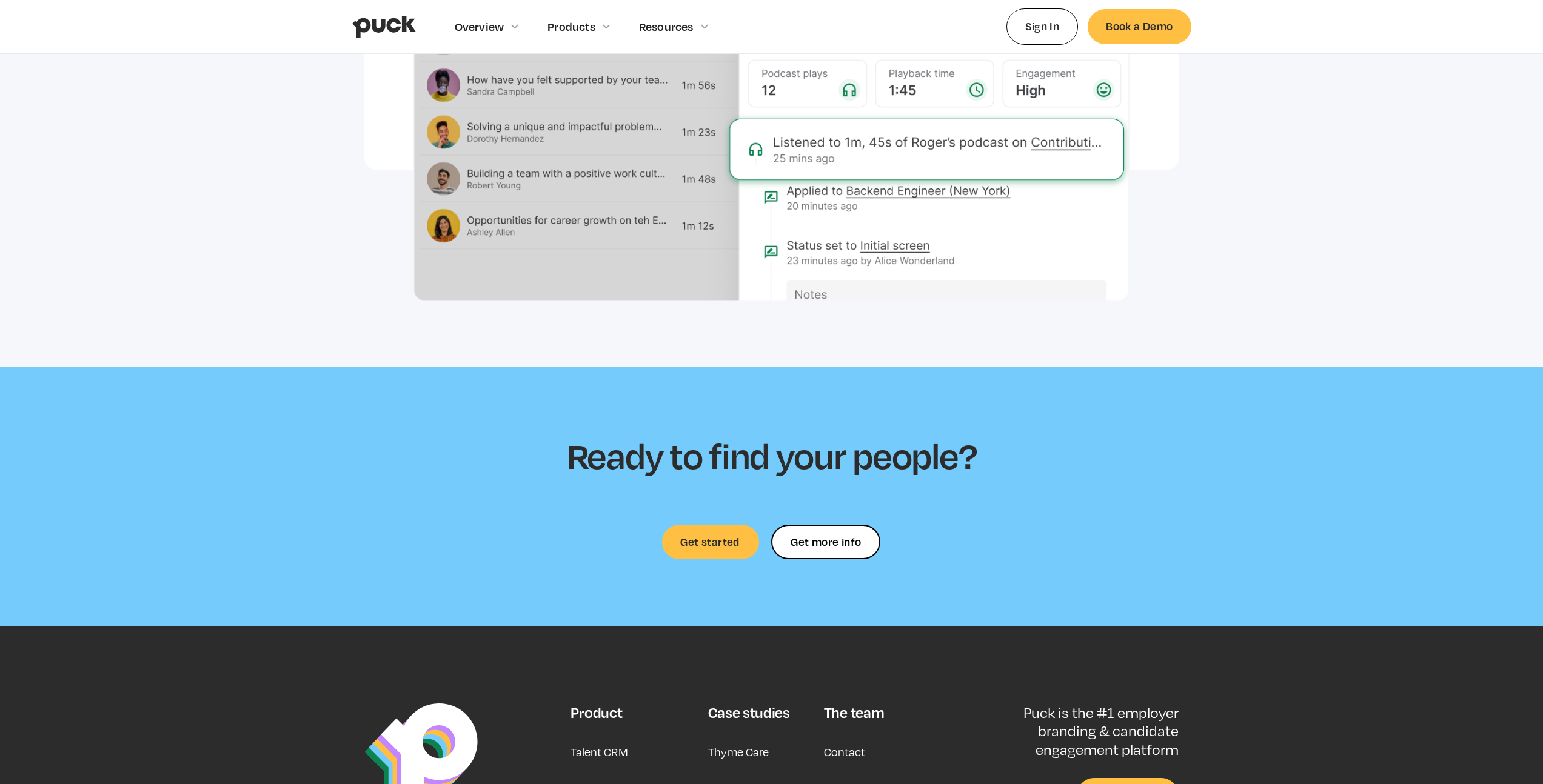
scroll to position [3258, 0]
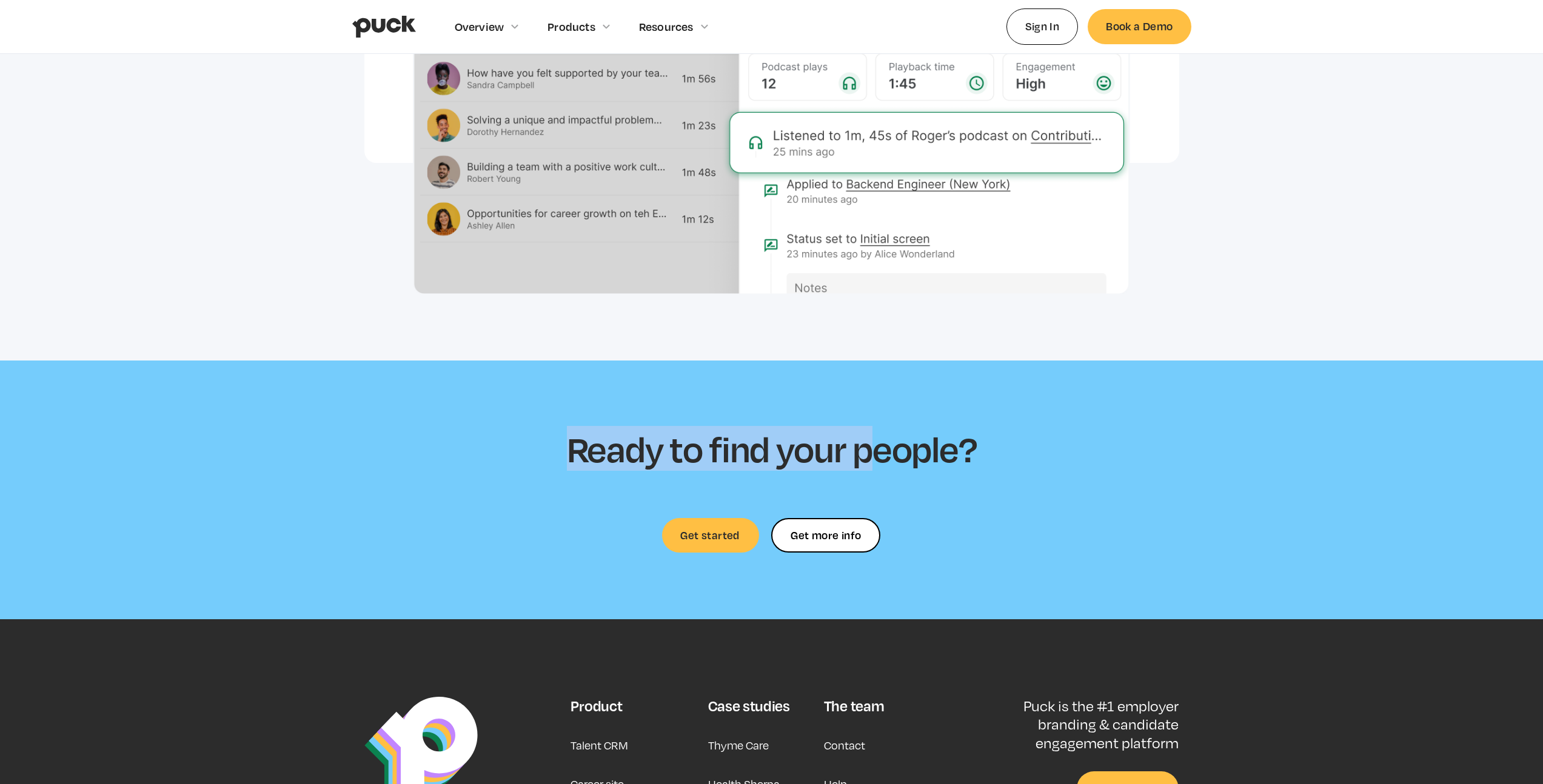
drag, startPoint x: 584, startPoint y: 399, endPoint x: 950, endPoint y: 457, distance: 370.6
click at [933, 456] on section "Ready to find your people? Get started Get more info Get more info Thank you! Y…" at bounding box center [771, 490] width 1543 height 259
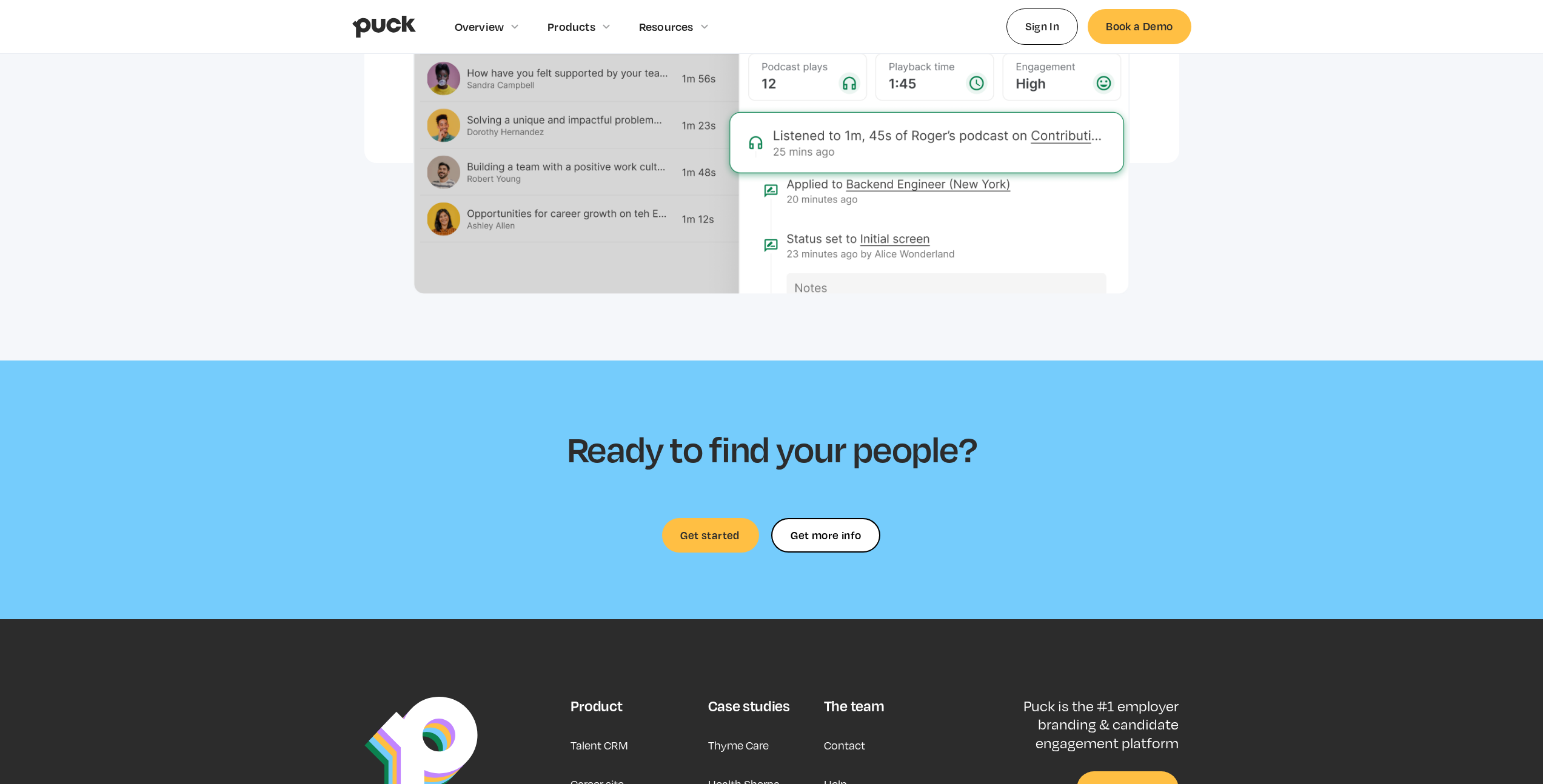
click at [998, 461] on div "Ready to find your people? Get started Get more info Get more info Thank you! Y…" at bounding box center [772, 490] width 698 height 126
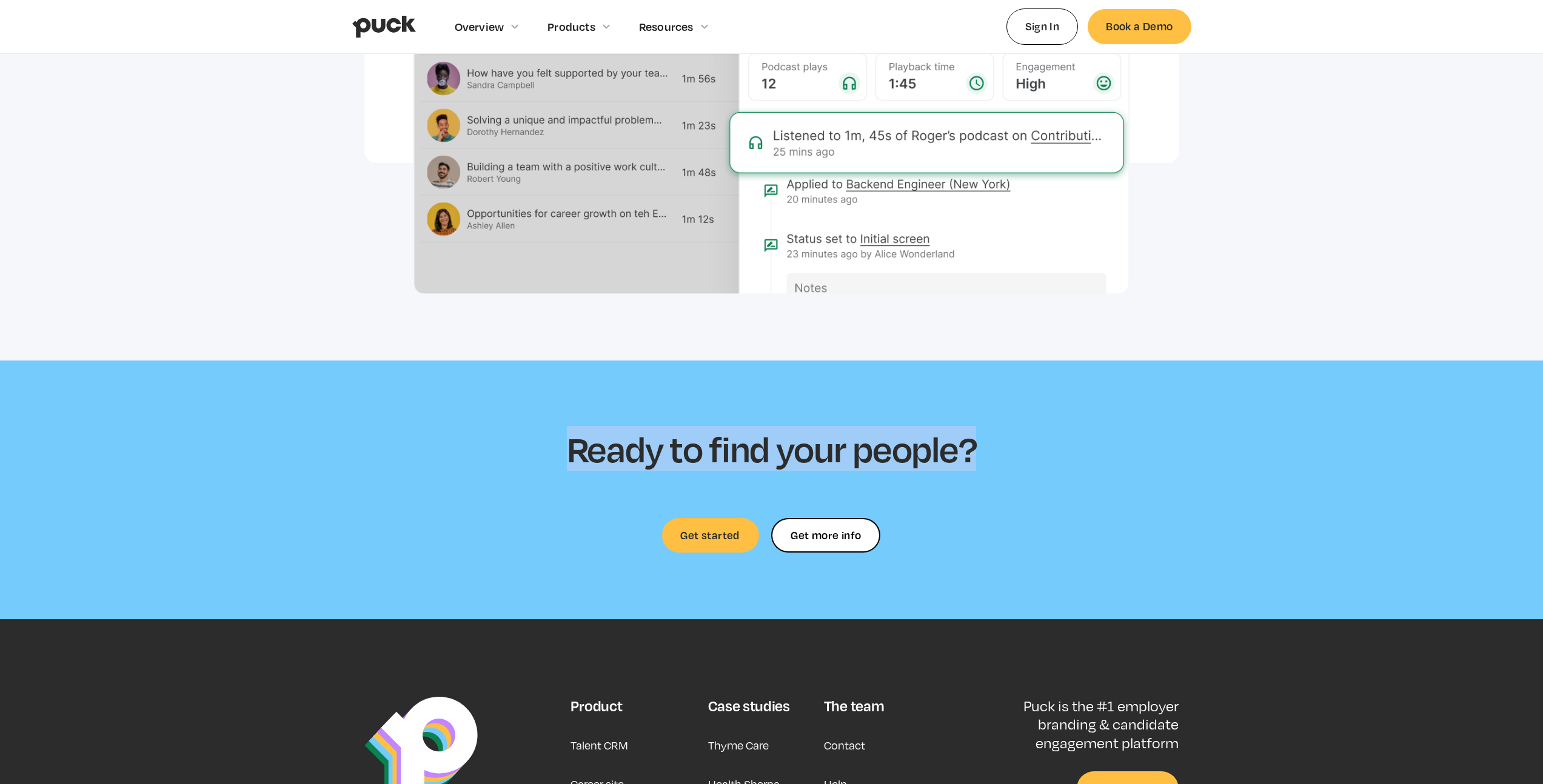
drag, startPoint x: 728, startPoint y: 424, endPoint x: 550, endPoint y: 401, distance: 179.5
click at [558, 401] on section "Ready to find your people? Get started Get more info Get more info Thank you! Y…" at bounding box center [771, 490] width 1543 height 259
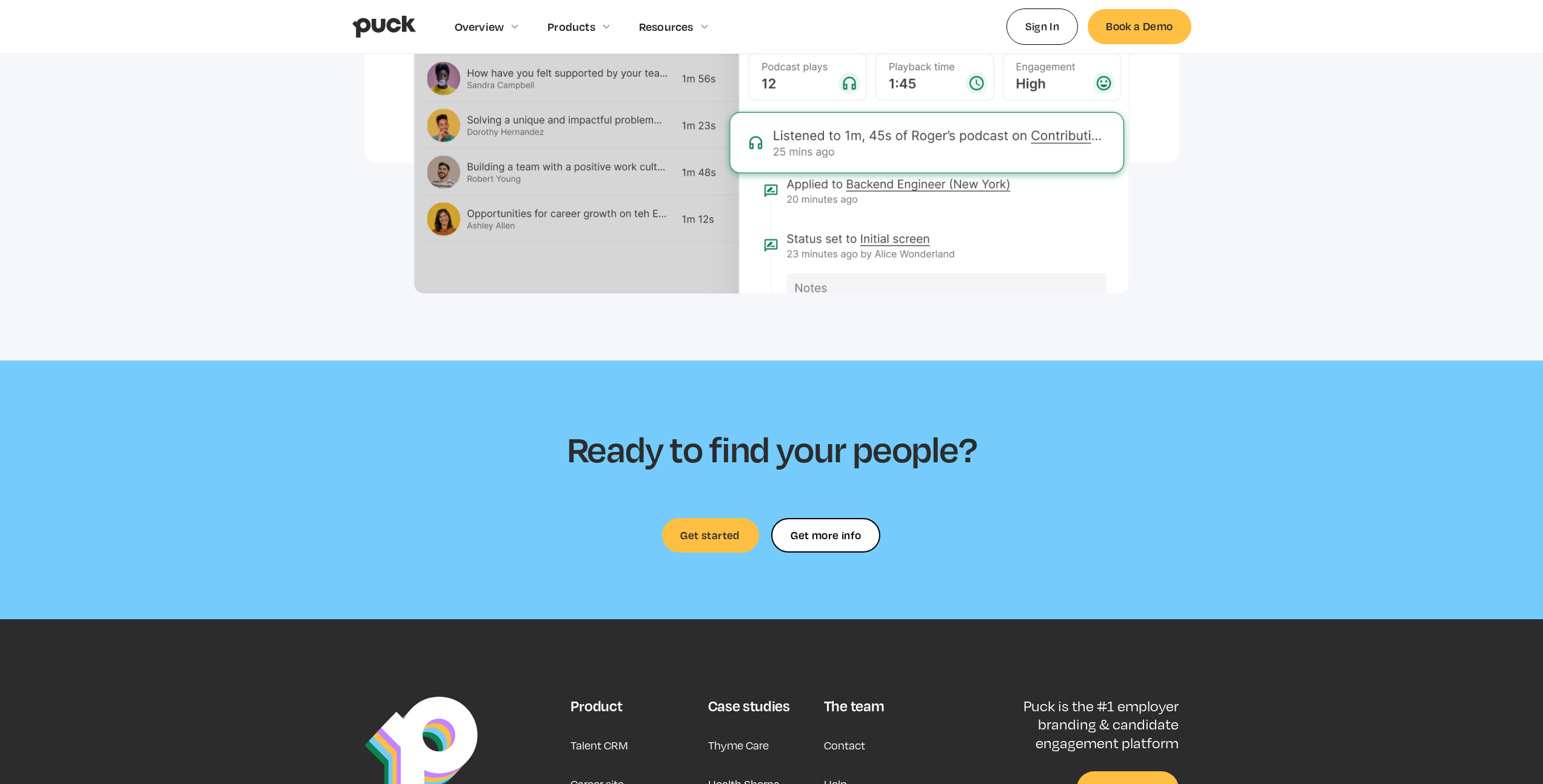
drag, startPoint x: 92, startPoint y: 97, endPoint x: 89, endPoint y: 78, distance: 19.2
